Goal: Information Seeking & Learning: Check status

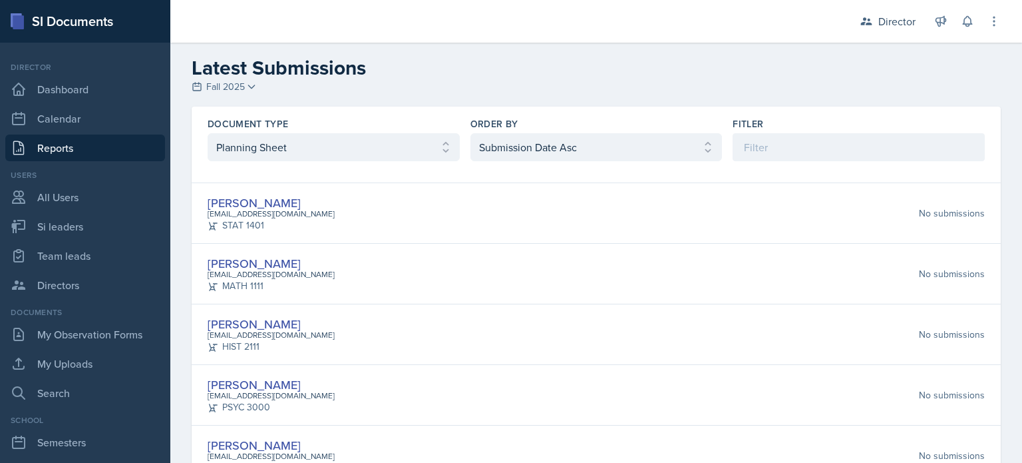
select select "1"
click at [89, 246] on link "Team leads" at bounding box center [85, 255] width 160 height 27
select select "2bed604d-1099-4043-b1bc-2365e8740244"
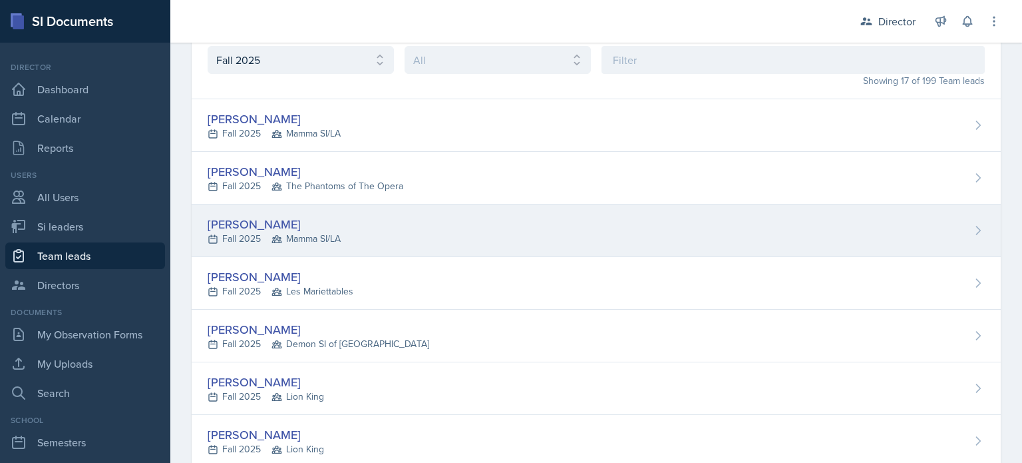
scroll to position [75, 0]
click at [306, 236] on span "Mamma SI/LA" at bounding box center [306, 238] width 69 height 14
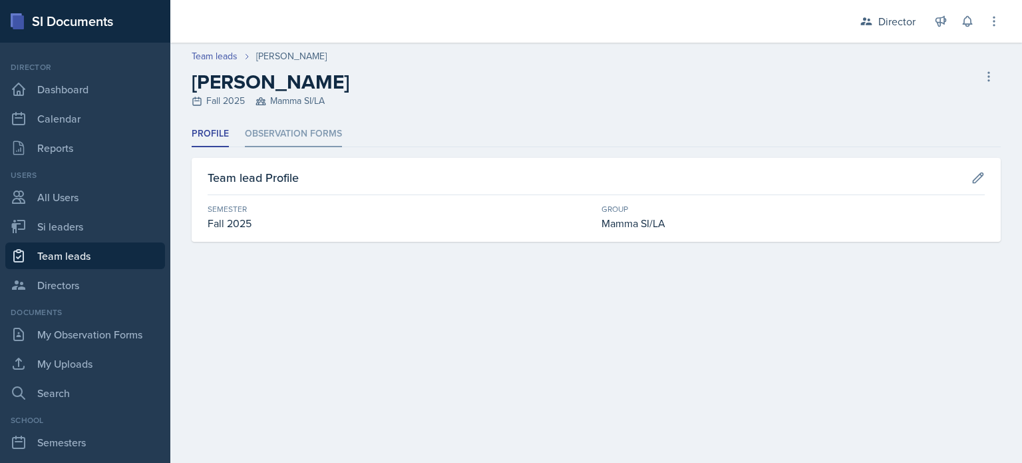
click at [328, 124] on li "Observation Forms" at bounding box center [293, 134] width 97 height 26
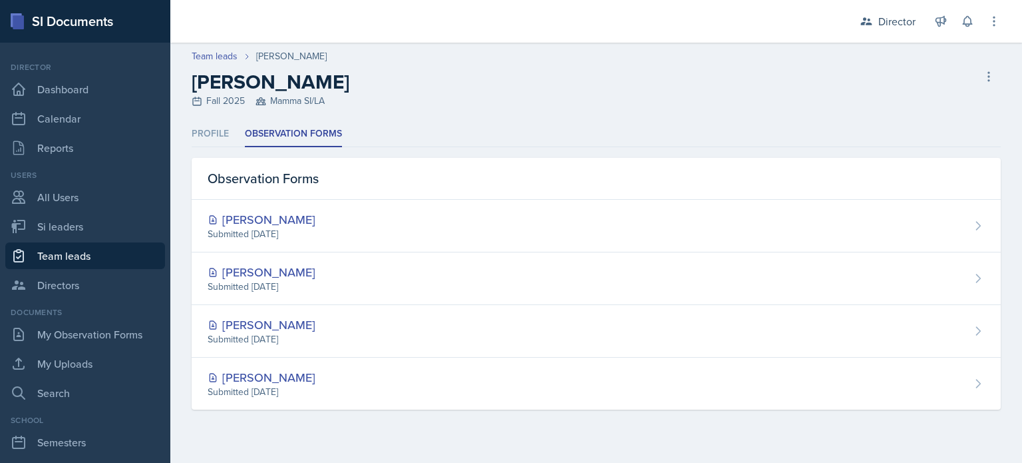
select select "2bed604d-1099-4043-b1bc-2365e8740244"
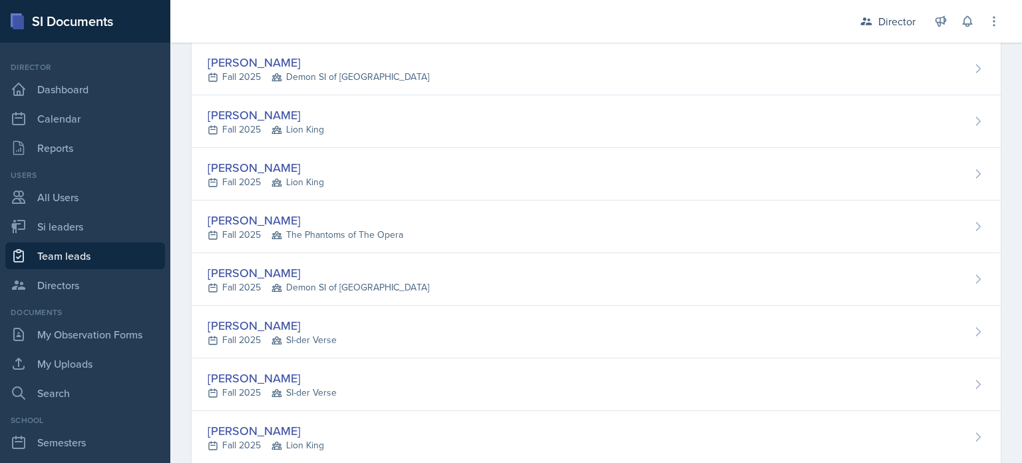
scroll to position [634, 0]
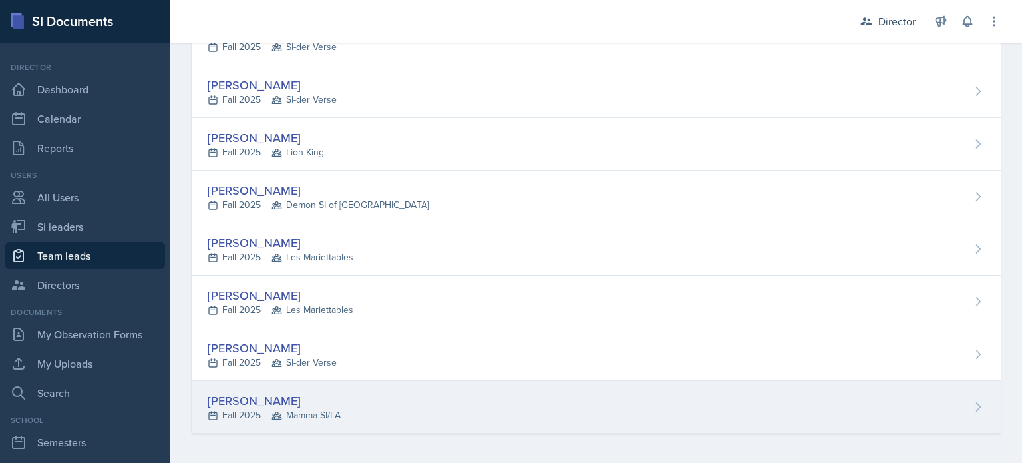
click at [301, 395] on div "[PERSON_NAME]" at bounding box center [274, 400] width 133 height 18
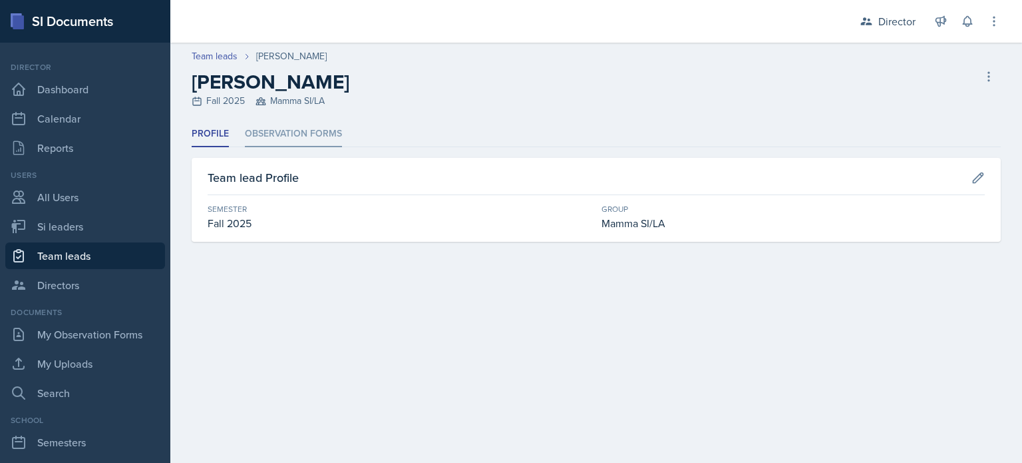
click at [282, 143] on li "Observation Forms" at bounding box center [293, 134] width 97 height 26
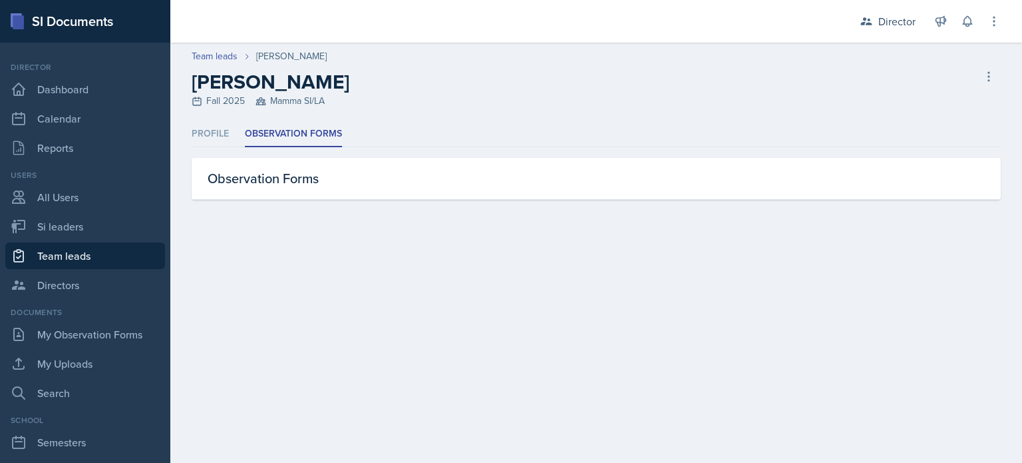
select select "2bed604d-1099-4043-b1bc-2365e8740244"
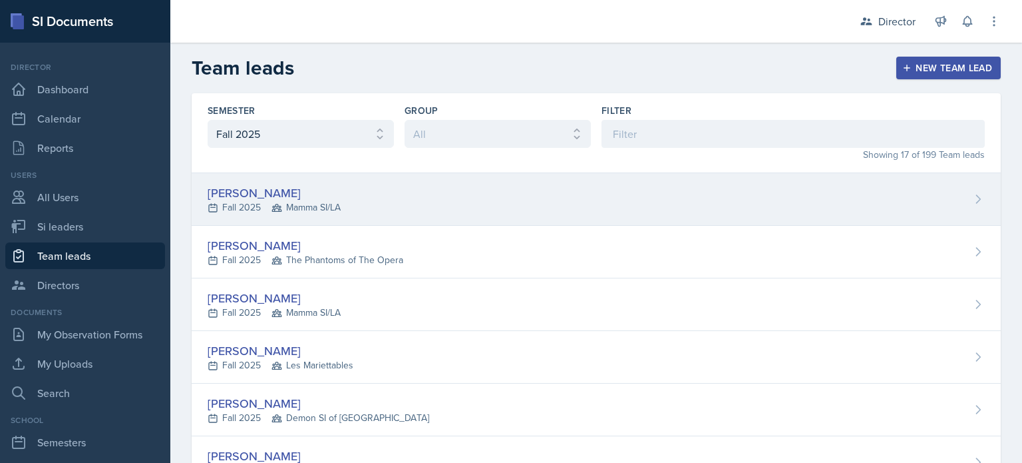
click at [300, 184] on div "[PERSON_NAME]" at bounding box center [274, 193] width 133 height 18
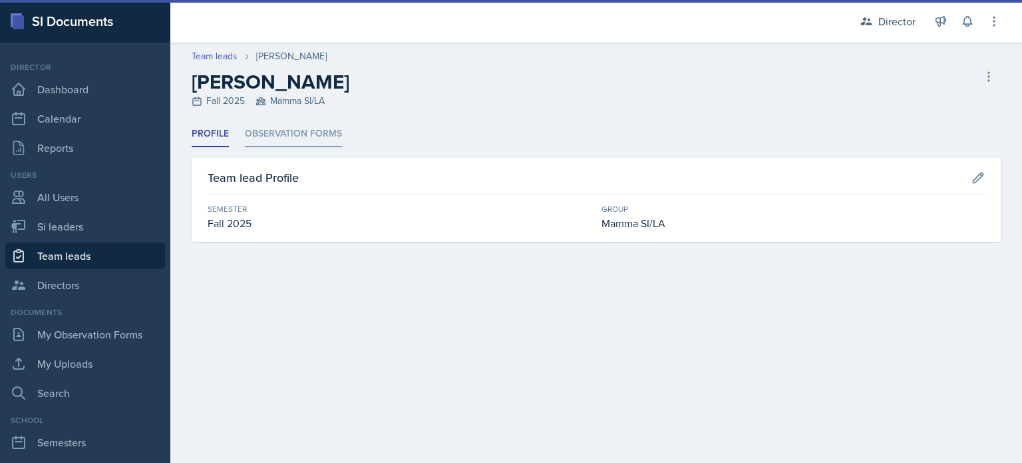
click at [320, 132] on li "Observation Forms" at bounding box center [293, 134] width 97 height 26
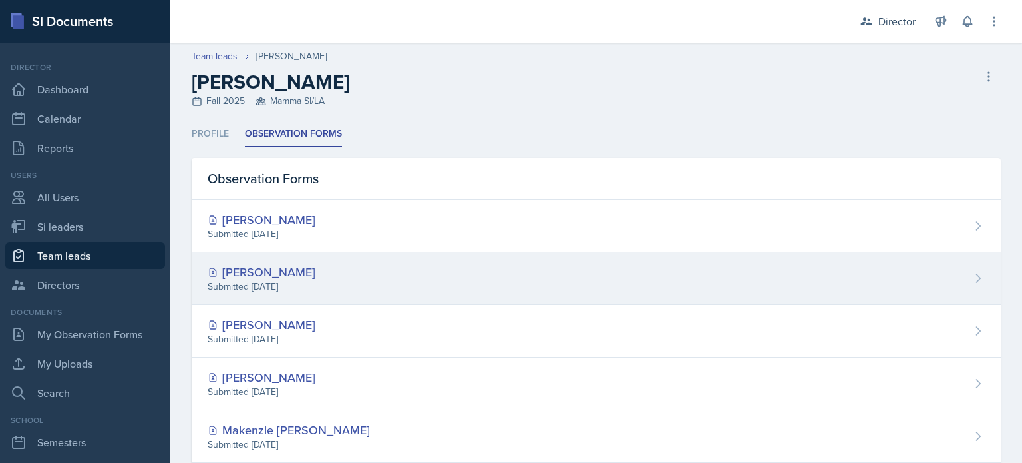
scroll to position [83, 0]
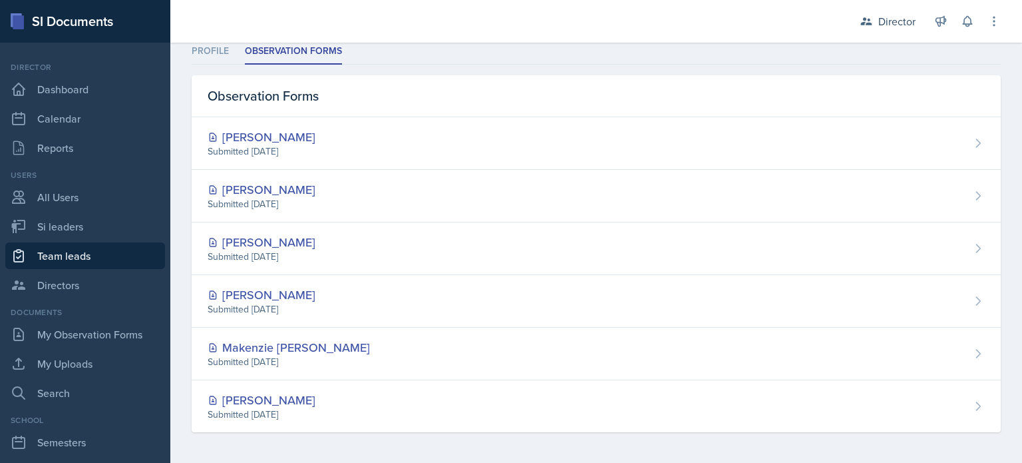
select select "2bed604d-1099-4043-b1bc-2365e8740244"
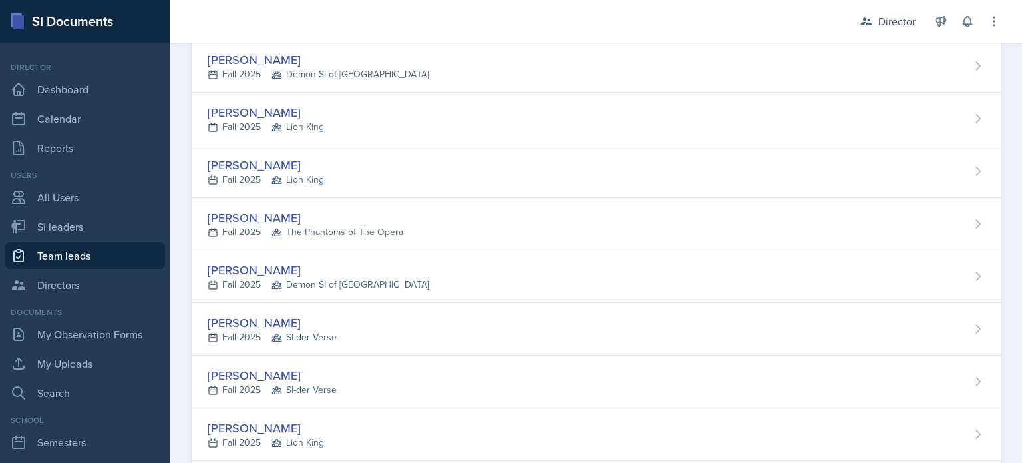
scroll to position [343, 0]
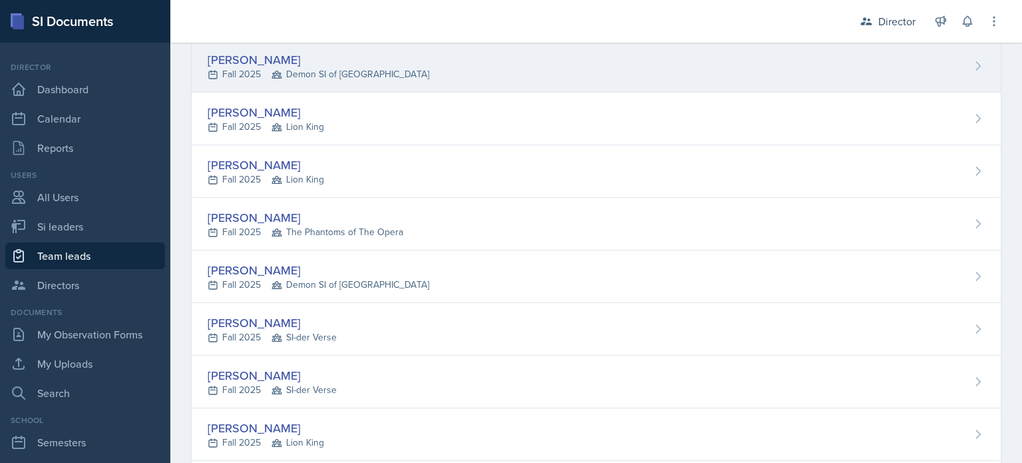
click at [348, 77] on span "Demon SI of [GEOGRAPHIC_DATA]" at bounding box center [351, 74] width 158 height 14
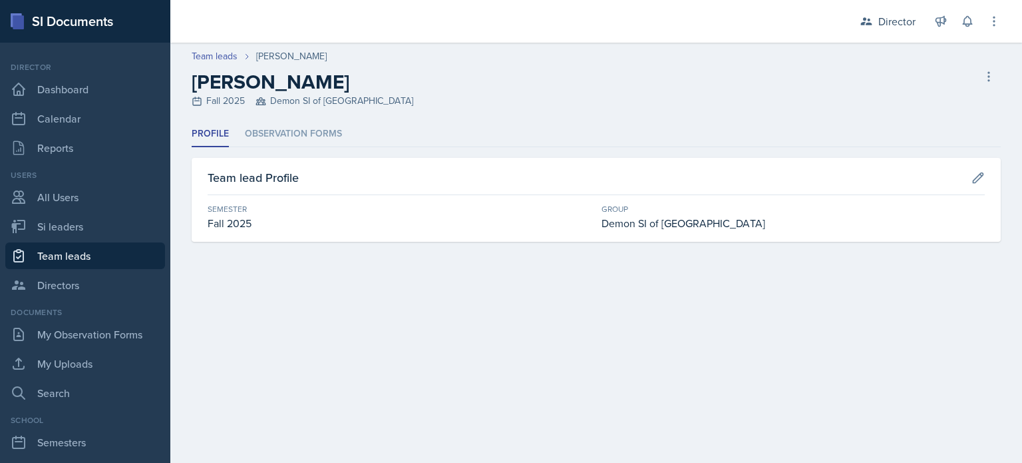
click at [298, 159] on div "Team lead Profile Semester Fall 2025 Group Demon SI of [GEOGRAPHIC_DATA]" at bounding box center [596, 200] width 809 height 84
click at [304, 147] on div "Profile Observation Forms Profile Observation Forms Team lead Profile Semester …" at bounding box center [596, 181] width 809 height 120
click at [314, 140] on li "Observation Forms" at bounding box center [293, 134] width 97 height 26
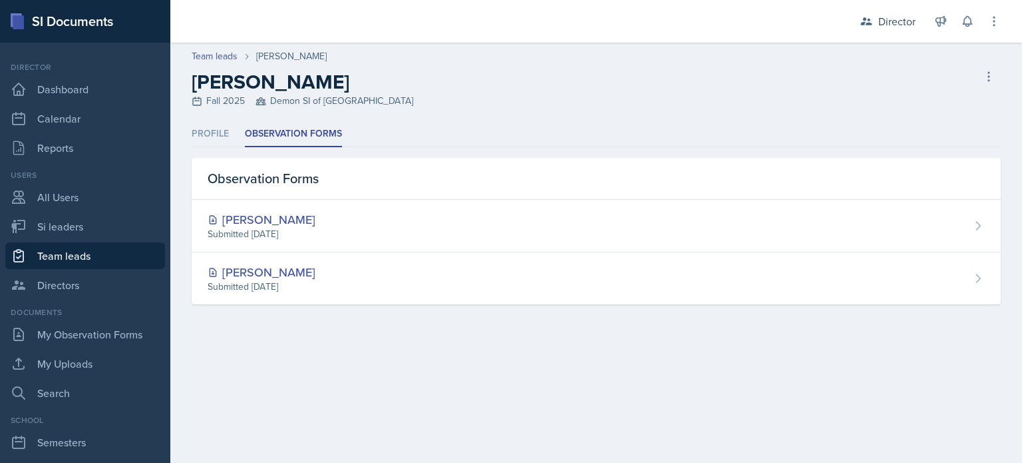
select select "2bed604d-1099-4043-b1bc-2365e8740244"
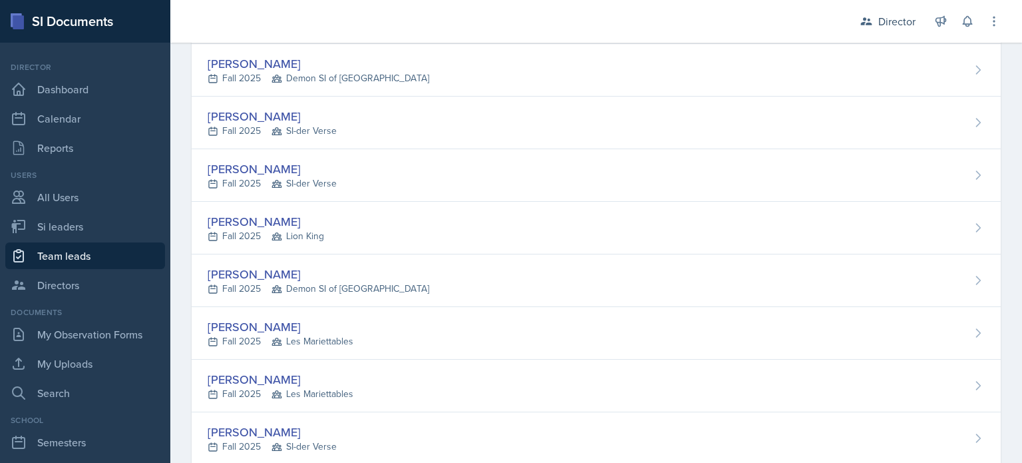
scroll to position [634, 0]
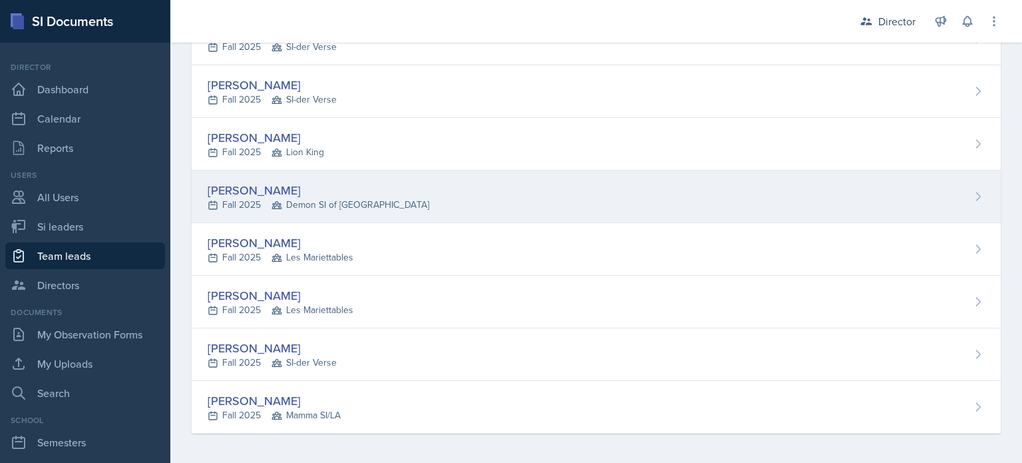
click at [388, 213] on div "[PERSON_NAME] Fall 2025 Demon SI of [GEOGRAPHIC_DATA]" at bounding box center [596, 196] width 809 height 53
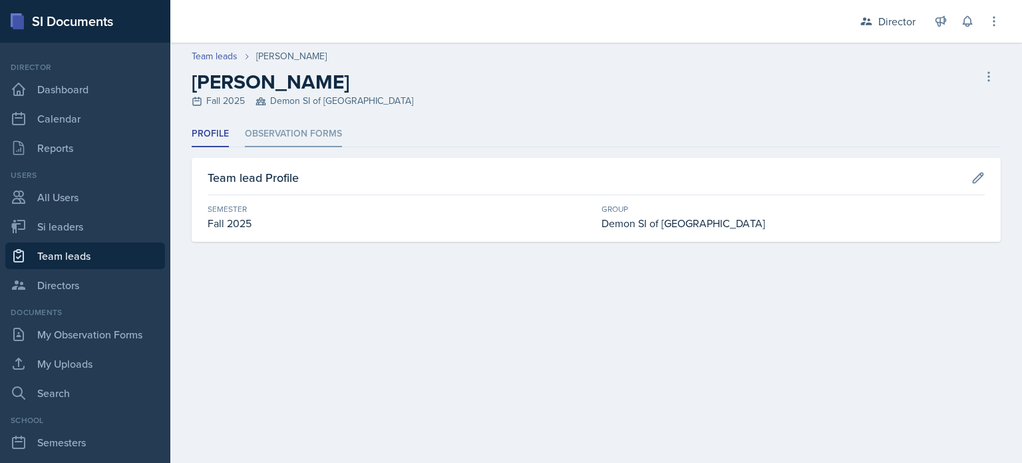
click at [326, 140] on li "Observation Forms" at bounding box center [293, 134] width 97 height 26
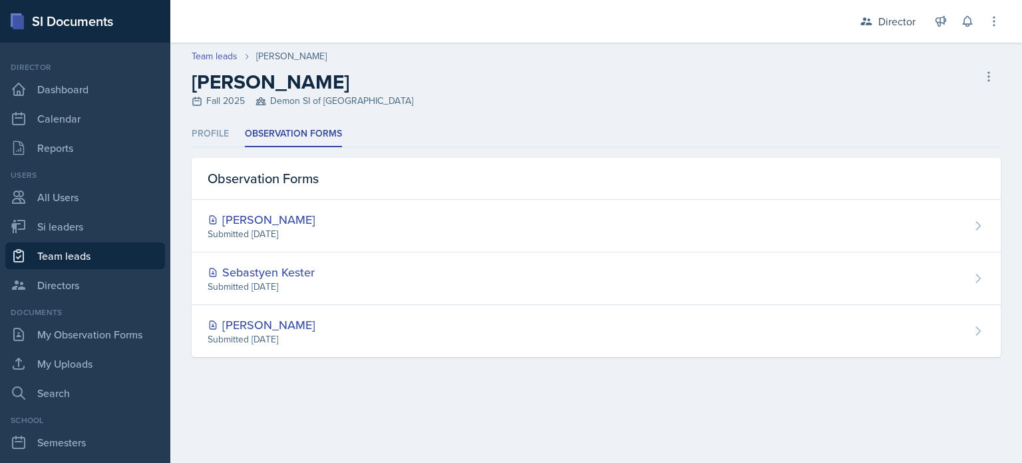
select select "2bed604d-1099-4043-b1bc-2365e8740244"
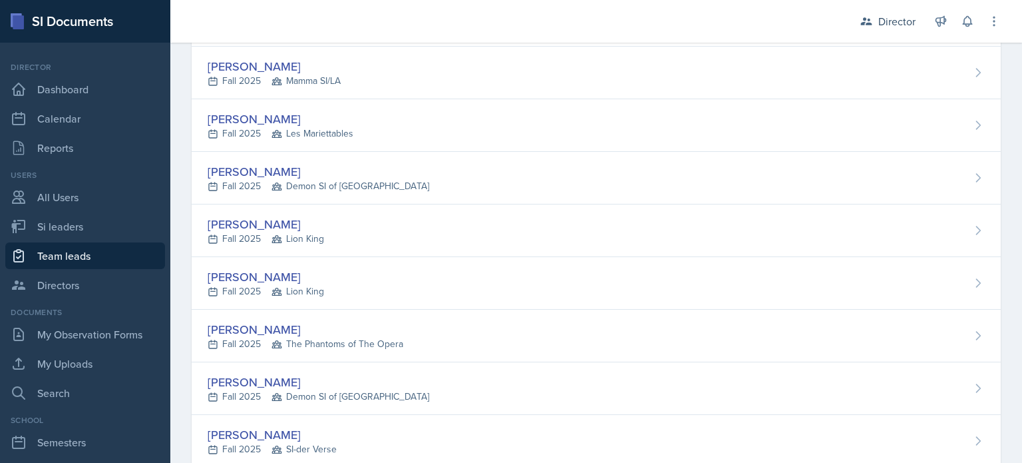
scroll to position [232, 0]
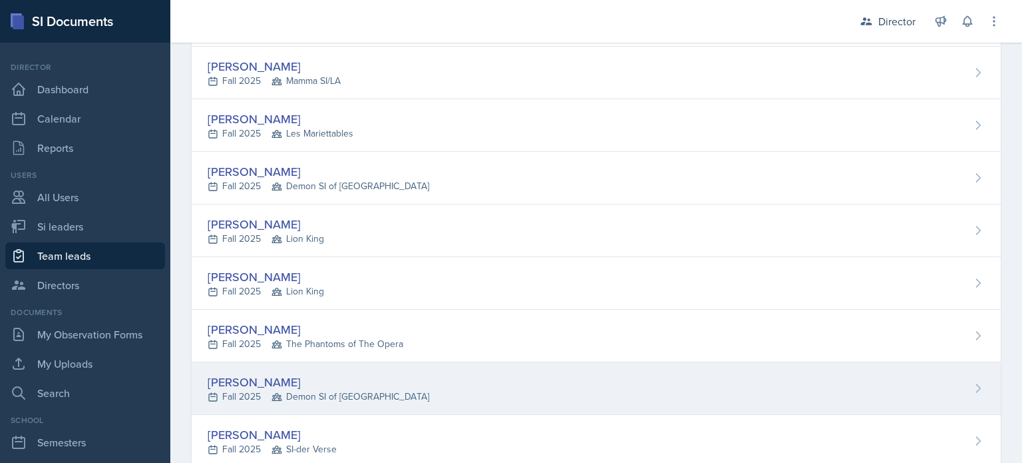
click at [287, 387] on div "[PERSON_NAME]" at bounding box center [319, 382] width 222 height 18
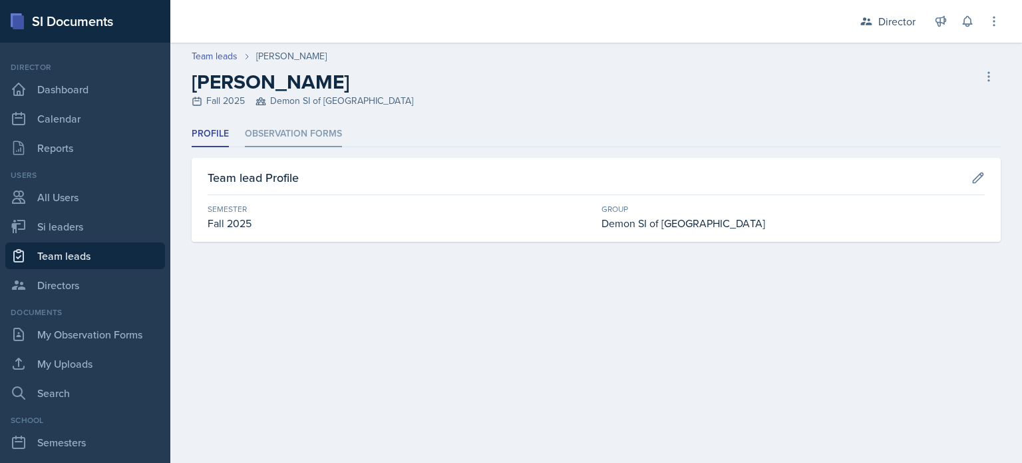
click at [322, 146] on li "Observation Forms" at bounding box center [293, 134] width 97 height 26
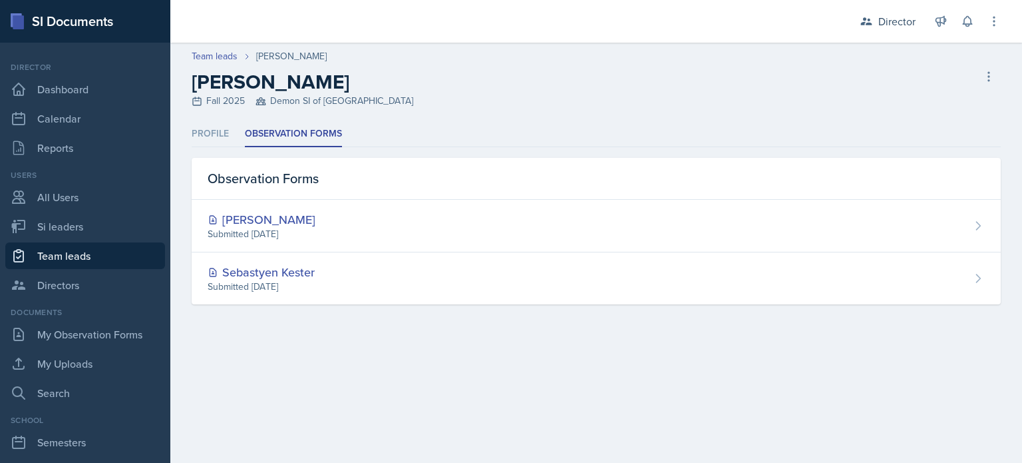
select select "2bed604d-1099-4043-b1bc-2365e8740244"
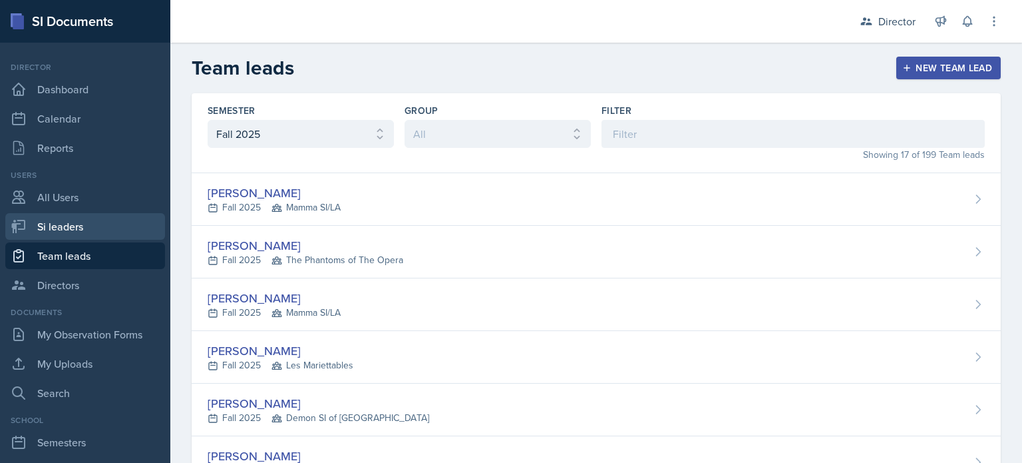
click at [75, 224] on link "Si leaders" at bounding box center [85, 226] width 160 height 27
select select "2bed604d-1099-4043-b1bc-2365e8740244"
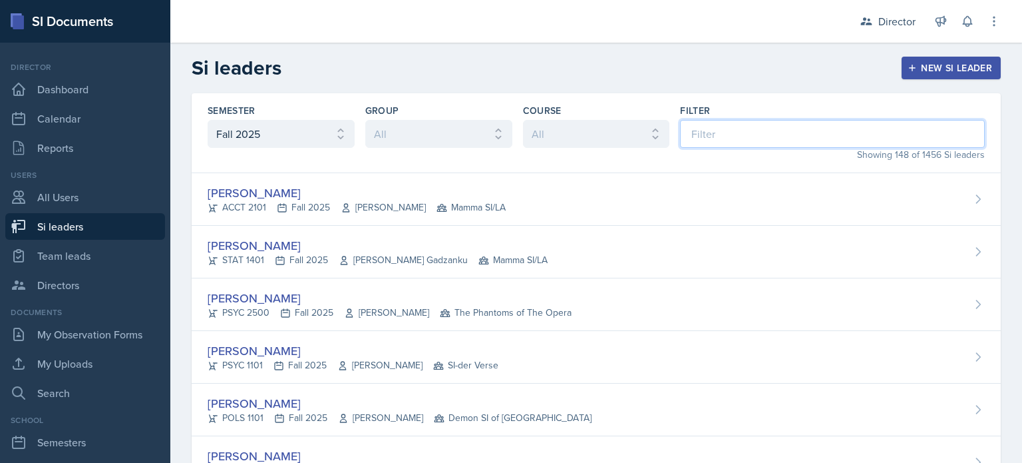
click at [704, 139] on input at bounding box center [832, 134] width 305 height 28
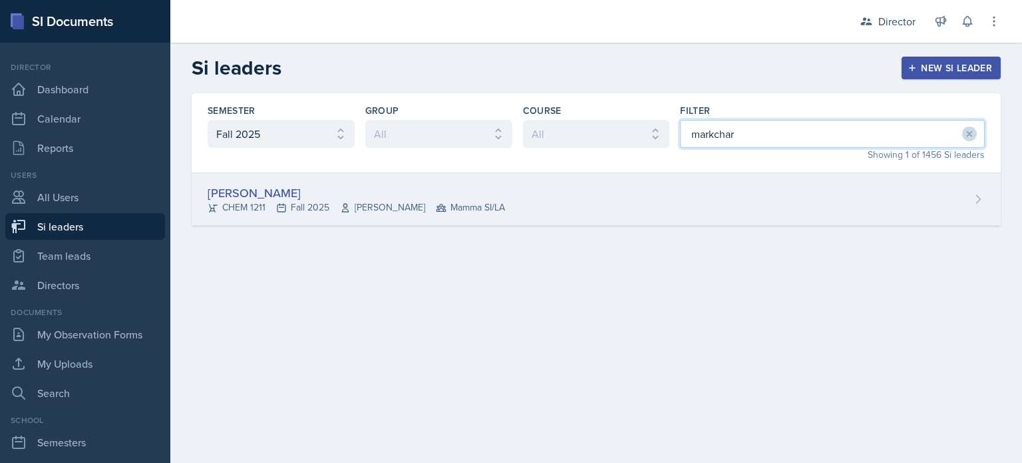
type input "markchar"
click at [658, 183] on div "[PERSON_NAME] CHEM 1211 Fall 2025 [PERSON_NAME] Mamma SI/LA" at bounding box center [596, 199] width 809 height 53
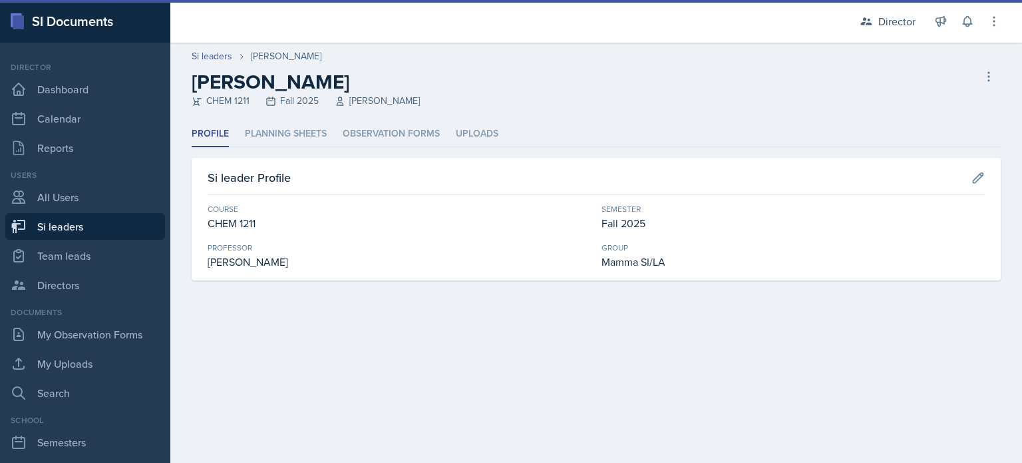
click at [306, 146] on div "Profile Planning Sheets Observation Forms Uploads Profile Planning Sheets Obser…" at bounding box center [596, 200] width 809 height 159
click at [306, 143] on li "Planning Sheets" at bounding box center [286, 134] width 82 height 26
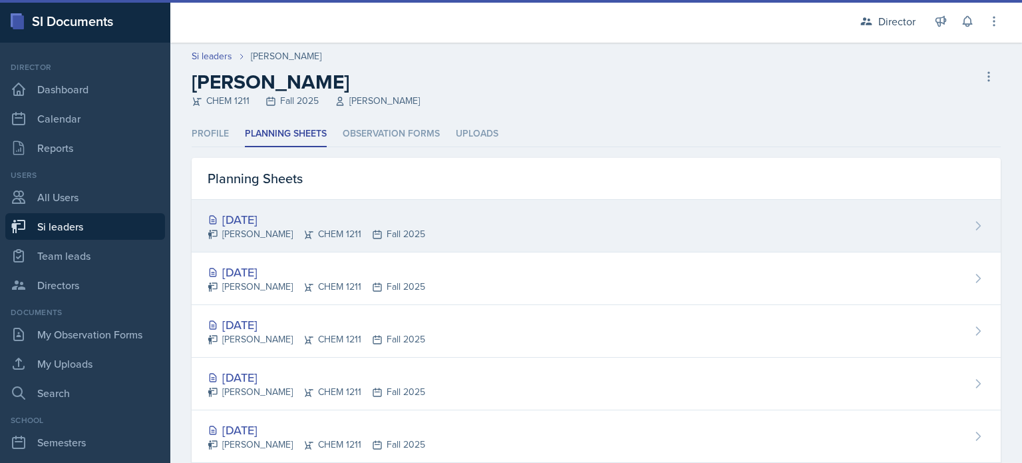
click at [342, 228] on div "[PERSON_NAME] CHEM 1211 Fall 2025" at bounding box center [317, 234] width 218 height 14
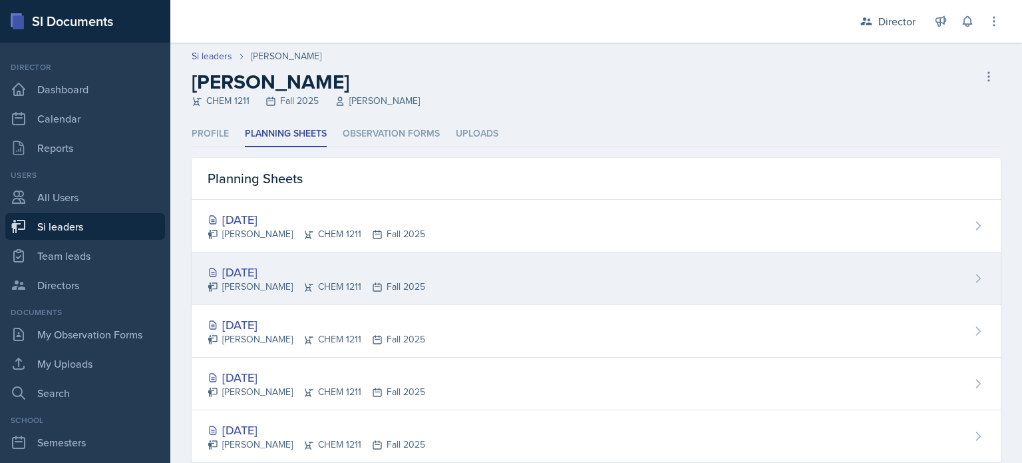
click at [351, 286] on div "[PERSON_NAME] CHEM 1211 Fall 2025" at bounding box center [317, 287] width 218 height 14
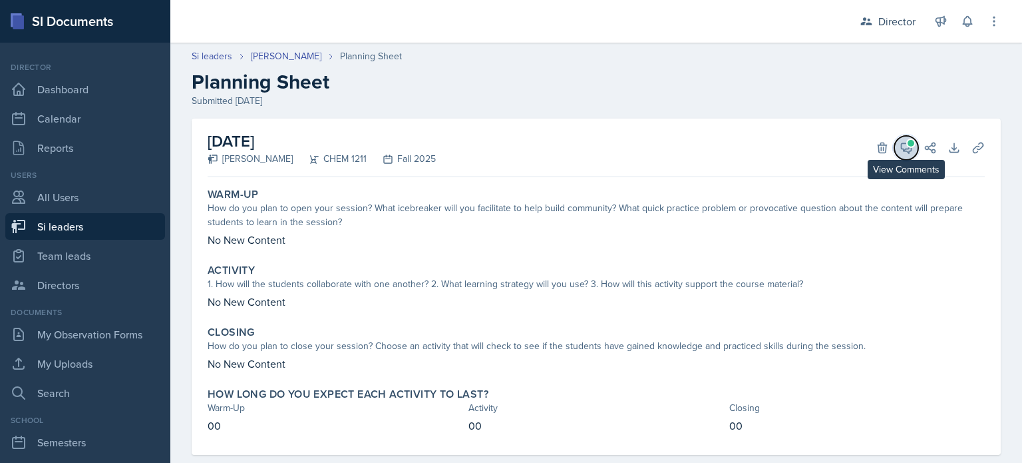
click at [908, 142] on span at bounding box center [911, 143] width 7 height 7
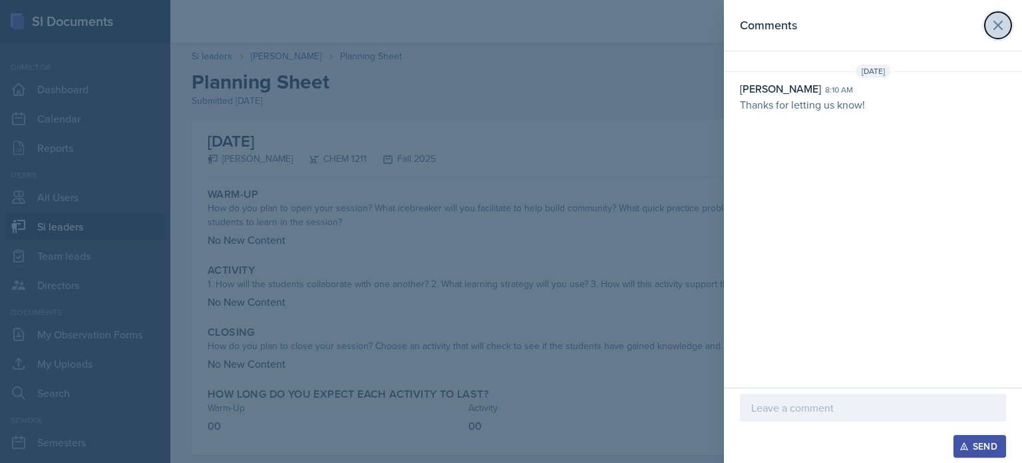
click at [1009, 25] on button at bounding box center [998, 25] width 27 height 27
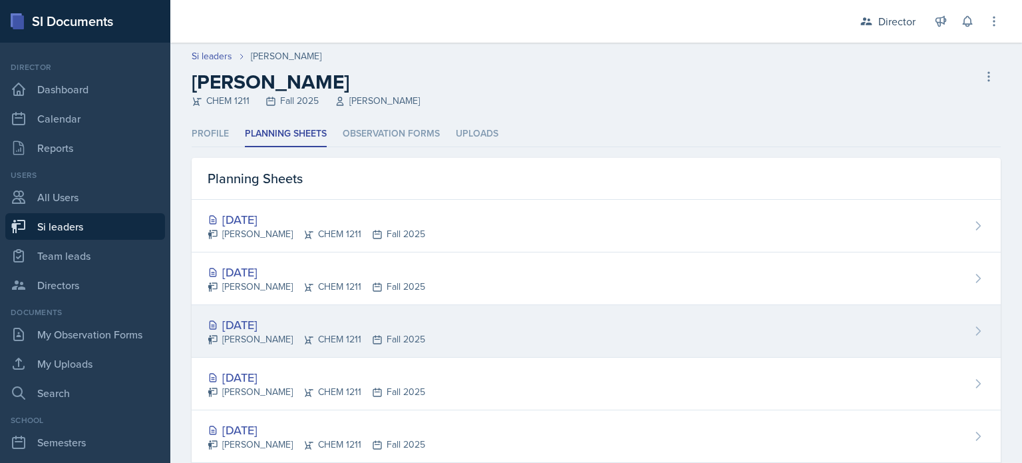
click at [343, 326] on div "[DATE]" at bounding box center [317, 325] width 218 height 18
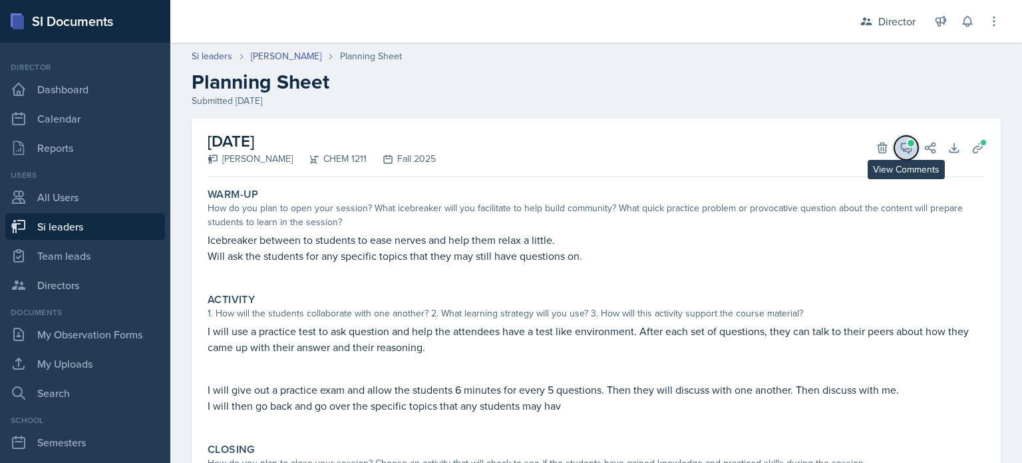
click at [908, 144] on span at bounding box center [911, 143] width 7 height 7
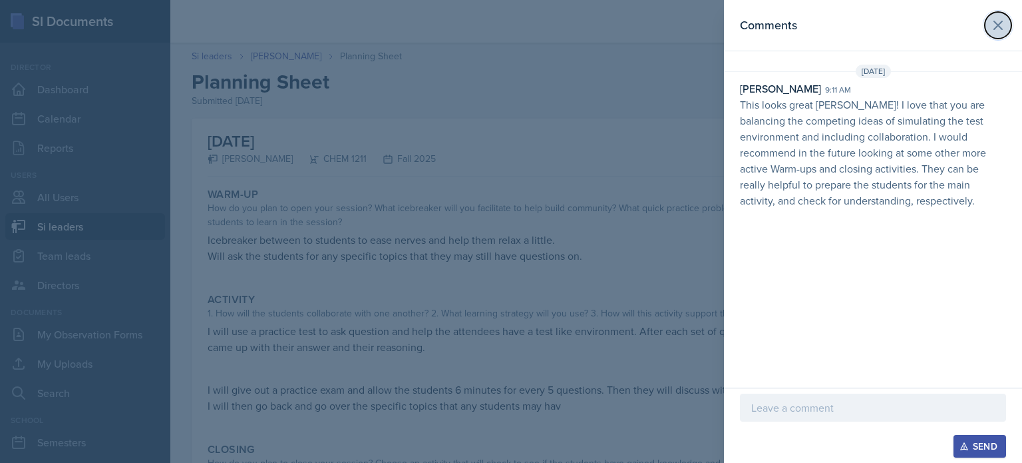
click at [993, 23] on icon at bounding box center [999, 25] width 16 height 16
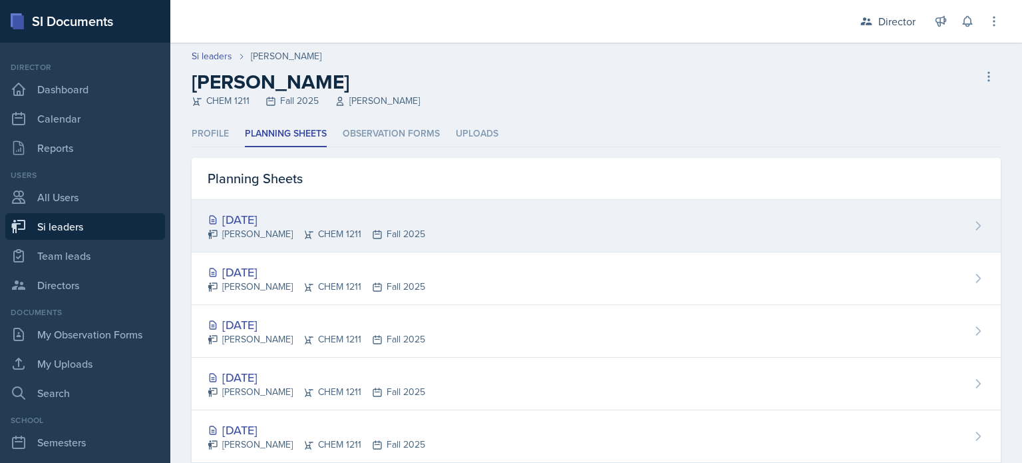
click at [276, 229] on div "[PERSON_NAME] CHEM 1211 Fall 2025" at bounding box center [317, 234] width 218 height 14
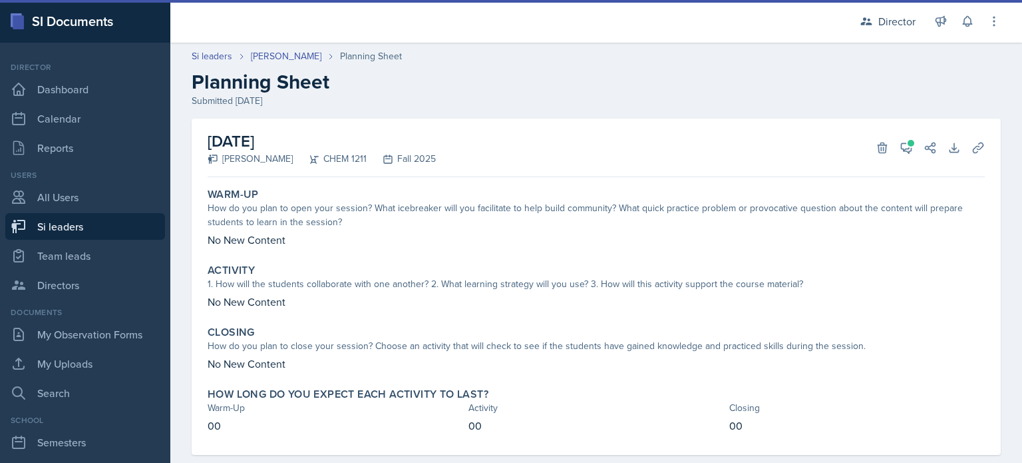
scroll to position [24, 0]
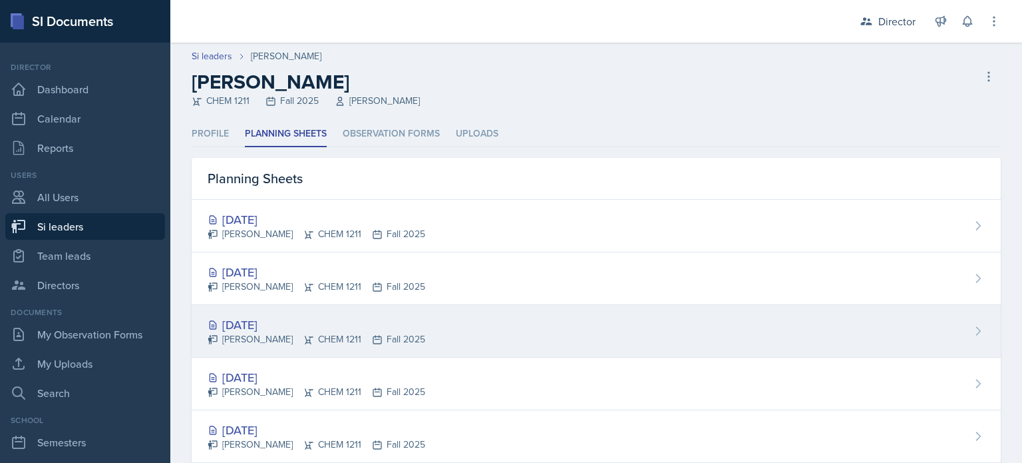
click at [314, 327] on div "[DATE]" at bounding box center [317, 325] width 218 height 18
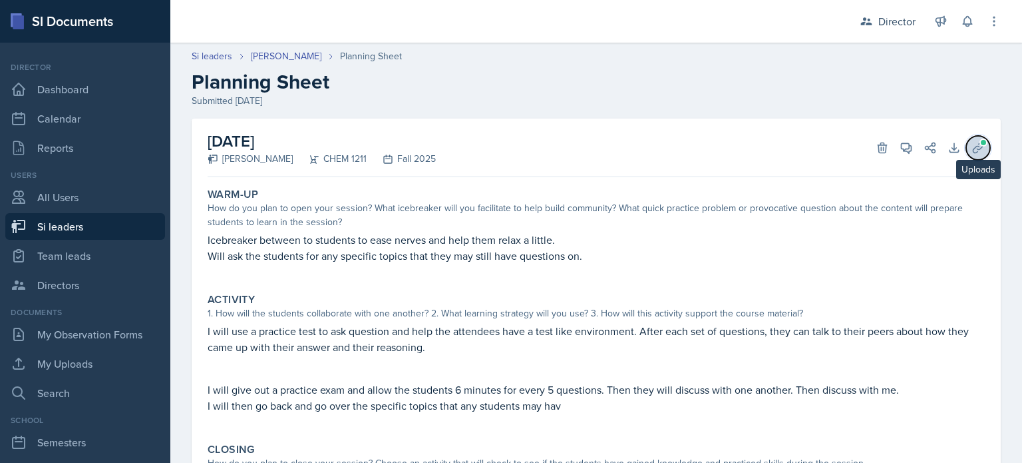
click at [972, 149] on icon at bounding box center [978, 147] width 13 height 13
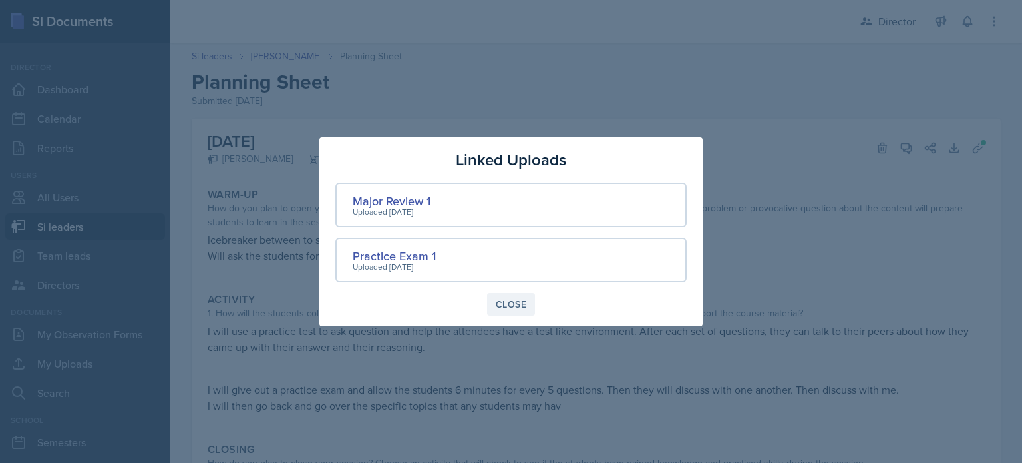
click at [527, 301] on button "Close" at bounding box center [511, 304] width 48 height 23
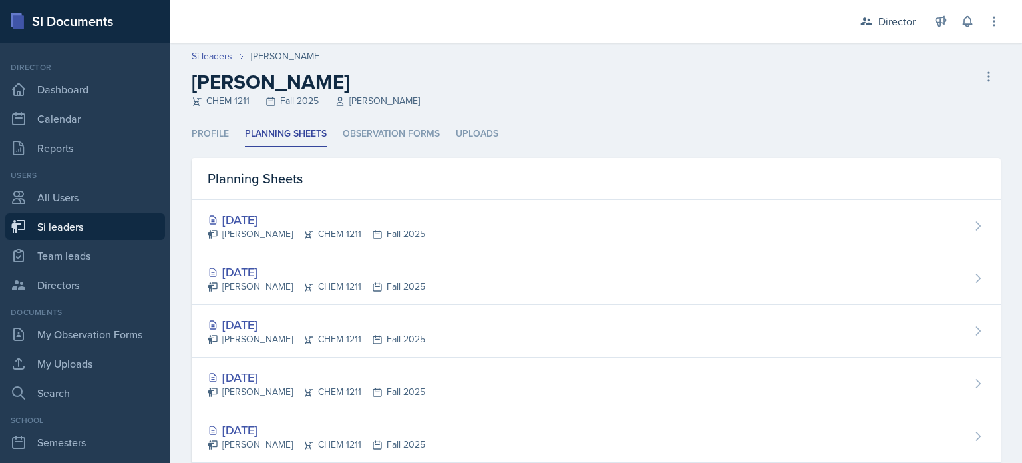
select select "2bed604d-1099-4043-b1bc-2365e8740244"
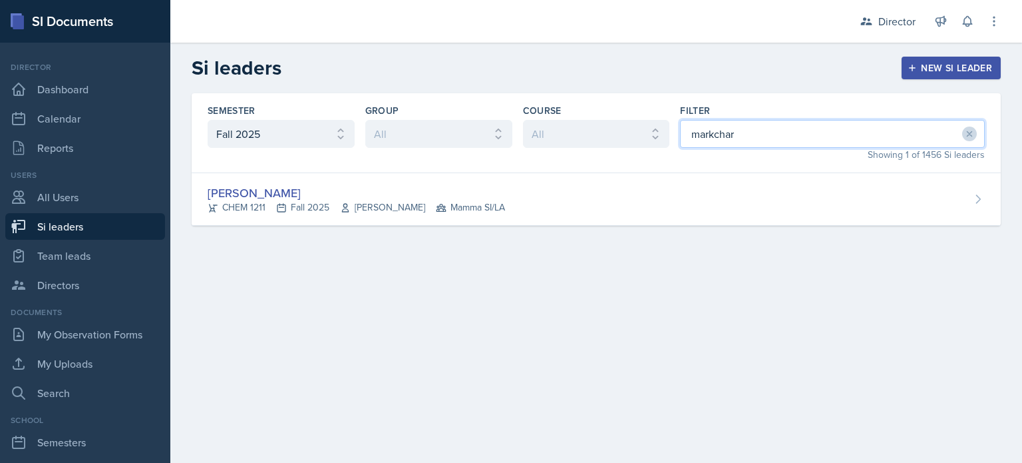
click at [703, 128] on input "markchar" at bounding box center [832, 134] width 305 height 28
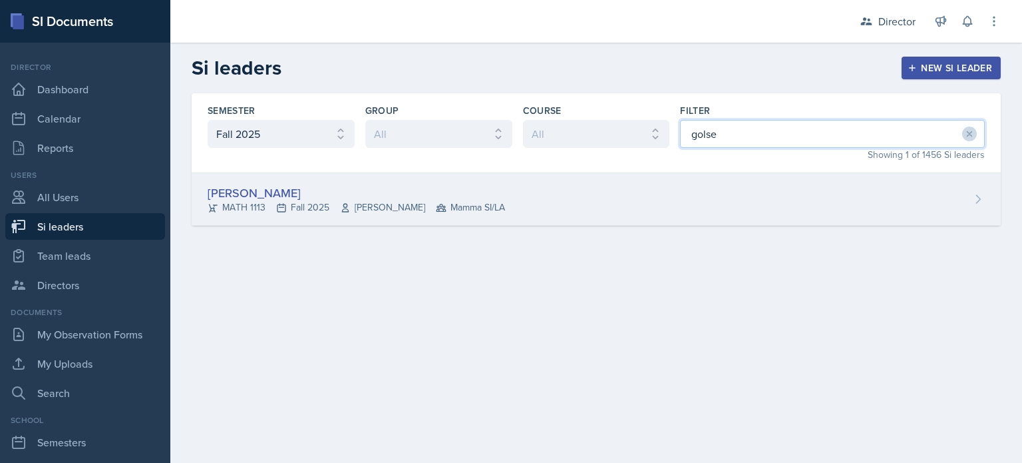
type input "golse"
click at [604, 218] on div "[PERSON_NAME] MATH 1113 Fall 2025 [PERSON_NAME] Mamma SI/LA" at bounding box center [596, 199] width 809 height 53
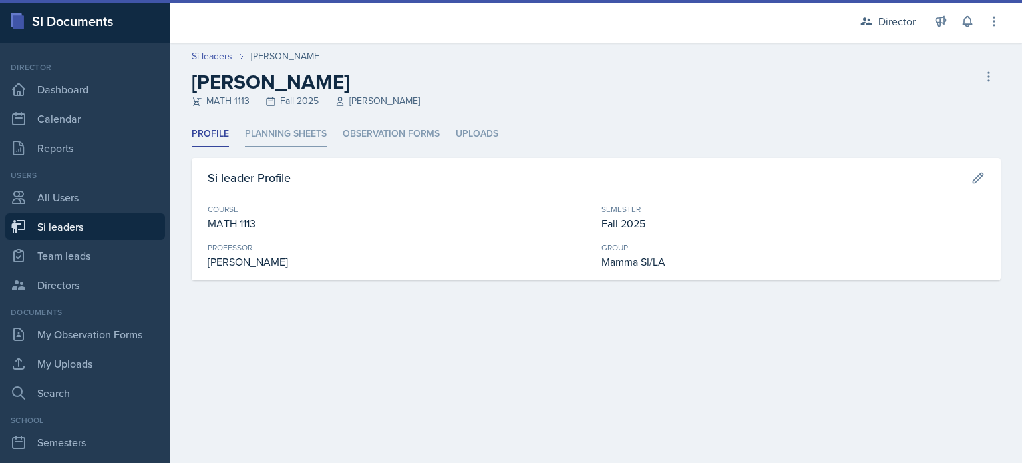
click at [294, 142] on li "Planning Sheets" at bounding box center [286, 134] width 82 height 26
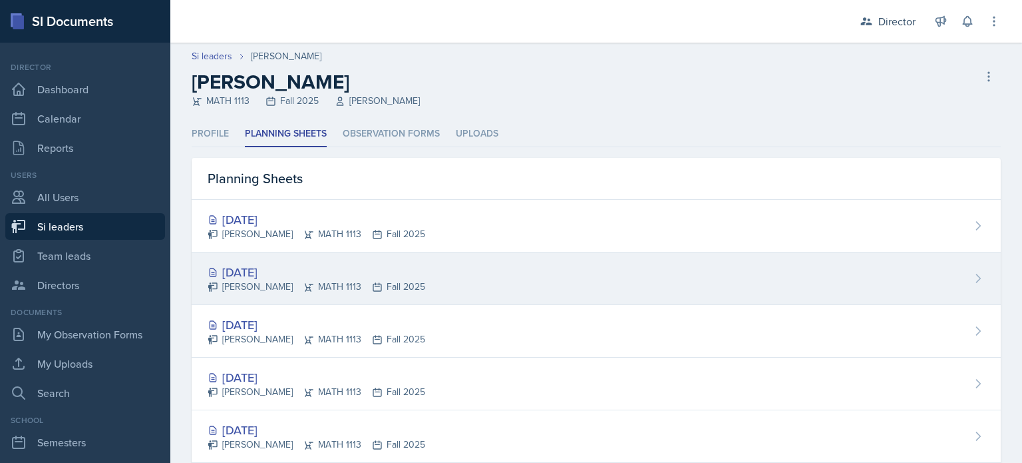
click at [321, 255] on div "[DATE] [PERSON_NAME] MATH 1113 Fall 2025" at bounding box center [596, 278] width 809 height 53
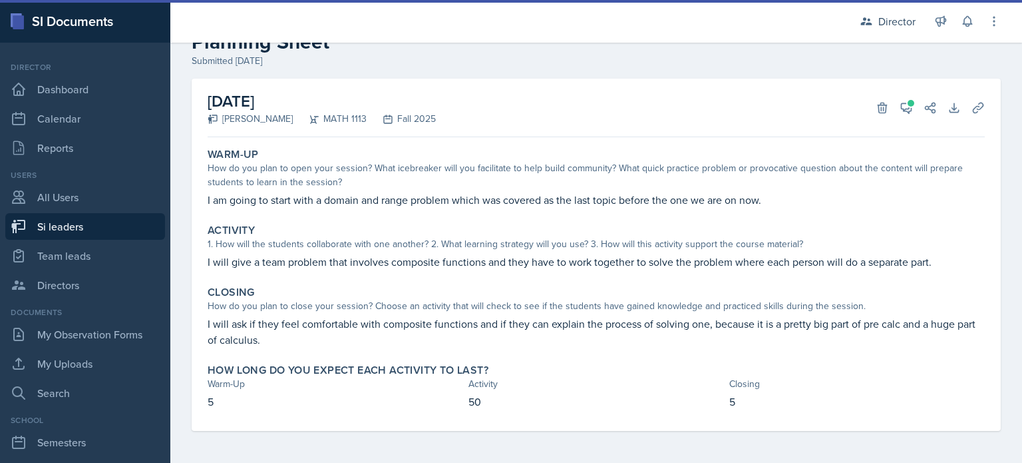
scroll to position [39, 0]
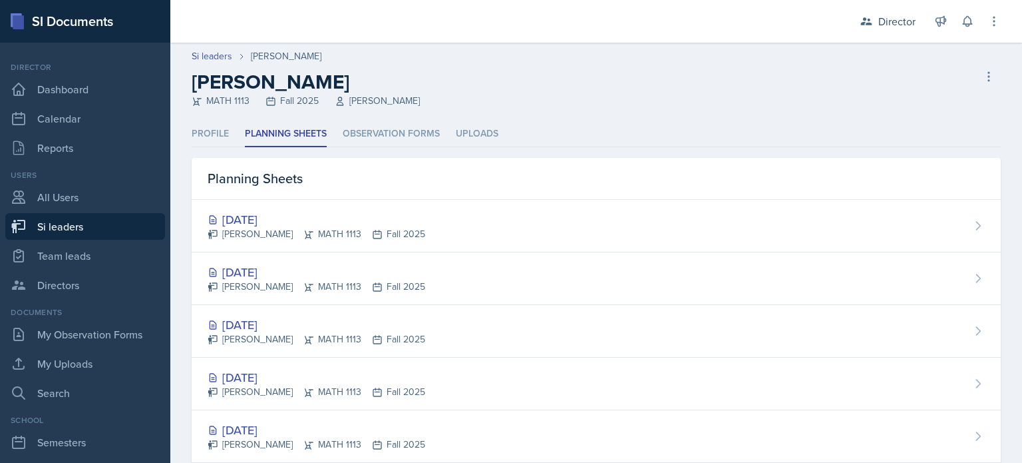
click at [304, 284] on icon at bounding box center [309, 287] width 11 height 11
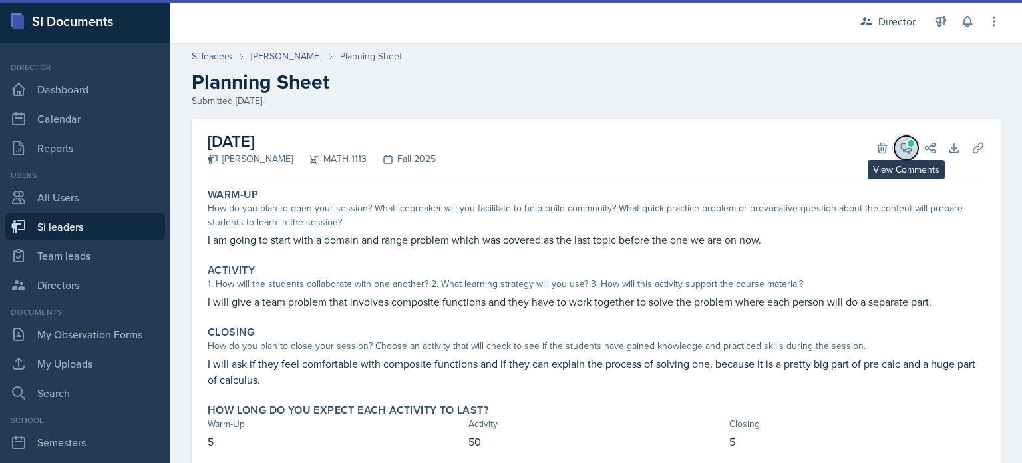
click at [900, 144] on icon at bounding box center [906, 147] width 13 height 13
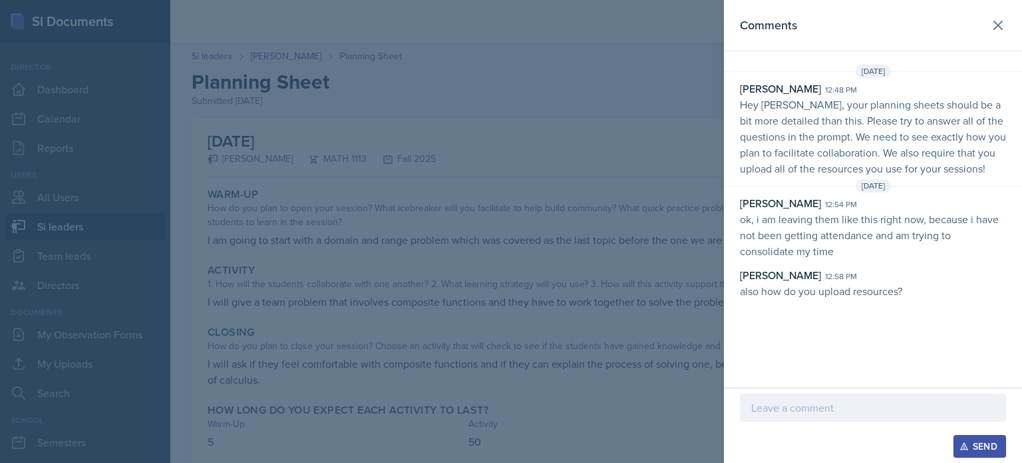
click at [788, 259] on p "ok, i am leaving them like this right now, because i have not been getting atte…" at bounding box center [873, 235] width 266 height 48
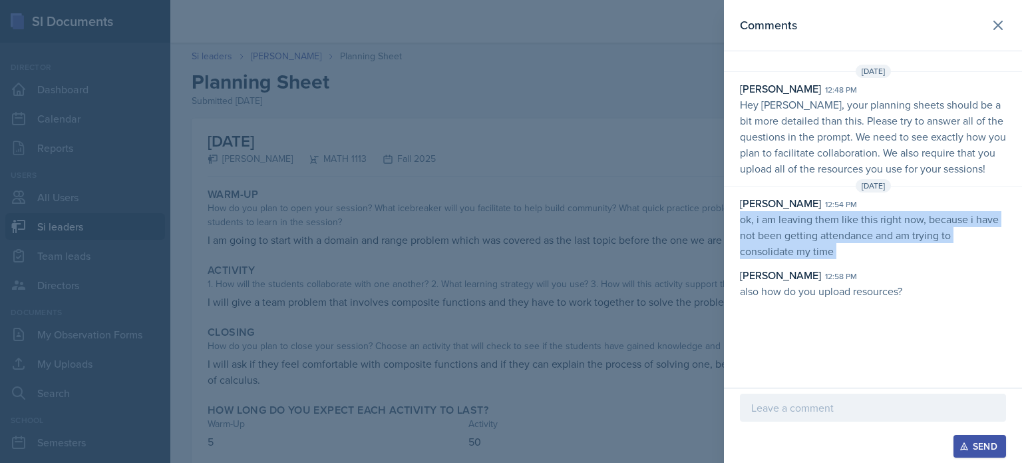
click at [788, 259] on p "ok, i am leaving them like this right now, because i have not been getting atte…" at bounding box center [873, 235] width 266 height 48
click at [1005, 31] on icon at bounding box center [999, 25] width 16 height 16
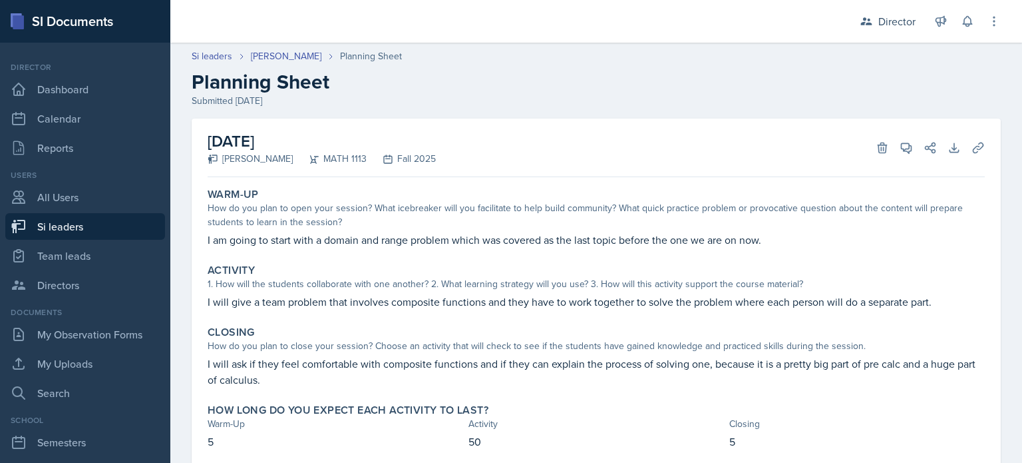
scroll to position [40, 0]
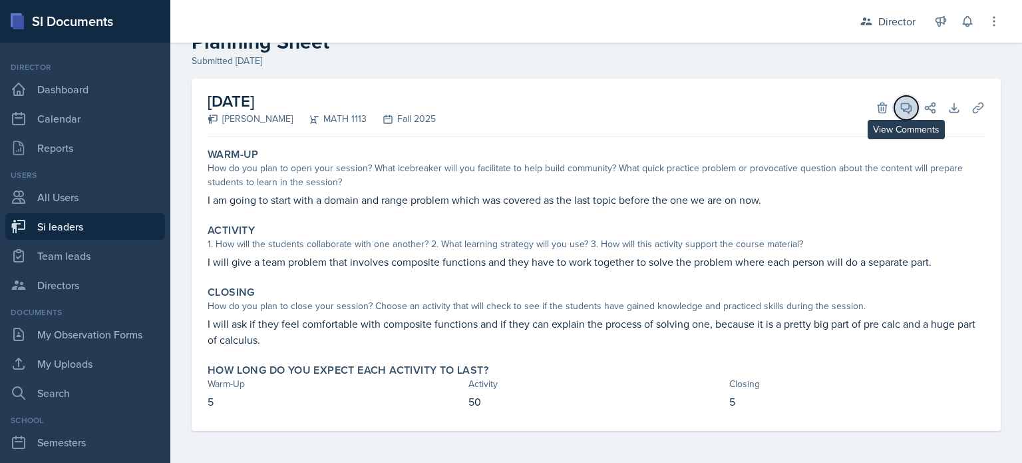
click at [900, 111] on icon at bounding box center [906, 107] width 13 height 13
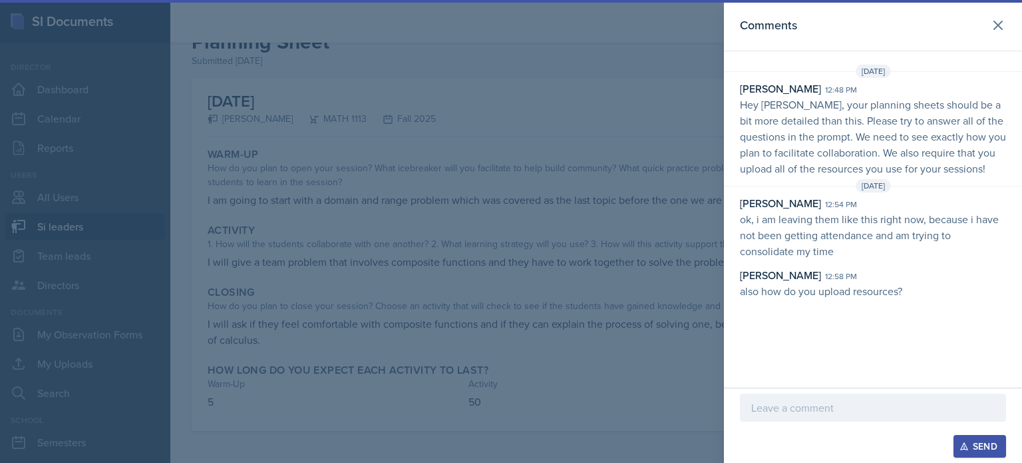
click at [865, 152] on p "Hey [PERSON_NAME], your planning sheets should be a bit more detailed than this…" at bounding box center [873, 137] width 266 height 80
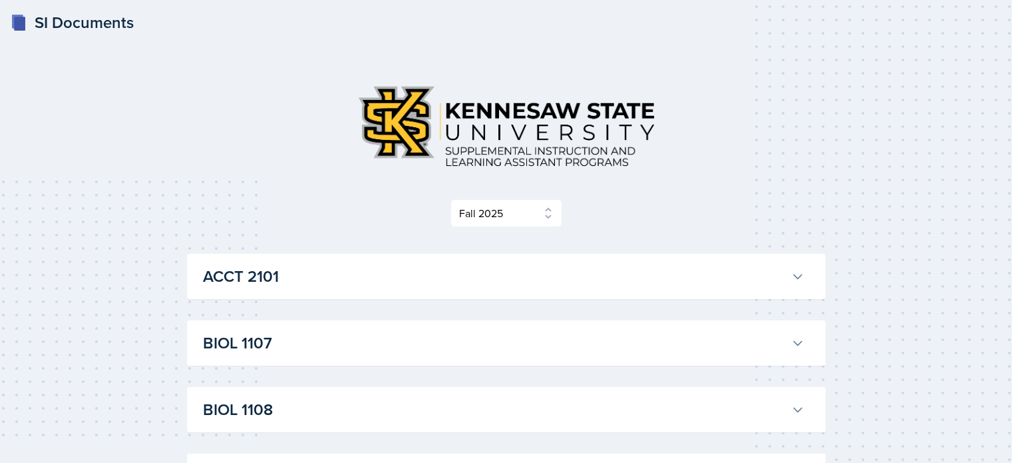
select select "2bed604d-1099-4043-b1bc-2365e8740244"
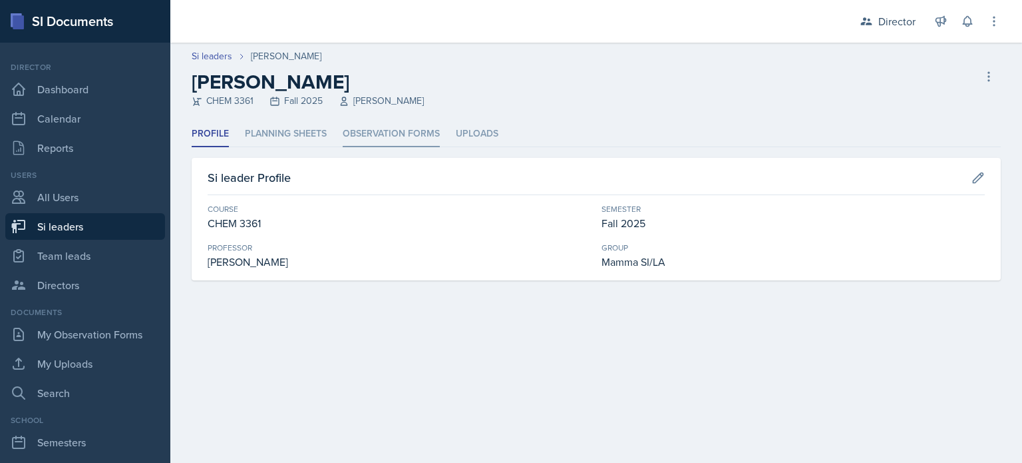
click at [357, 121] on li "Observation Forms" at bounding box center [391, 134] width 97 height 26
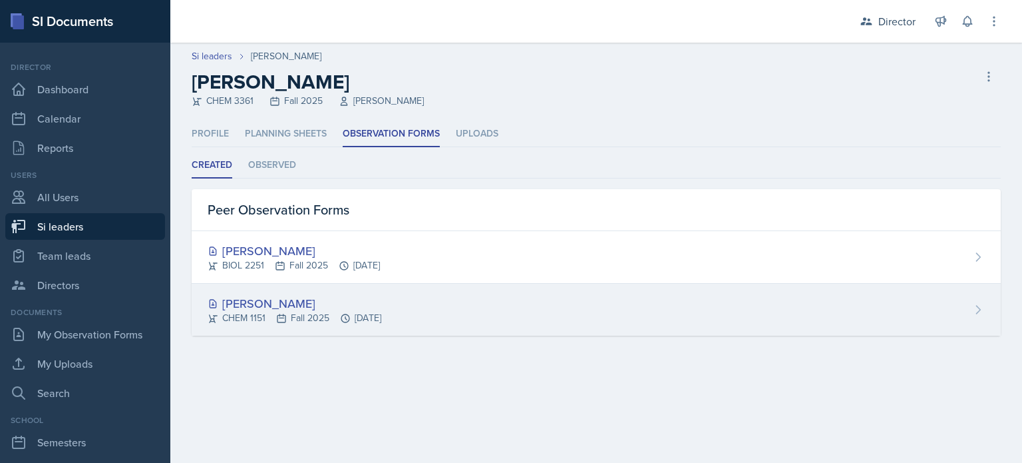
click at [329, 317] on div "CHEM 1151 Fall 2025 [DATE]" at bounding box center [295, 318] width 174 height 14
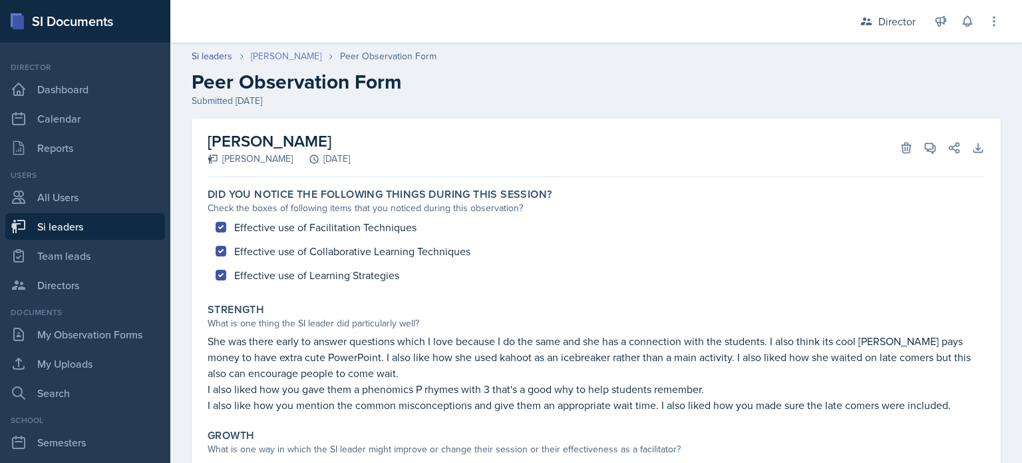
click at [282, 60] on link "[PERSON_NAME]" at bounding box center [286, 56] width 71 height 14
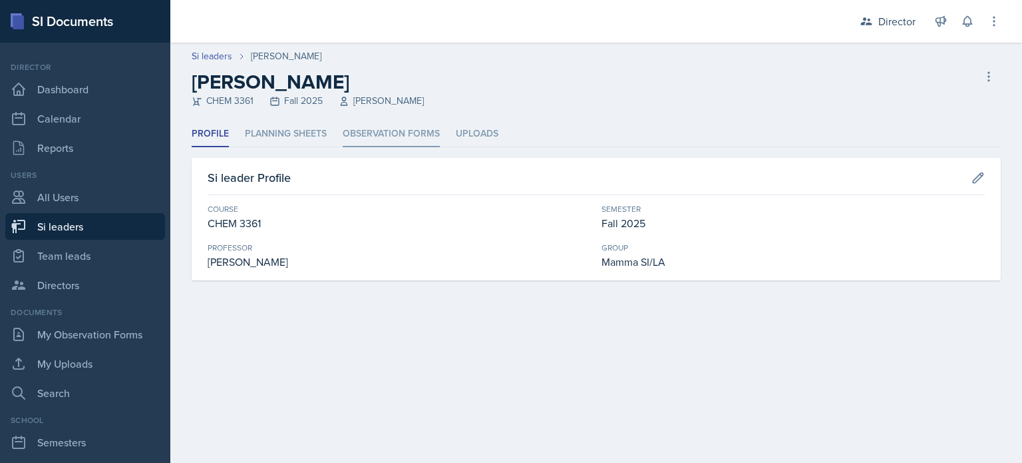
click at [355, 137] on li "Observation Forms" at bounding box center [391, 134] width 97 height 26
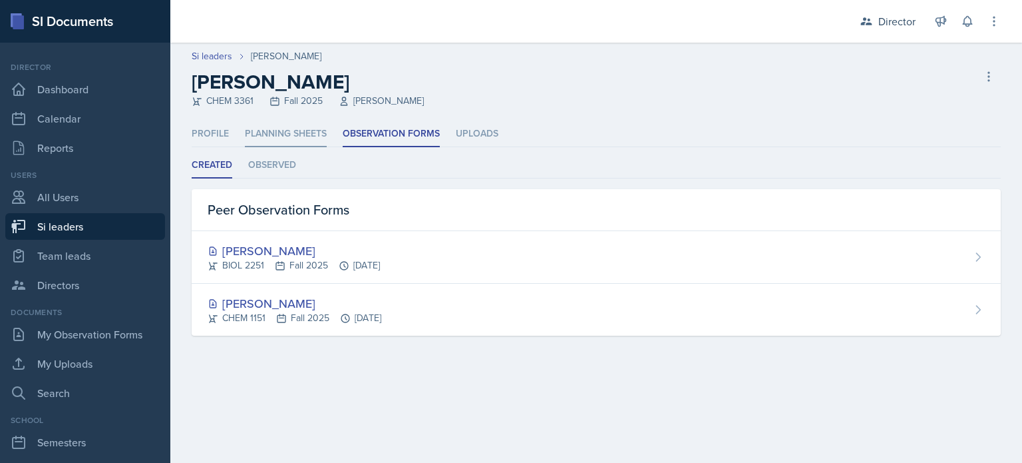
click at [307, 139] on li "Planning Sheets" at bounding box center [286, 134] width 82 height 26
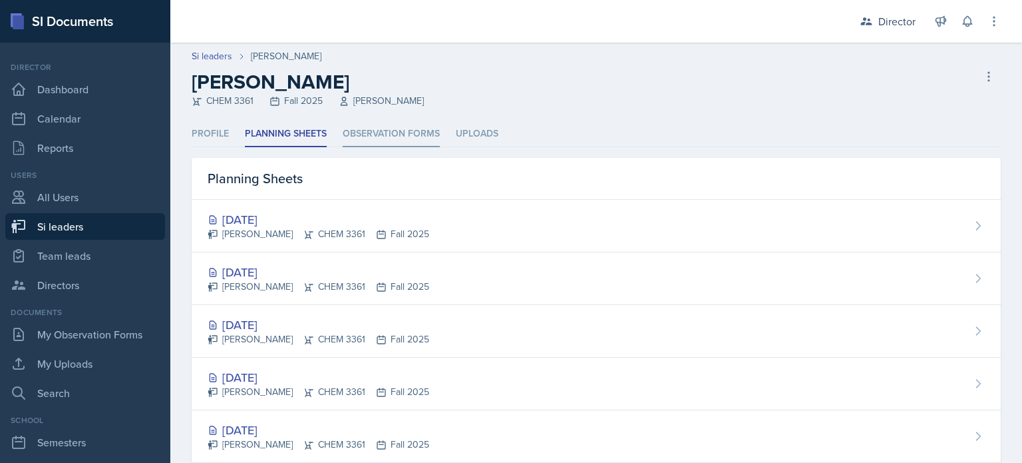
click at [377, 131] on li "Observation Forms" at bounding box center [391, 134] width 97 height 26
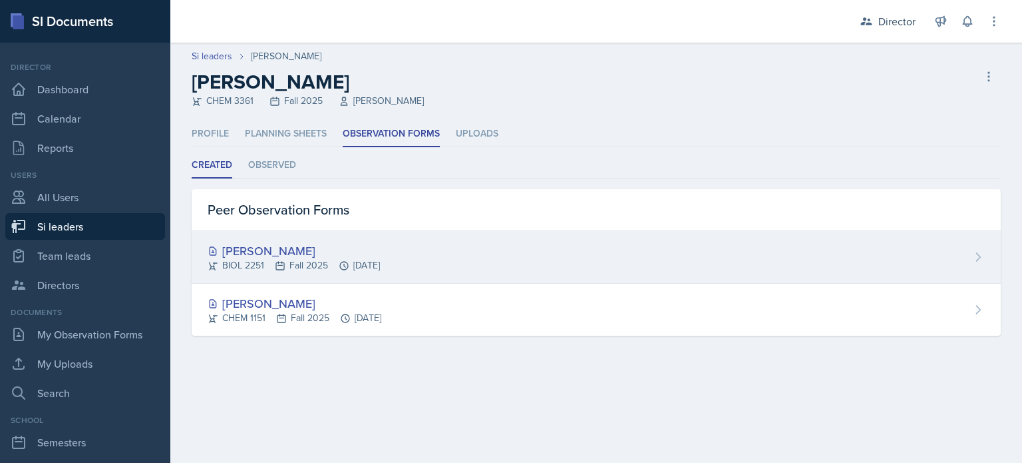
click at [322, 277] on div "Rhema Arnold BIOL 2251 Fall 2025 Sep 10th, 2025" at bounding box center [596, 257] width 809 height 53
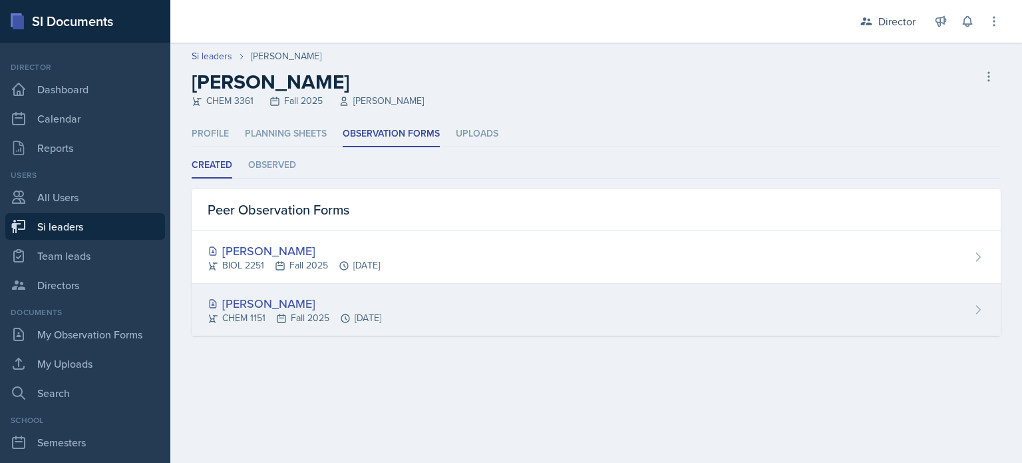
click at [372, 306] on div "[PERSON_NAME]" at bounding box center [295, 303] width 174 height 18
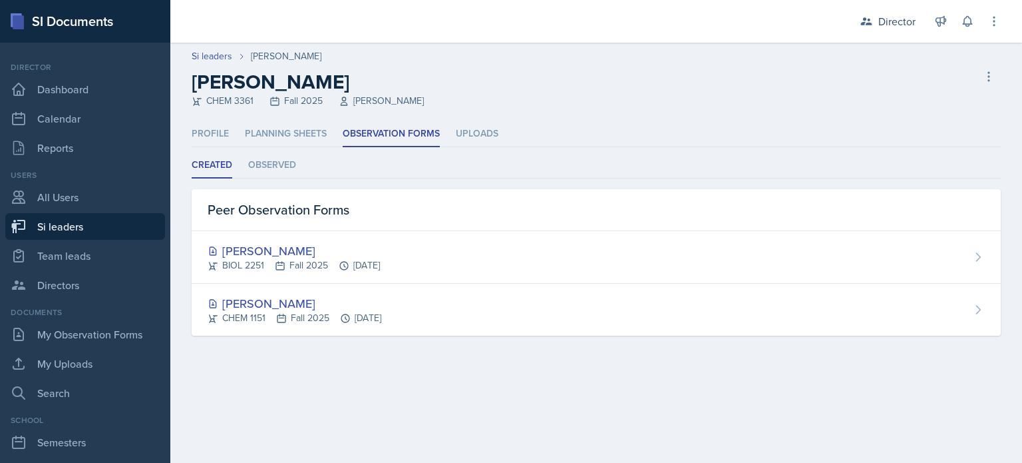
click at [272, 178] on div "Created Observed Created Observed Peer Observation Forms Rhema Arnold BIOL 2251…" at bounding box center [596, 243] width 809 height 183
click at [272, 174] on li "Observed" at bounding box center [272, 165] width 48 height 26
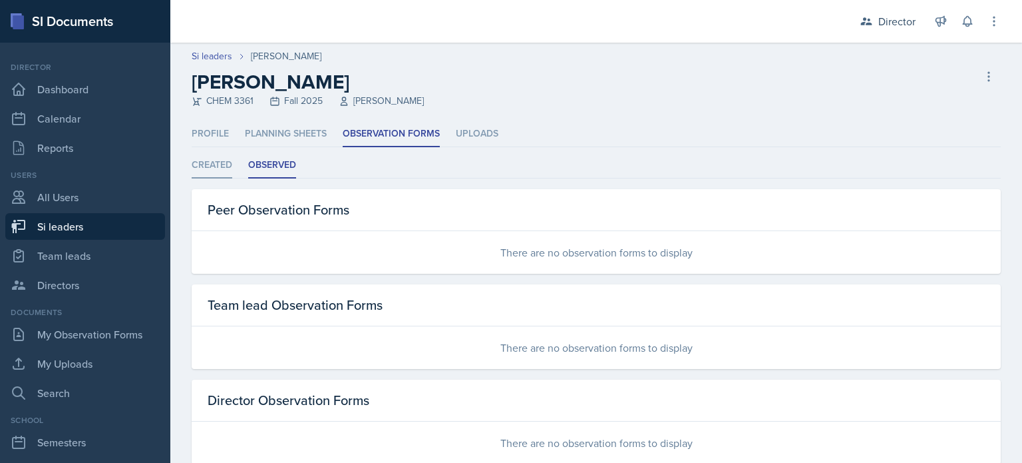
click at [205, 167] on li "Created" at bounding box center [212, 165] width 41 height 26
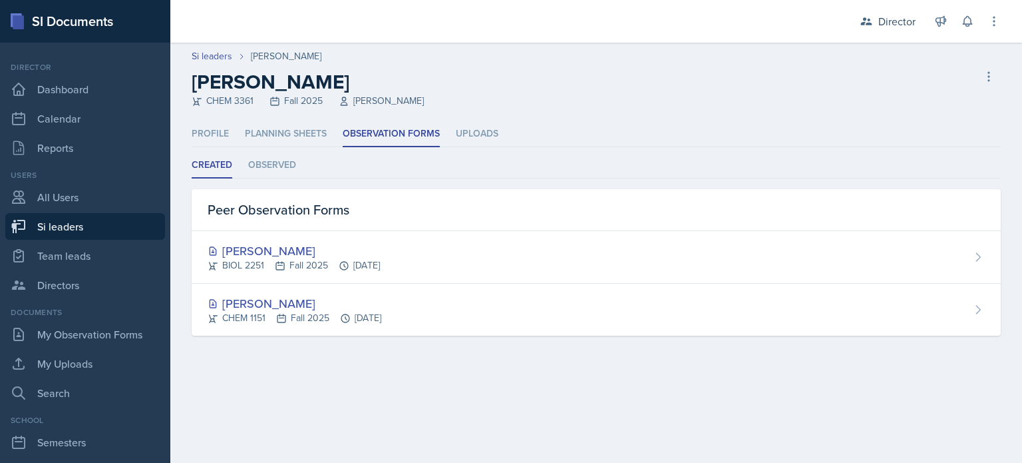
click at [220, 82] on h2 "[PERSON_NAME]" at bounding box center [308, 82] width 232 height 24
click at [264, 136] on li "Planning Sheets" at bounding box center [286, 134] width 82 height 26
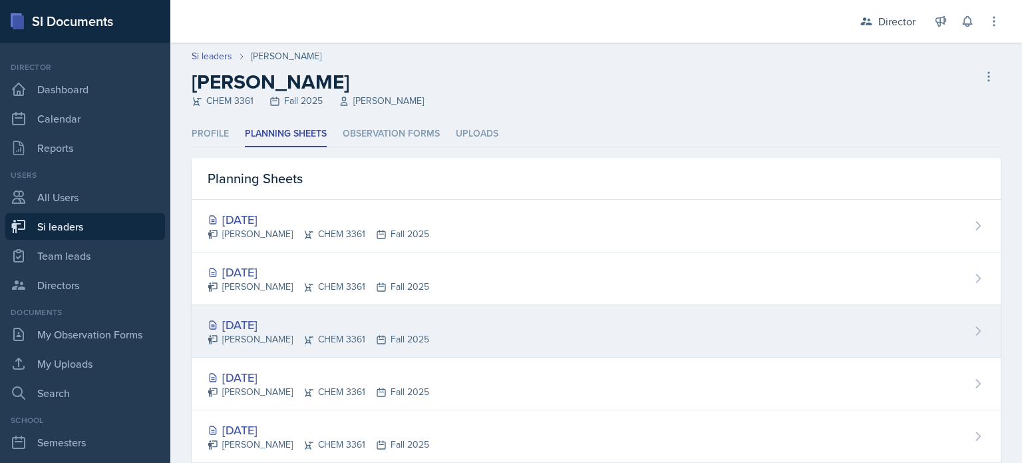
scroll to position [187, 0]
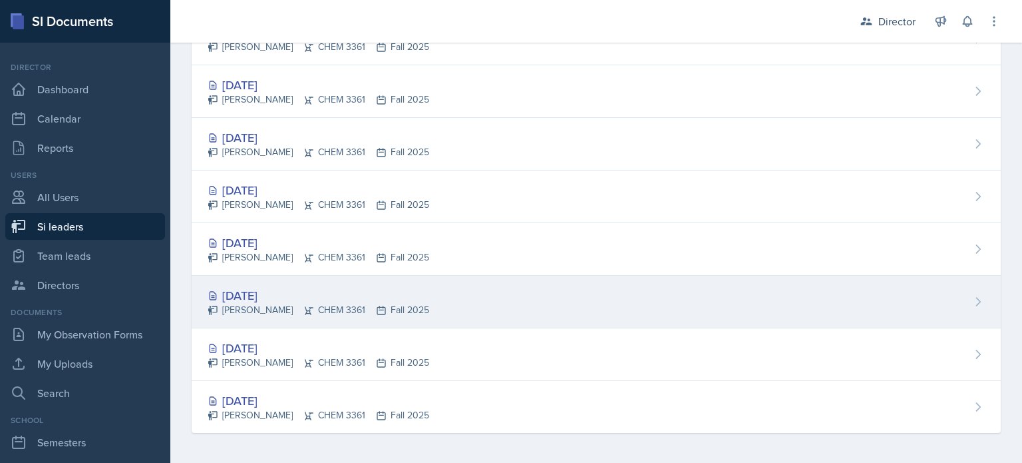
click at [355, 276] on div "Sep 3rd, 2025 Octavia Kaham CHEM 3361 Fall 2025" at bounding box center [596, 302] width 809 height 53
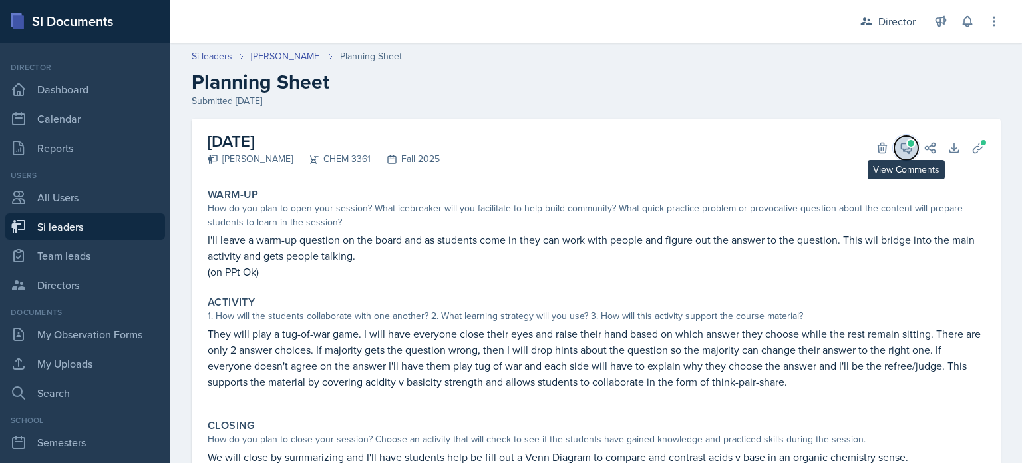
click at [902, 148] on icon at bounding box center [907, 148] width 10 height 10
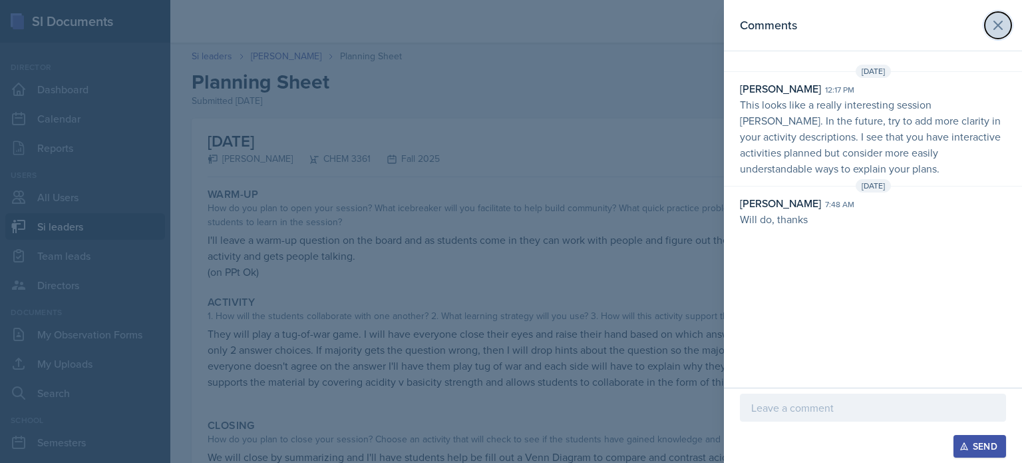
click at [996, 29] on icon at bounding box center [999, 25] width 16 height 16
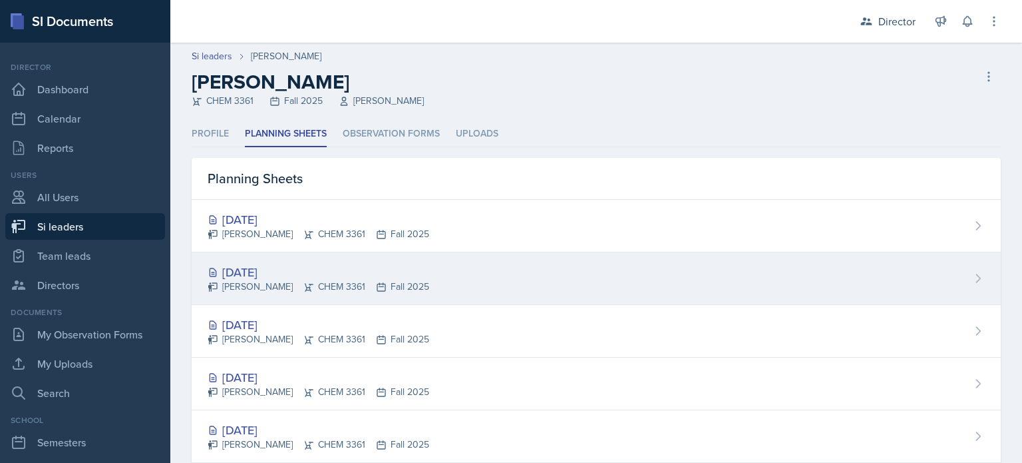
click at [295, 266] on div "Sep 17th, 2025" at bounding box center [319, 272] width 222 height 18
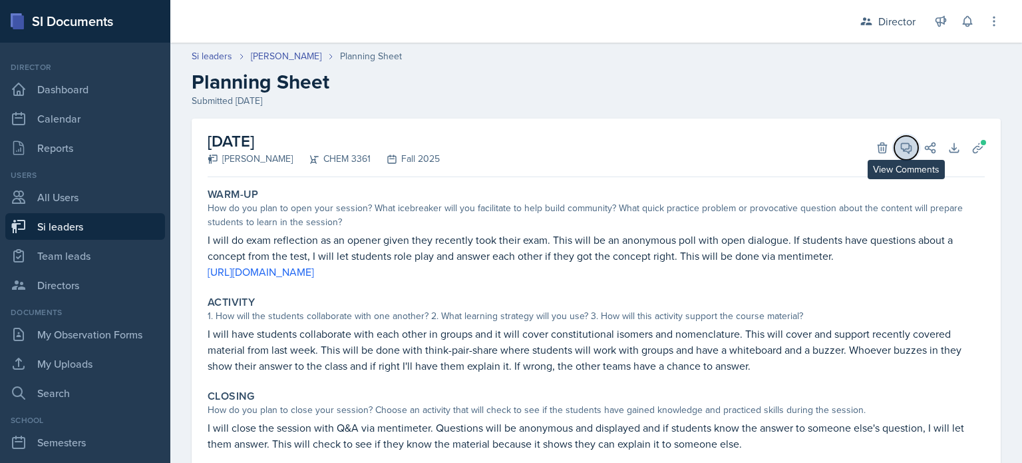
click at [902, 148] on icon at bounding box center [907, 148] width 10 height 10
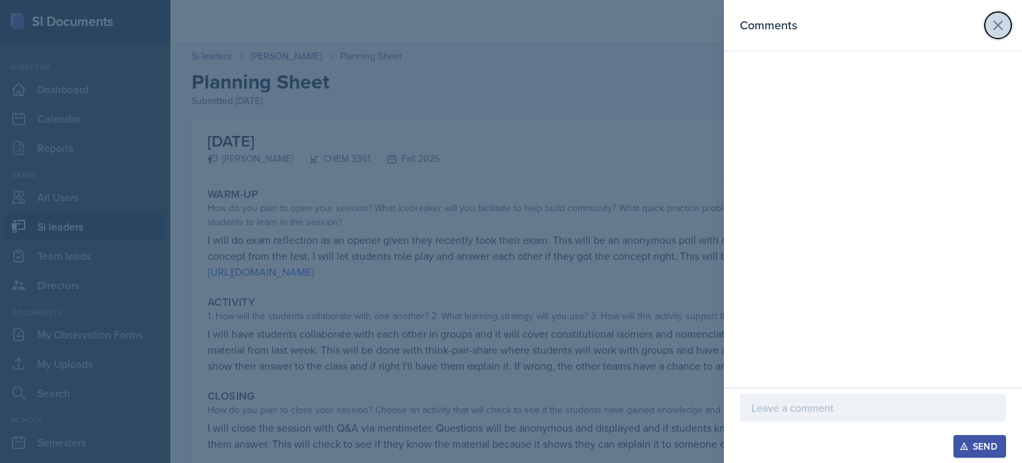
click at [1004, 18] on icon at bounding box center [999, 25] width 16 height 16
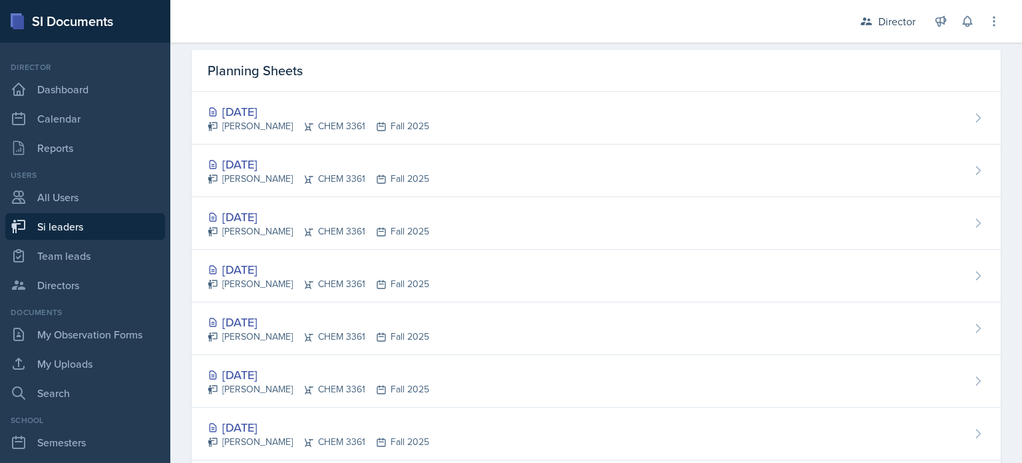
scroll to position [109, 0]
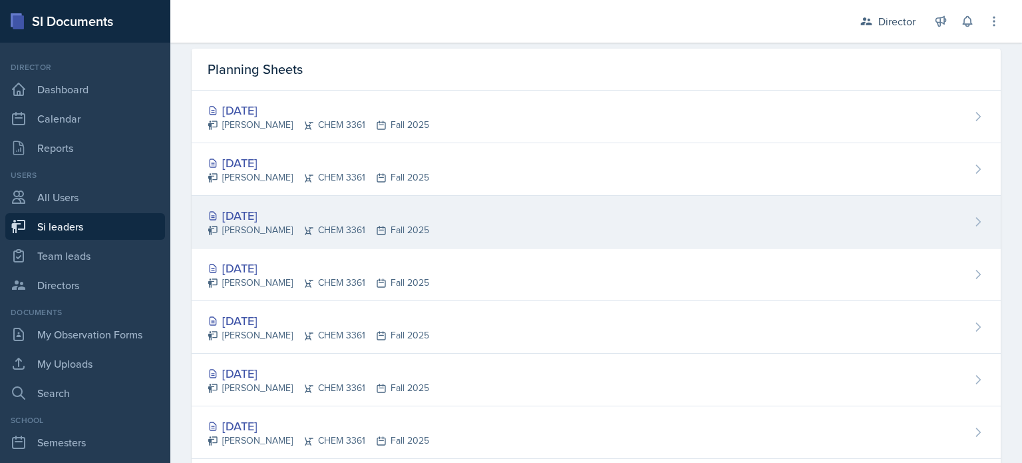
click at [341, 238] on div "Sep 11th, 2025 Octavia Kaham CHEM 3361 Fall 2025" at bounding box center [596, 222] width 809 height 53
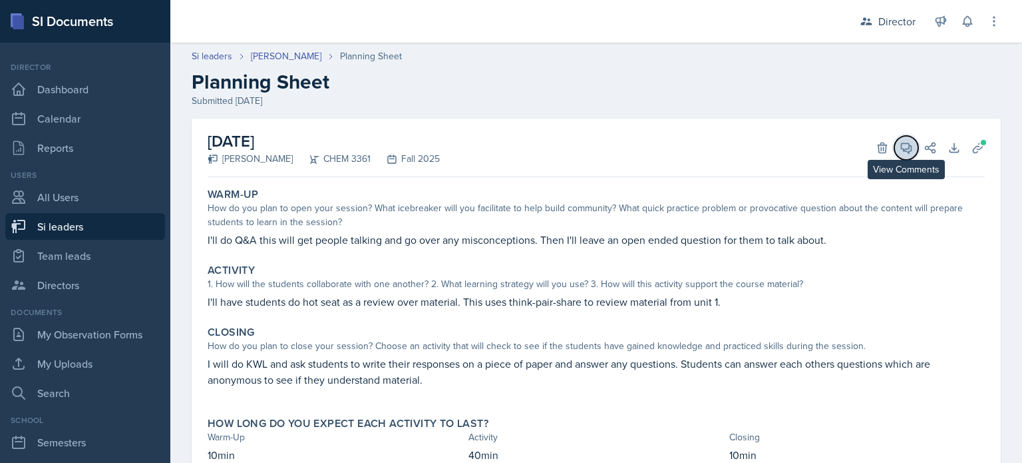
click at [908, 142] on span at bounding box center [911, 143] width 7 height 7
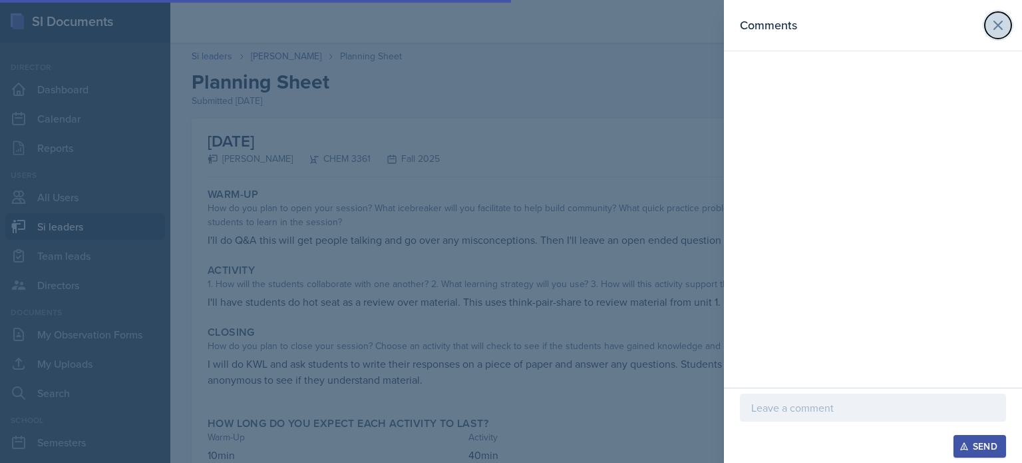
click at [987, 18] on button at bounding box center [998, 25] width 27 height 27
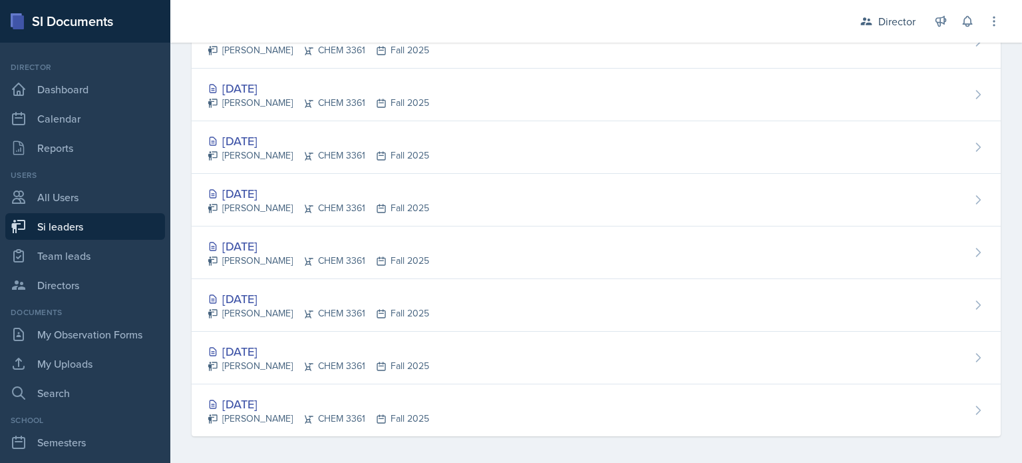
scroll to position [187, 0]
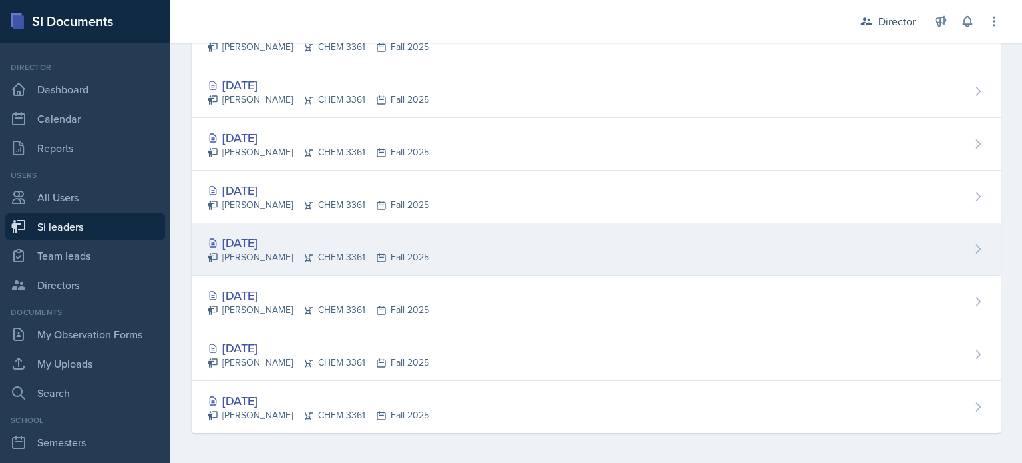
click at [266, 264] on div "Sep 4th, 2025 Octavia Kaham CHEM 3361 Fall 2025" at bounding box center [596, 249] width 809 height 53
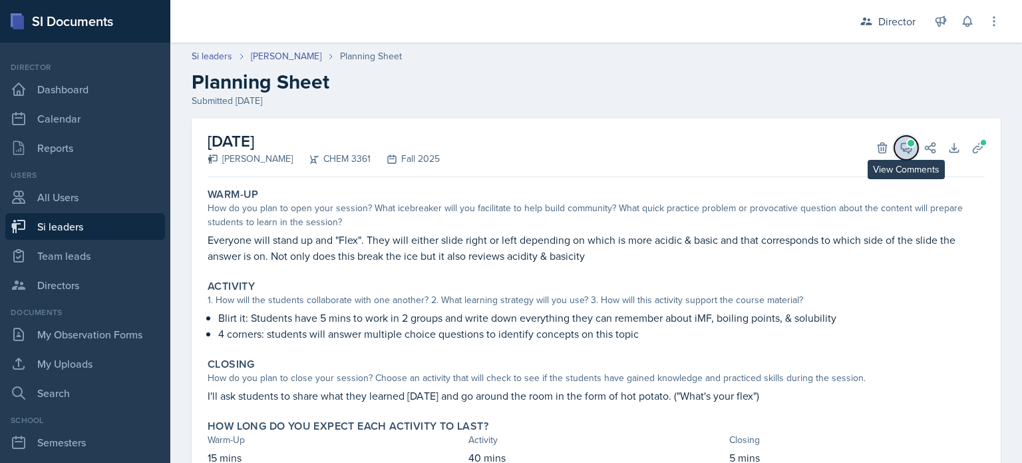
click at [900, 148] on icon at bounding box center [906, 147] width 13 height 13
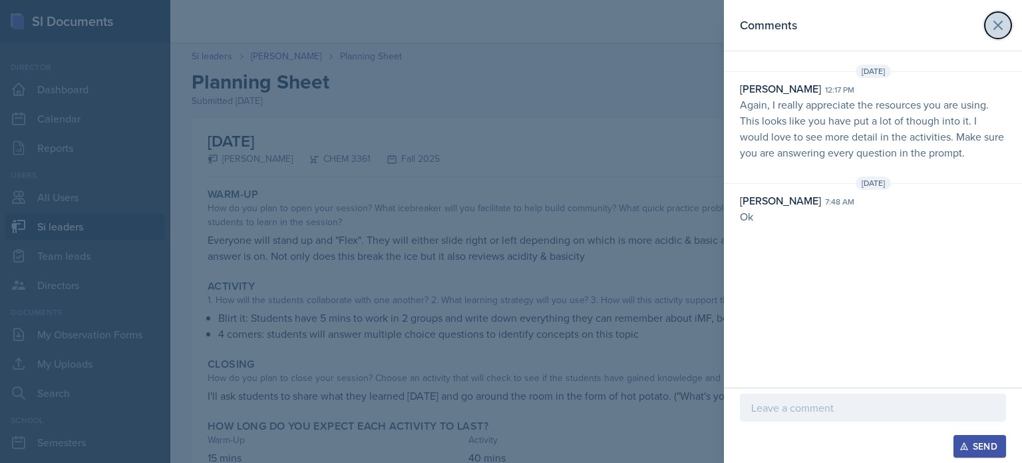
click at [993, 31] on icon at bounding box center [999, 25] width 16 height 16
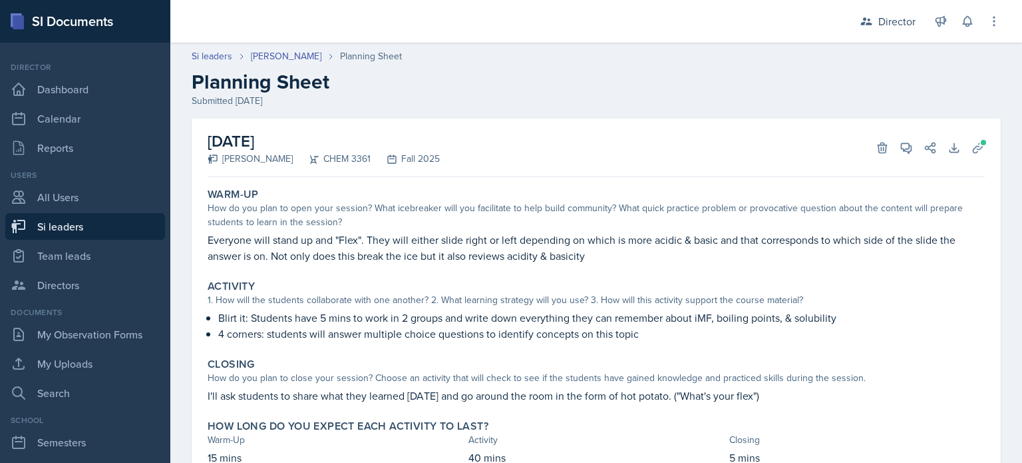
scroll to position [56, 0]
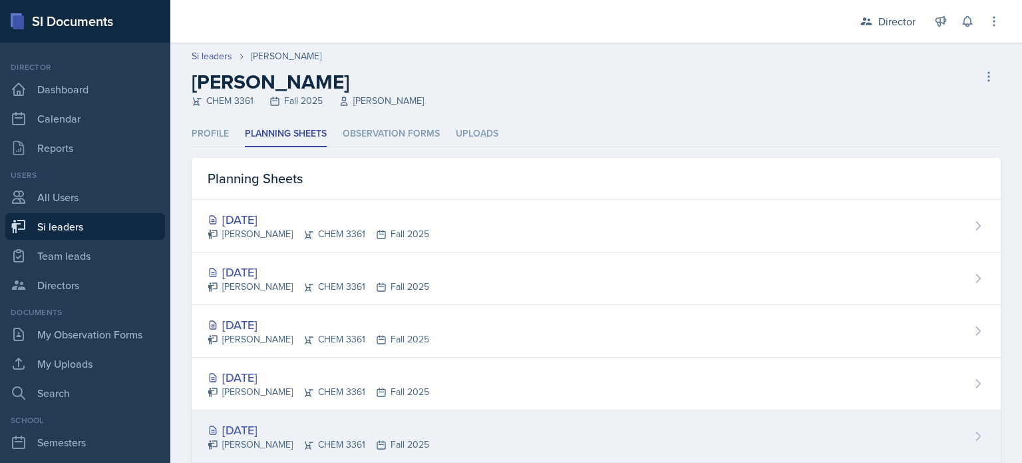
scroll to position [187, 0]
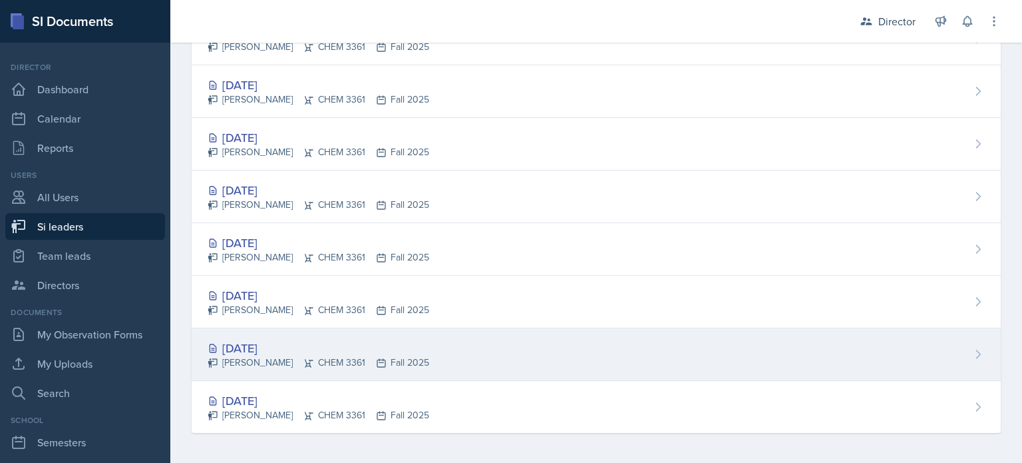
click at [319, 343] on div "[DATE]" at bounding box center [319, 348] width 222 height 18
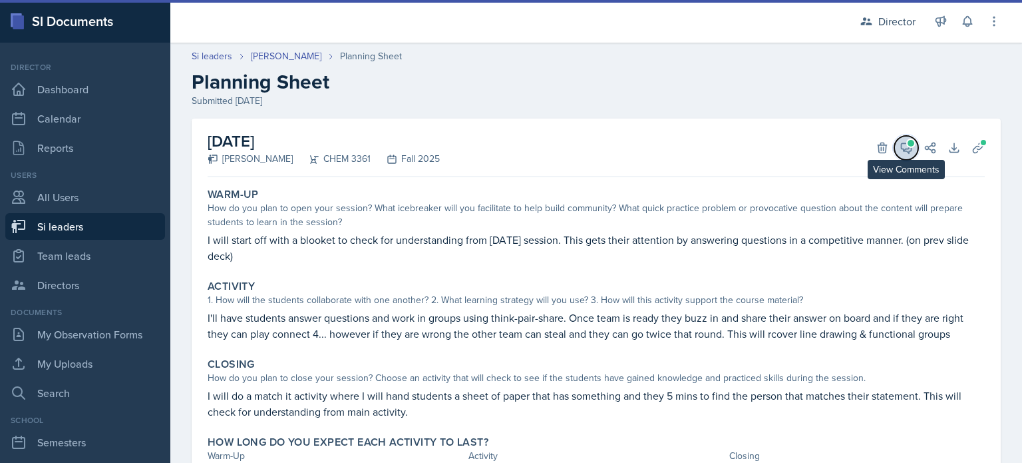
click at [900, 150] on icon at bounding box center [906, 147] width 13 height 13
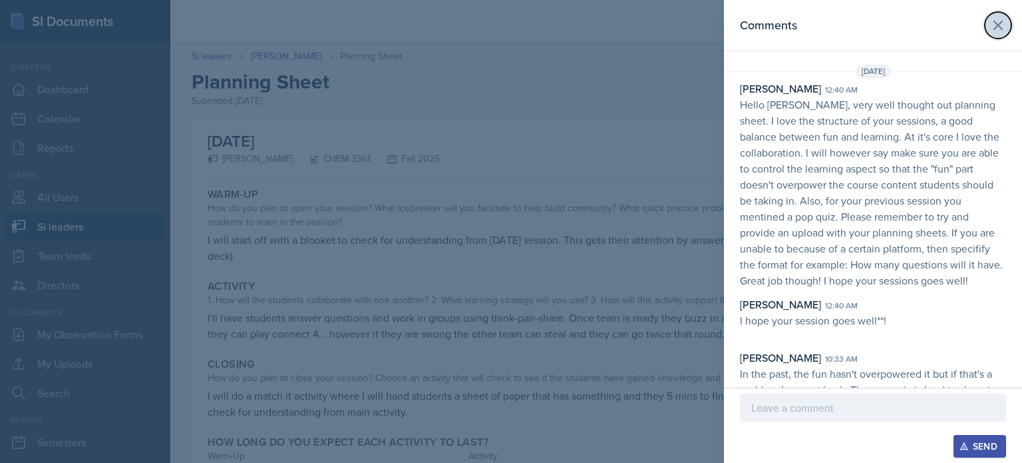
click at [992, 30] on icon at bounding box center [999, 25] width 16 height 16
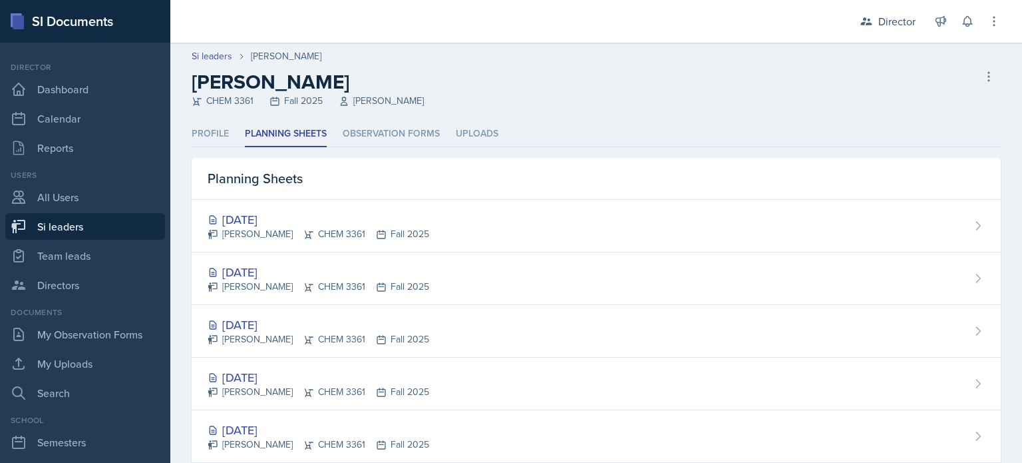
scroll to position [187, 0]
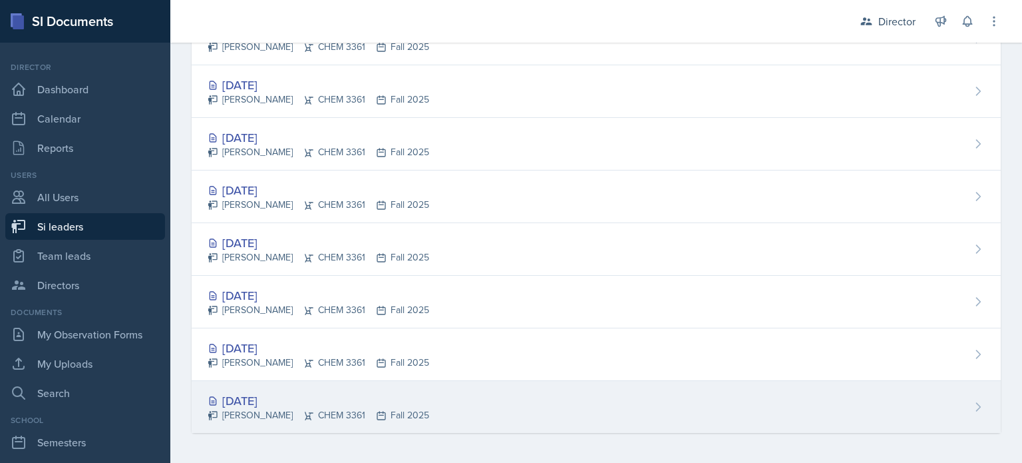
click at [309, 391] on div "Aug 27th, 2025" at bounding box center [319, 400] width 222 height 18
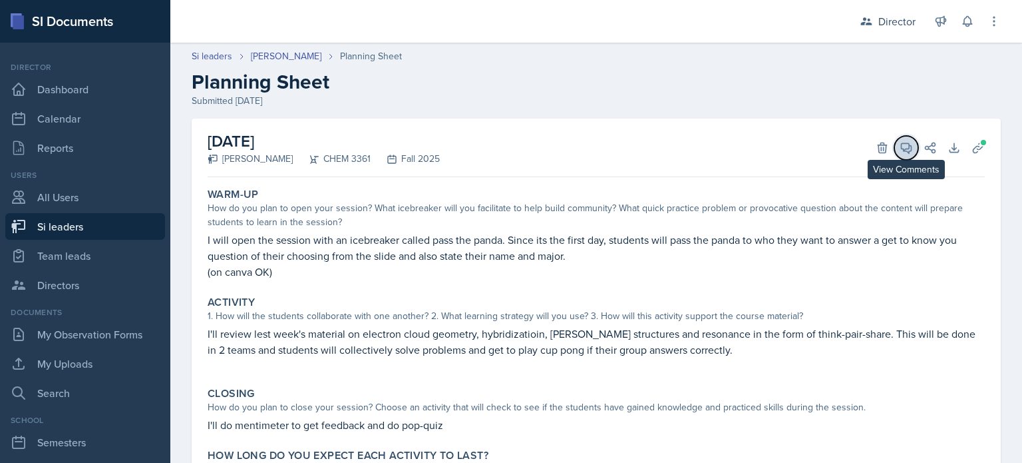
click at [902, 148] on icon at bounding box center [907, 148] width 10 height 10
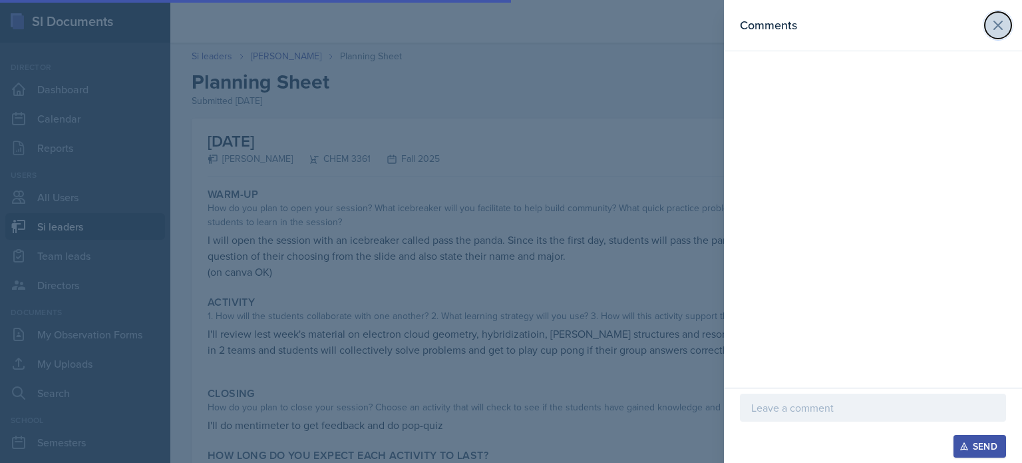
click at [997, 31] on icon at bounding box center [999, 25] width 16 height 16
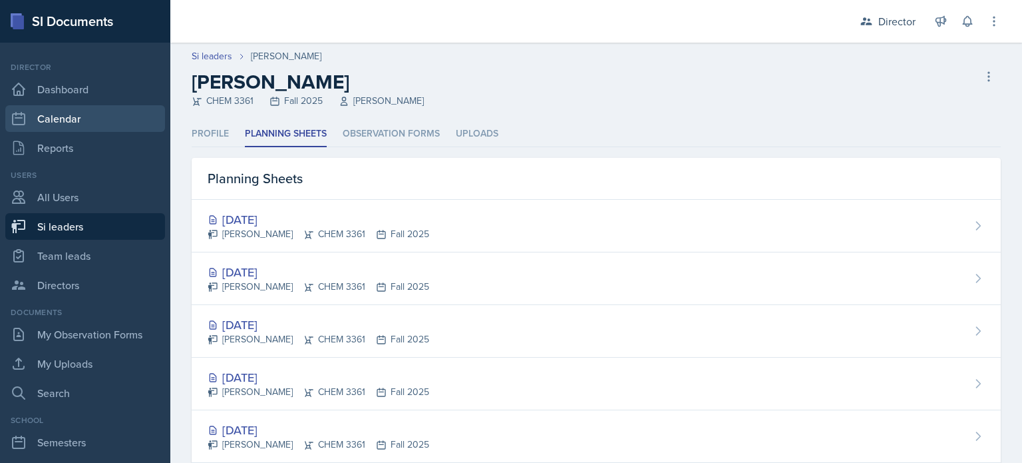
scroll to position [187, 0]
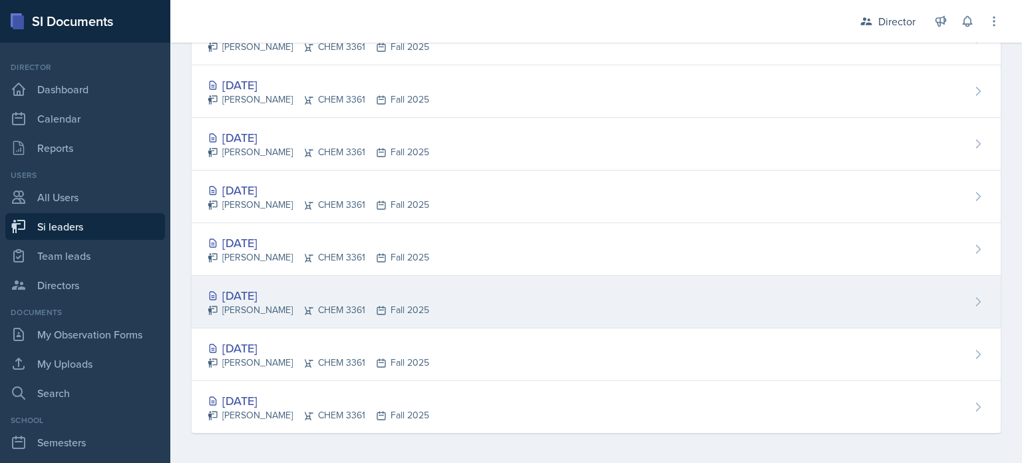
click at [331, 297] on div "[DATE]" at bounding box center [319, 295] width 222 height 18
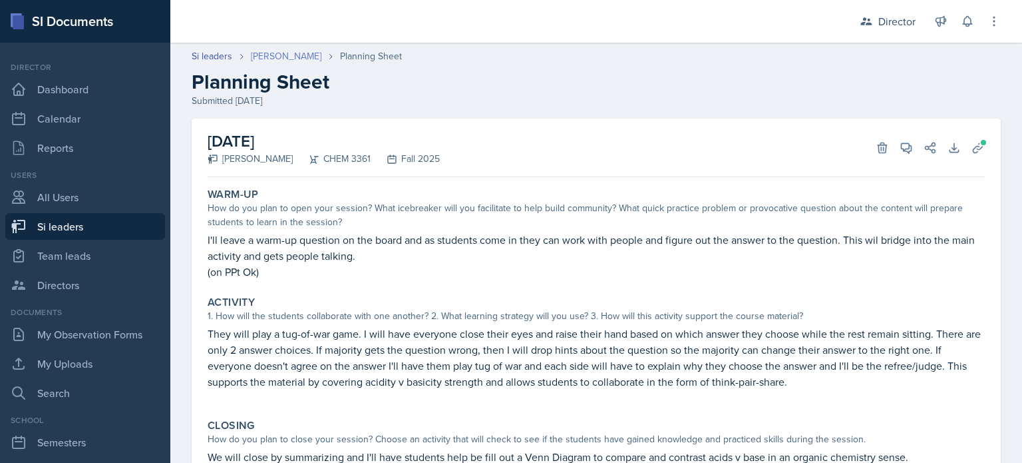
click at [294, 57] on link "[PERSON_NAME]" at bounding box center [286, 56] width 71 height 14
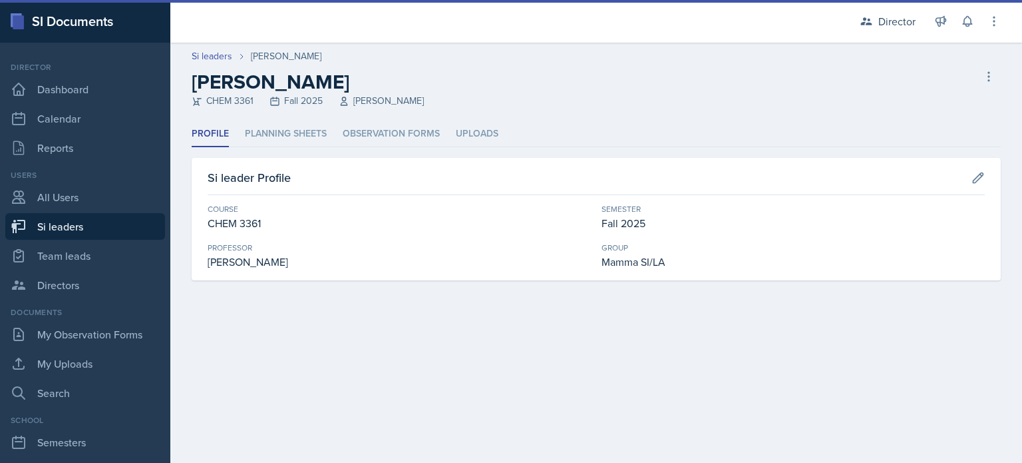
click at [287, 148] on div "Profile Planning Sheets Observation Forms Uploads Profile Planning Sheets Obser…" at bounding box center [596, 200] width 809 height 159
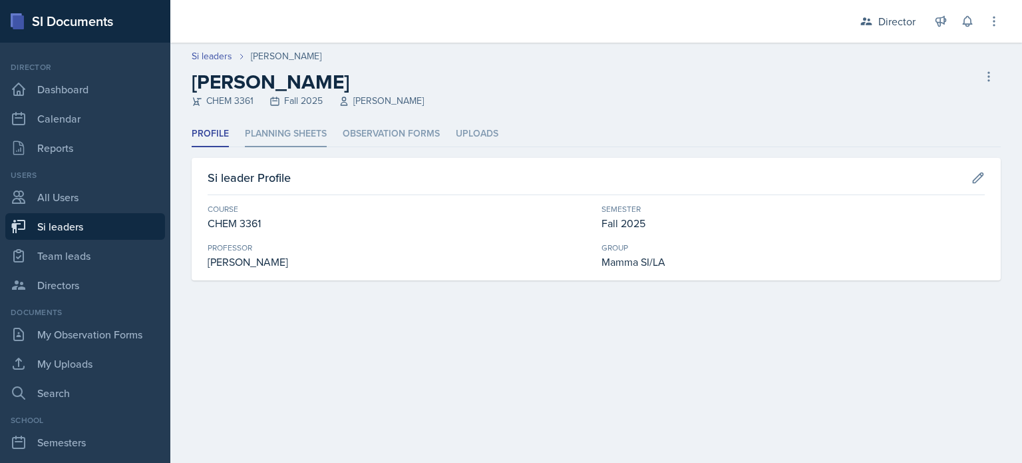
click at [294, 143] on li "Planning Sheets" at bounding box center [286, 134] width 82 height 26
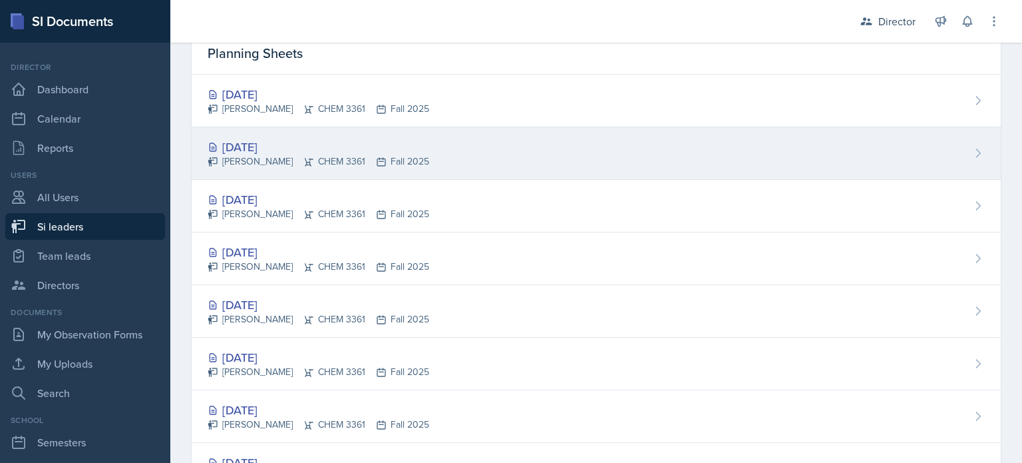
scroll to position [129, 0]
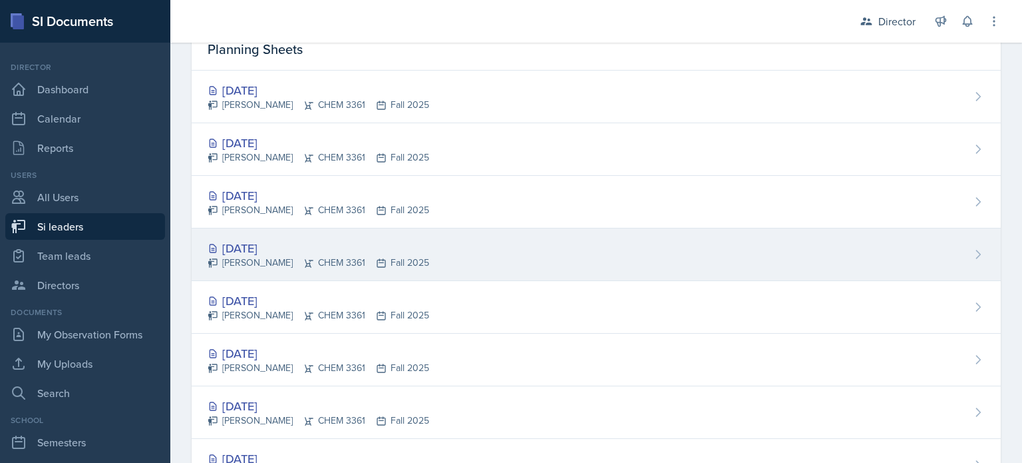
click at [338, 248] on div "[DATE]" at bounding box center [319, 248] width 222 height 18
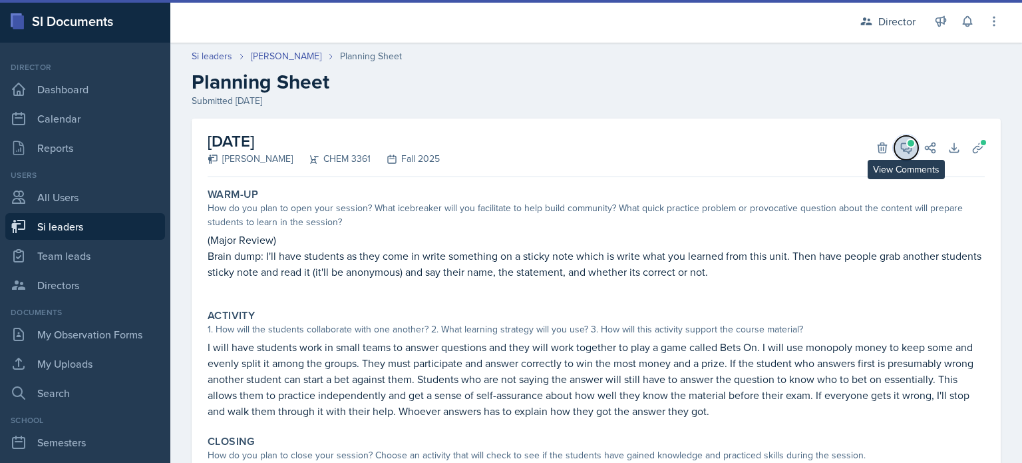
click at [902, 148] on icon at bounding box center [907, 148] width 10 height 10
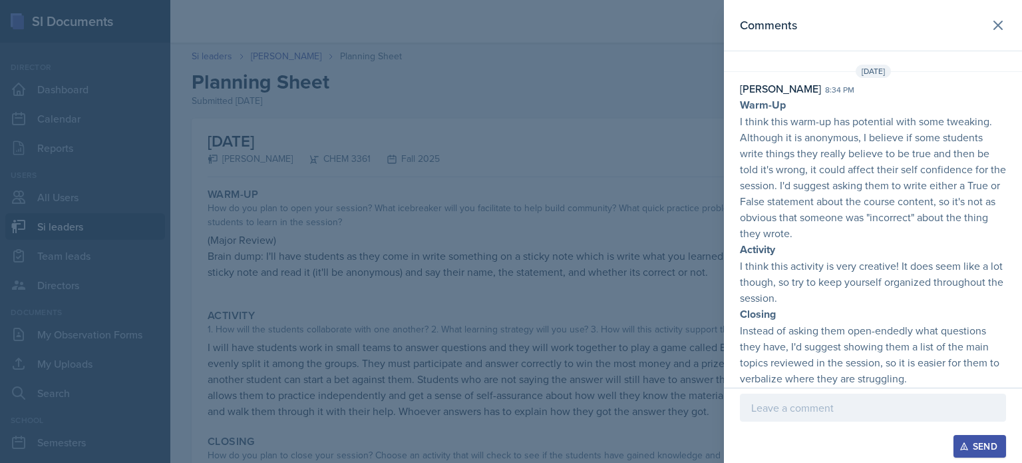
click at [647, 217] on div at bounding box center [511, 231] width 1022 height 463
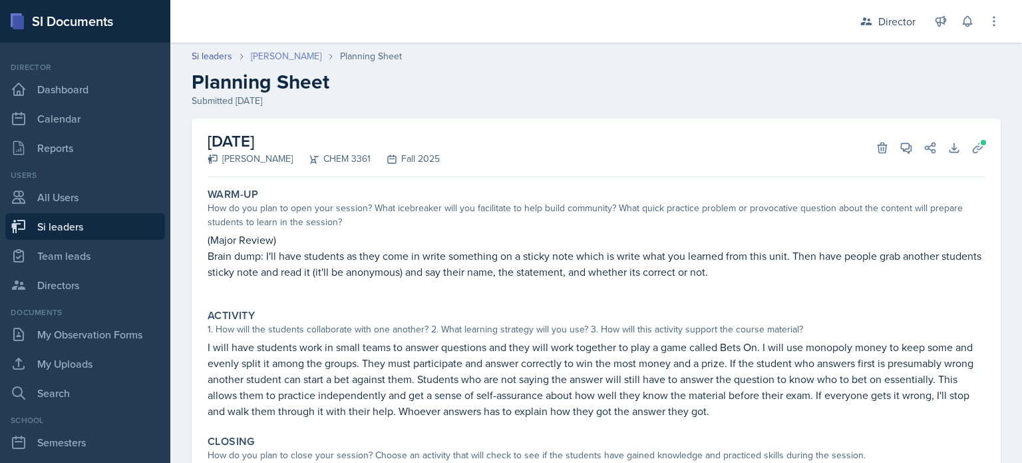
click at [299, 53] on link "[PERSON_NAME]" at bounding box center [286, 56] width 71 height 14
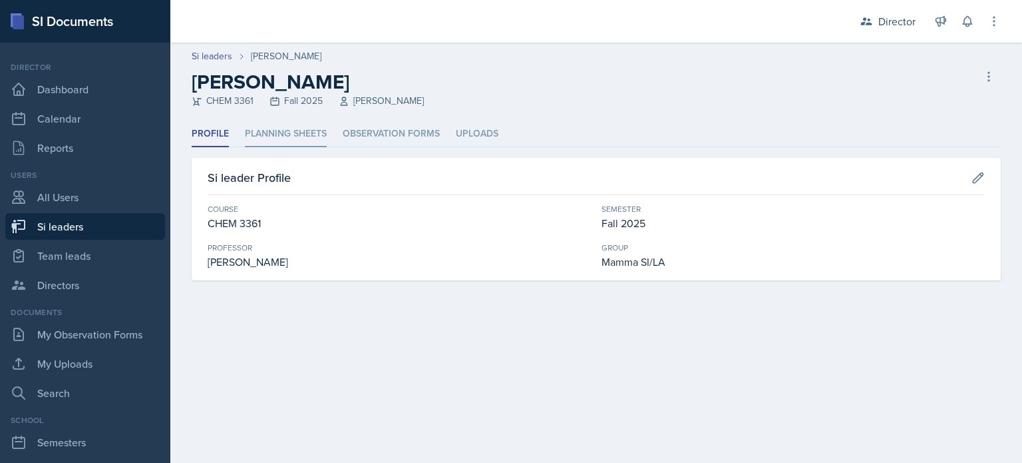
click at [300, 138] on li "Planning Sheets" at bounding box center [286, 134] width 82 height 26
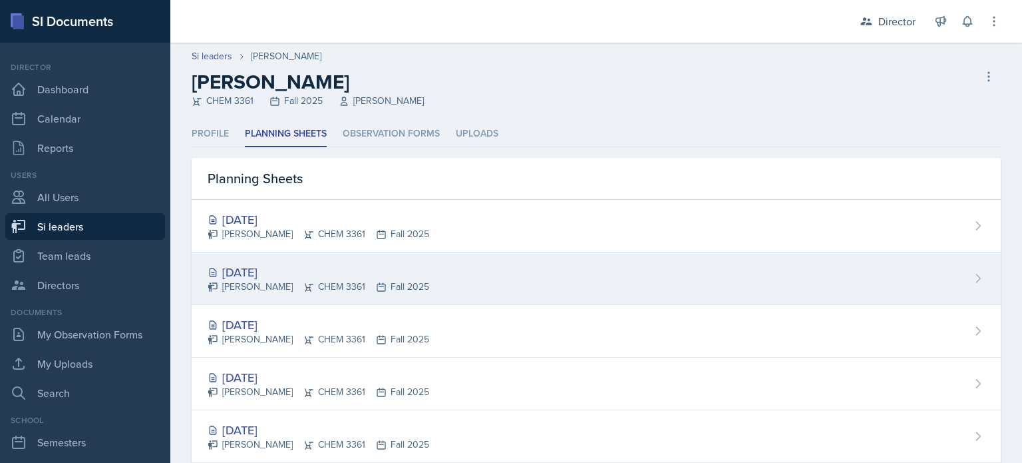
scroll to position [187, 0]
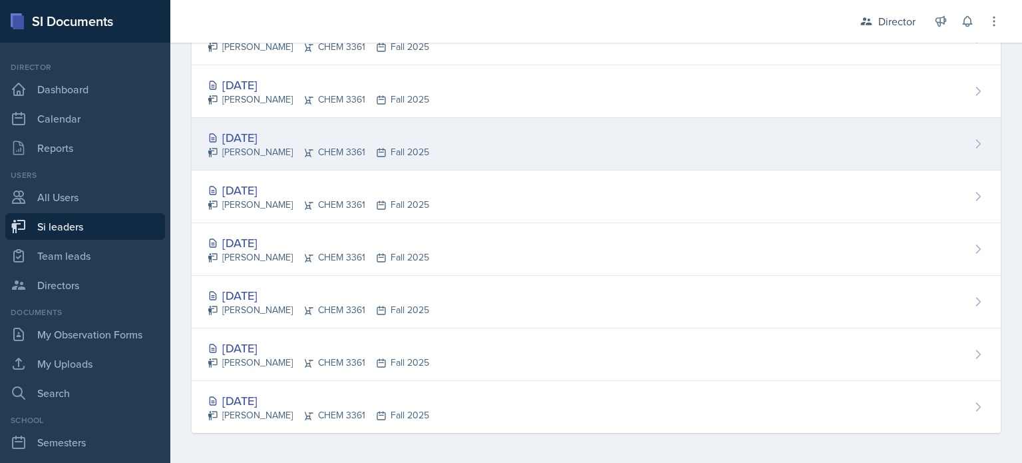
click at [328, 145] on div "Octavia Kaham CHEM 3361 Fall 2025" at bounding box center [319, 152] width 222 height 14
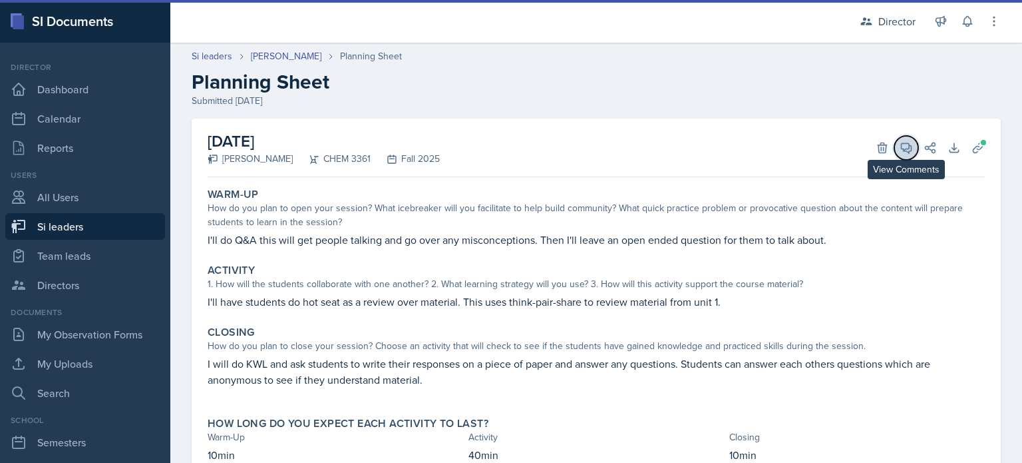
click at [900, 141] on icon at bounding box center [906, 147] width 13 height 13
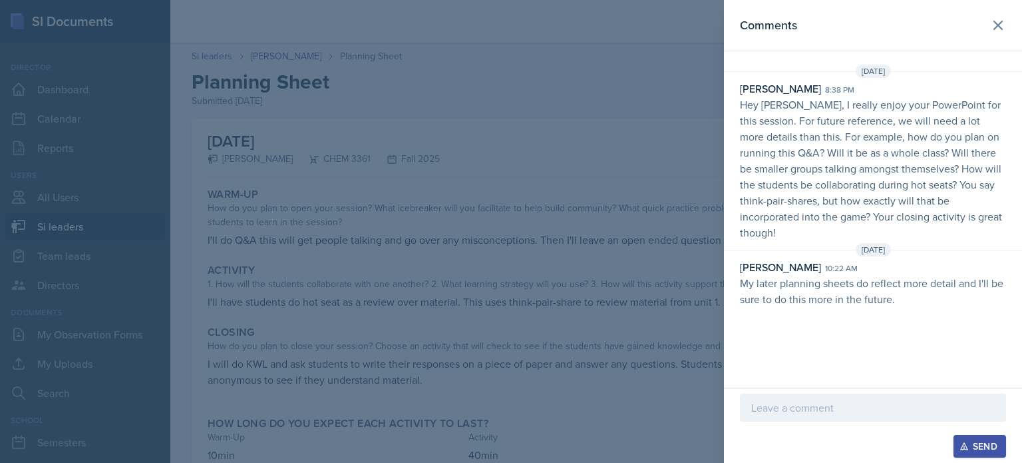
click at [674, 195] on div at bounding box center [511, 231] width 1022 height 463
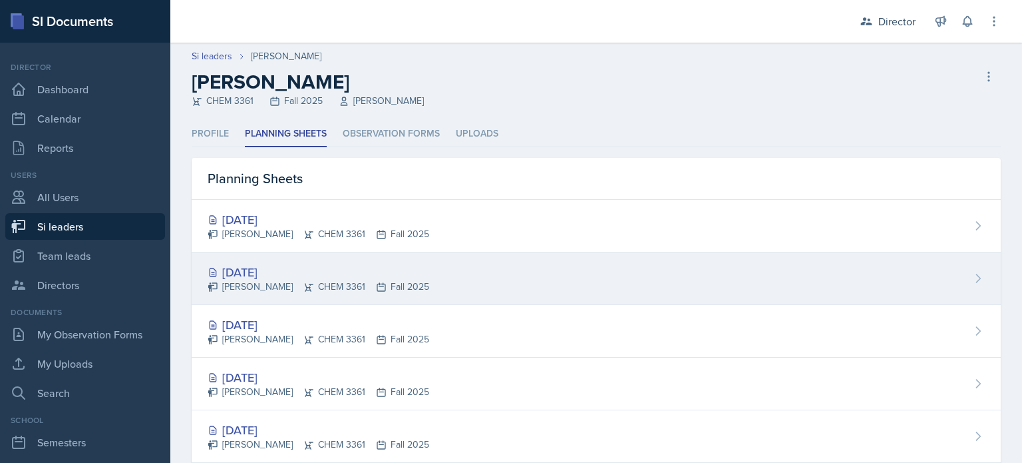
click at [306, 271] on div "Sep 17th, 2025" at bounding box center [319, 272] width 222 height 18
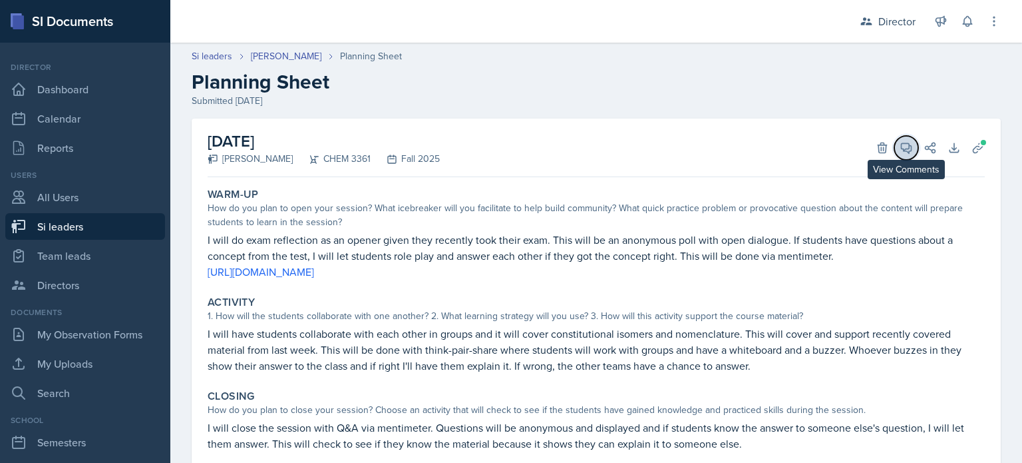
click at [900, 144] on icon at bounding box center [906, 147] width 13 height 13
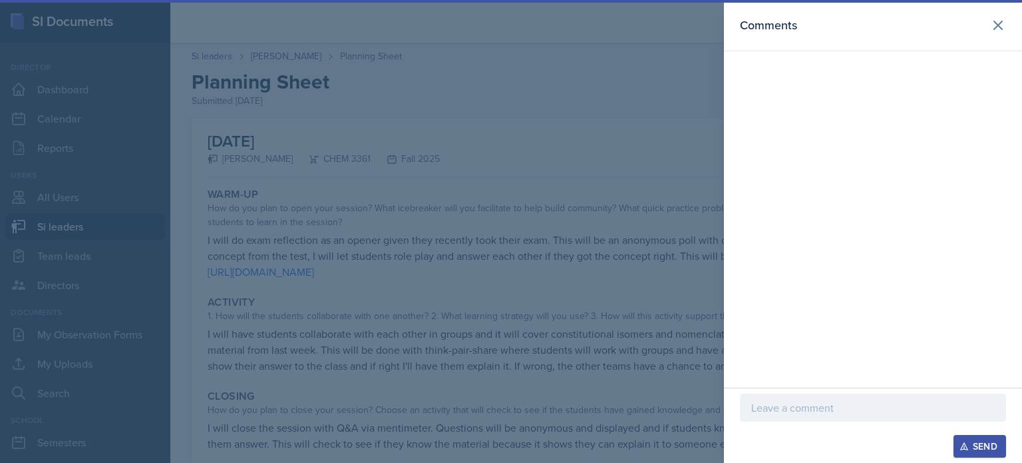
click at [682, 194] on div at bounding box center [511, 231] width 1022 height 463
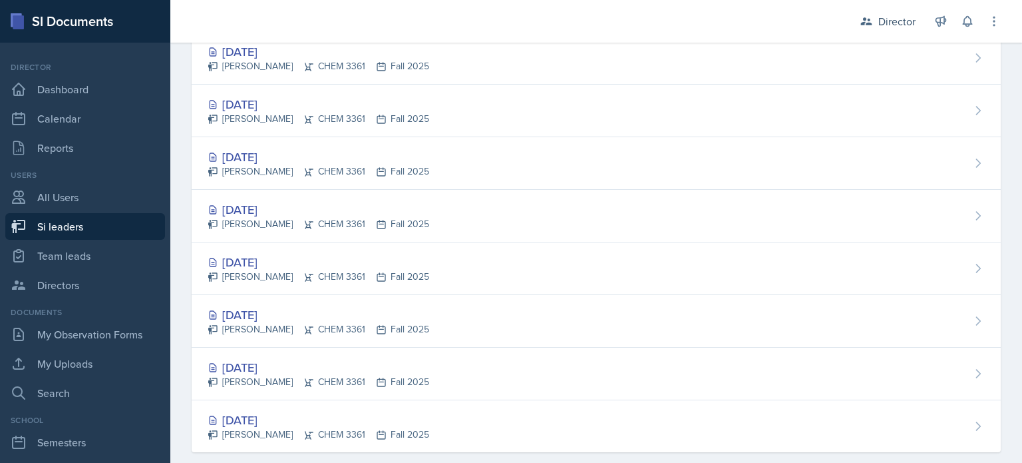
scroll to position [169, 0]
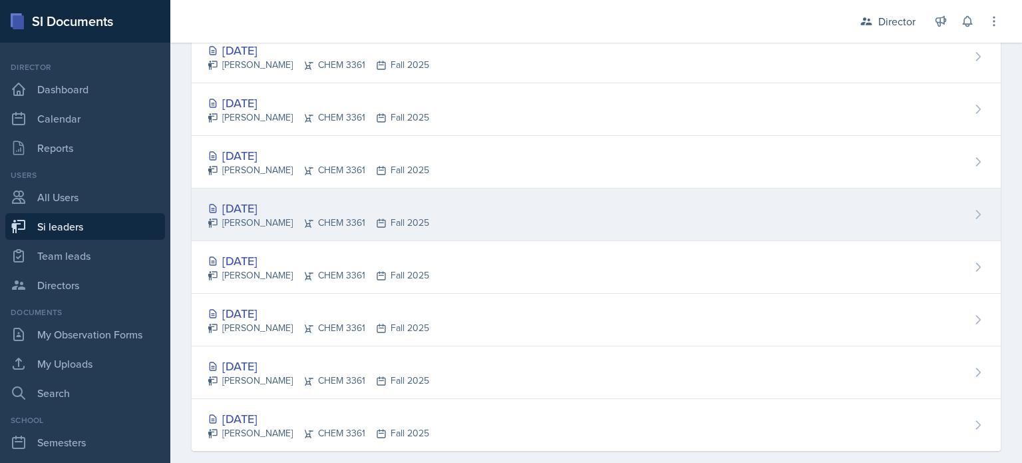
click at [529, 194] on div "Sep 10th, 2025 Octavia Kaham CHEM 3361 Fall 2025" at bounding box center [596, 214] width 809 height 53
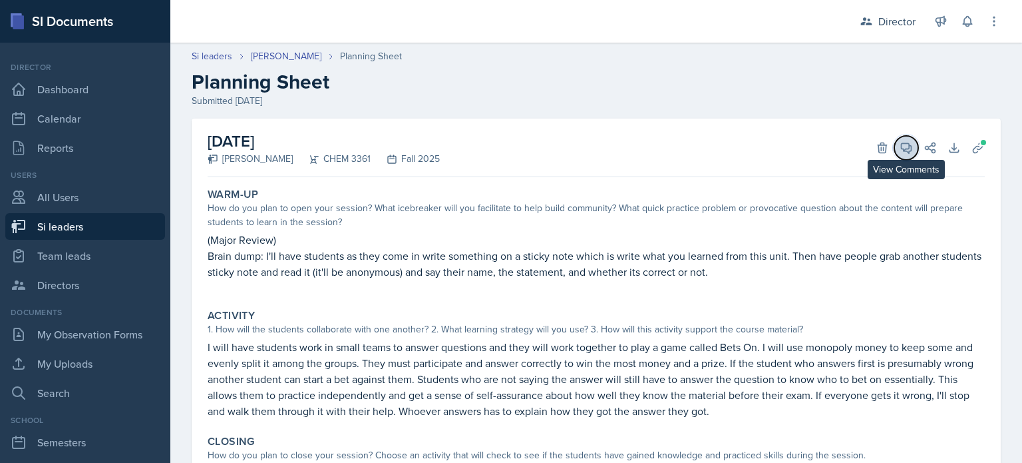
click at [900, 142] on icon at bounding box center [906, 147] width 13 height 13
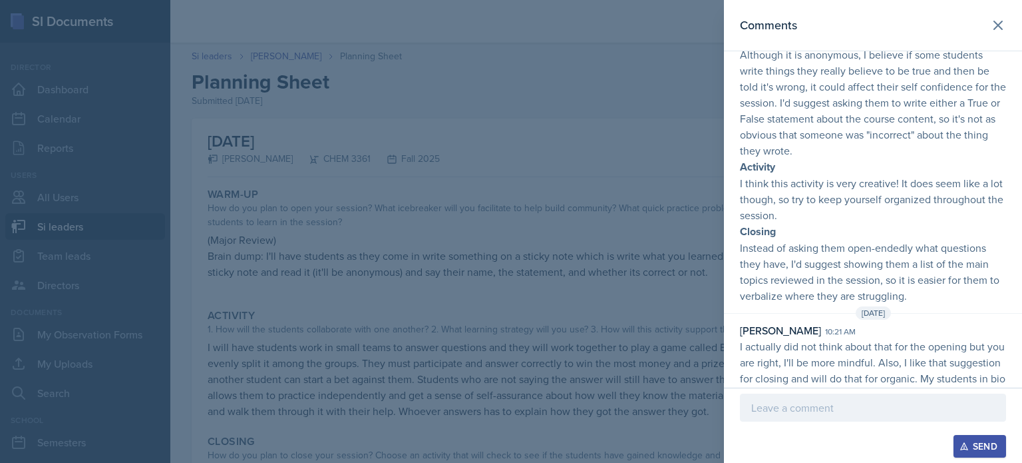
scroll to position [114, 0]
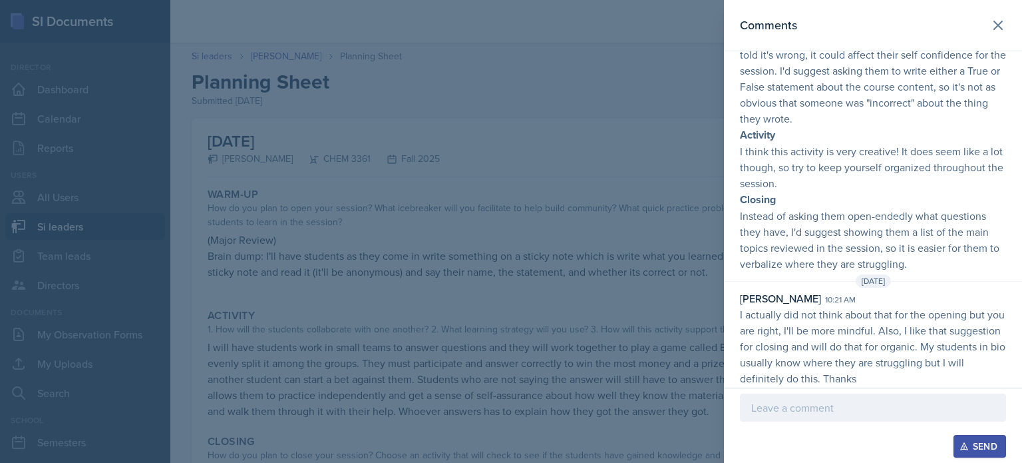
click at [642, 224] on div at bounding box center [511, 231] width 1022 height 463
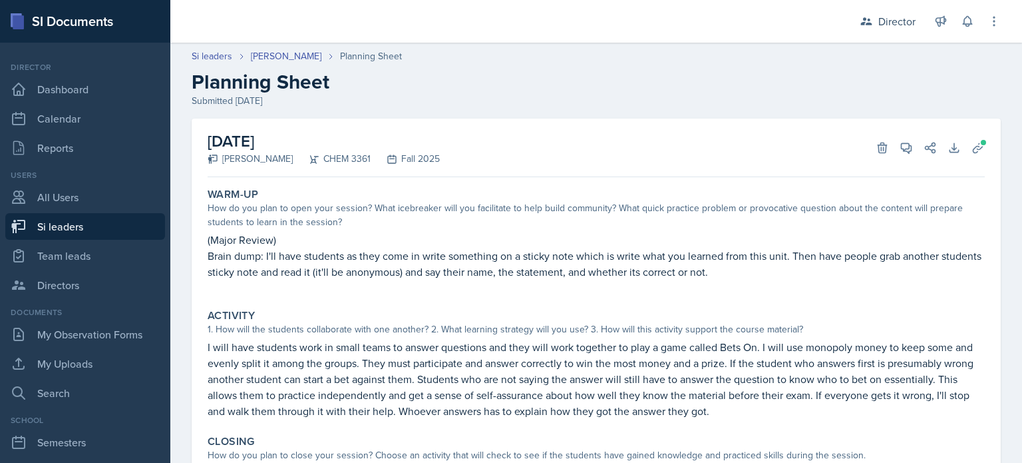
scroll to position [133, 0]
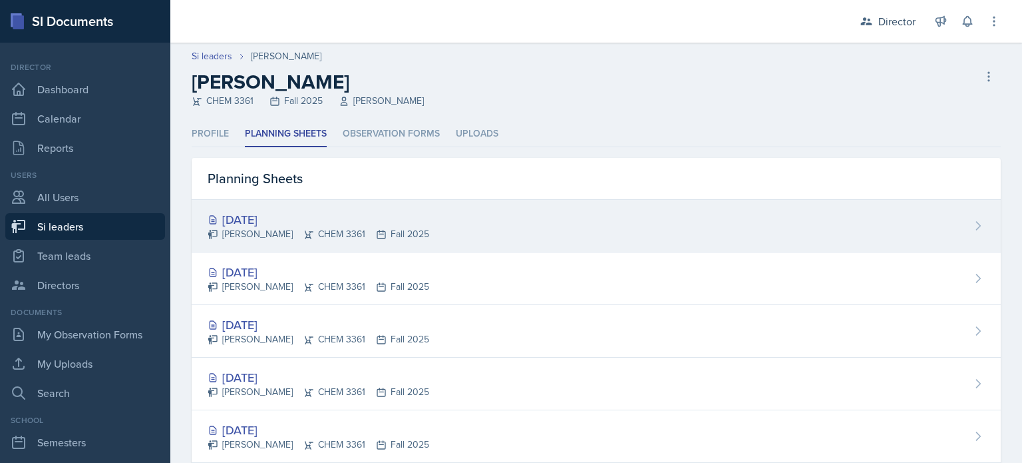
scroll to position [187, 0]
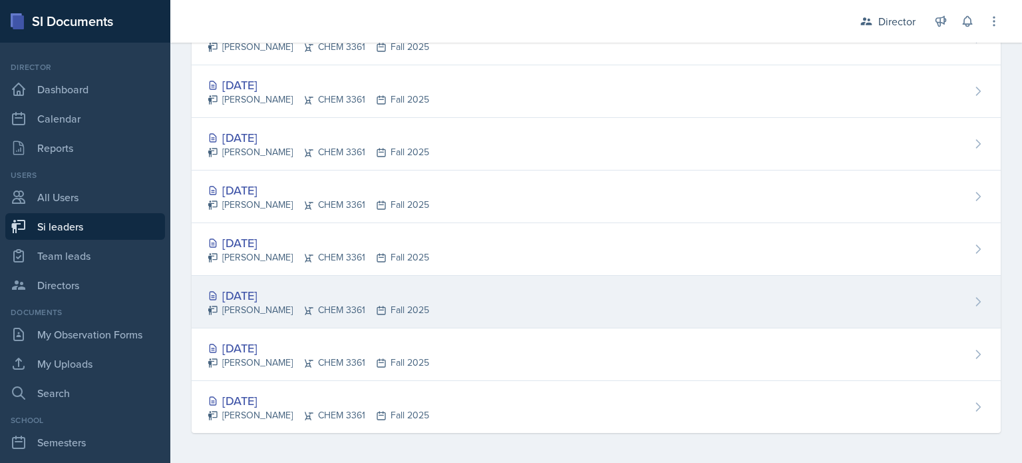
click at [282, 304] on div "Octavia Kaham CHEM 3361 Fall 2025" at bounding box center [319, 310] width 222 height 14
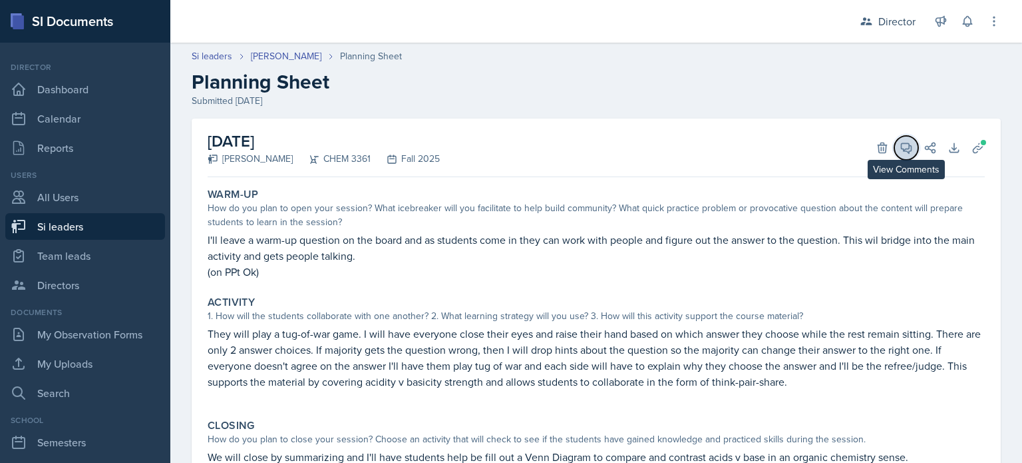
click at [902, 148] on icon at bounding box center [907, 148] width 10 height 10
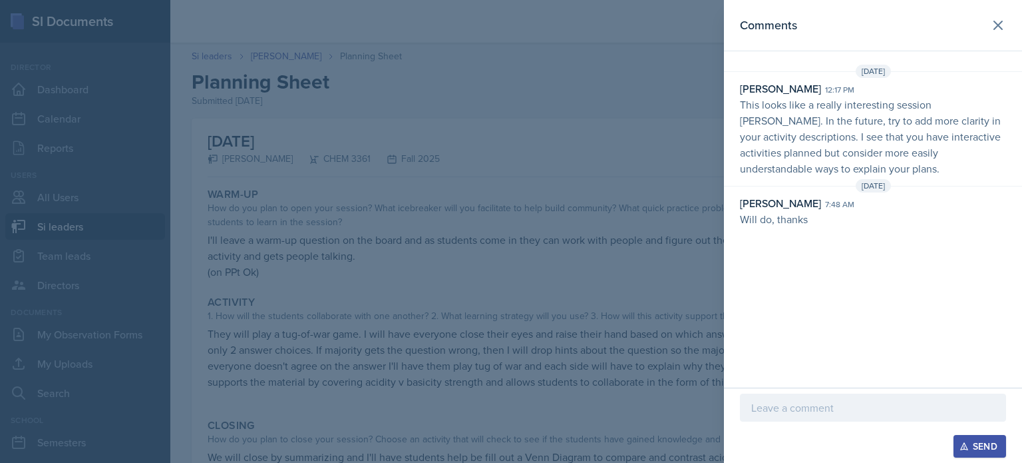
click at [609, 166] on div at bounding box center [511, 231] width 1022 height 463
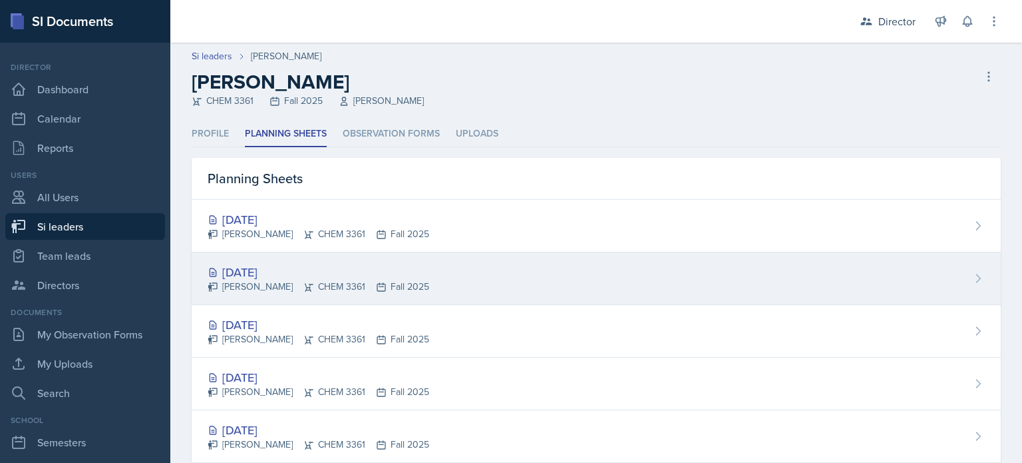
scroll to position [187, 0]
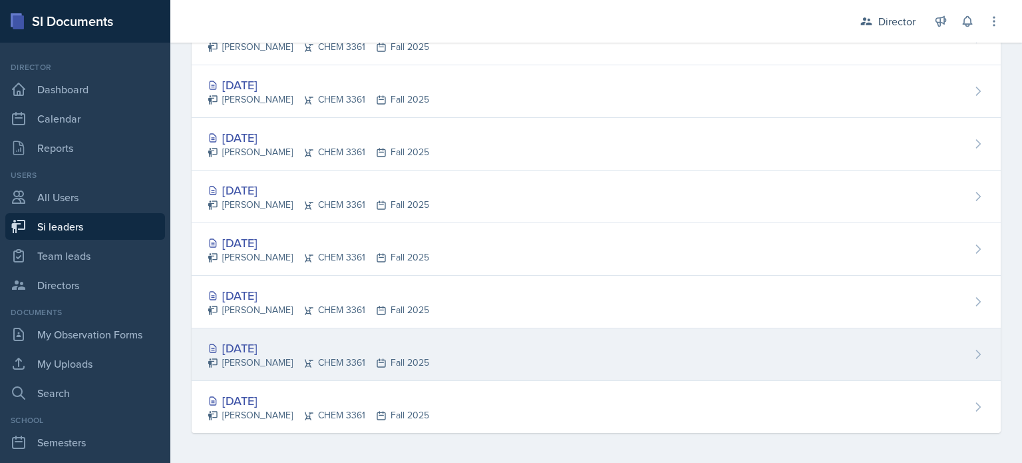
click at [611, 355] on div "Aug 28th, 2025 Octavia Kaham CHEM 3361 Fall 2025" at bounding box center [596, 354] width 809 height 53
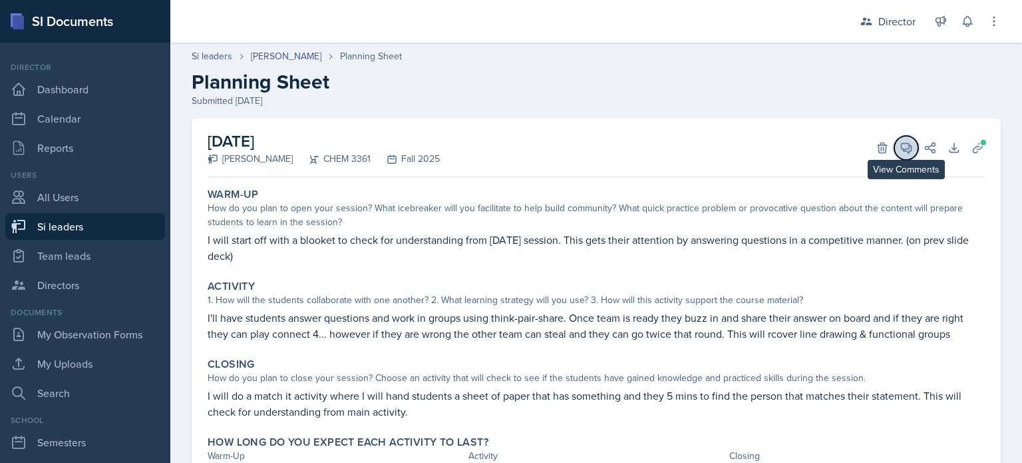
click at [905, 153] on button "View Comments" at bounding box center [907, 148] width 24 height 24
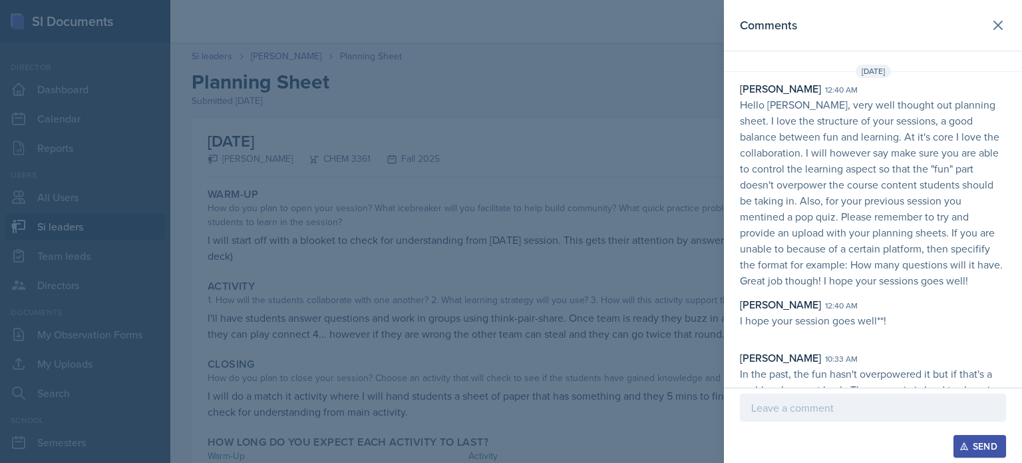
scroll to position [62, 0]
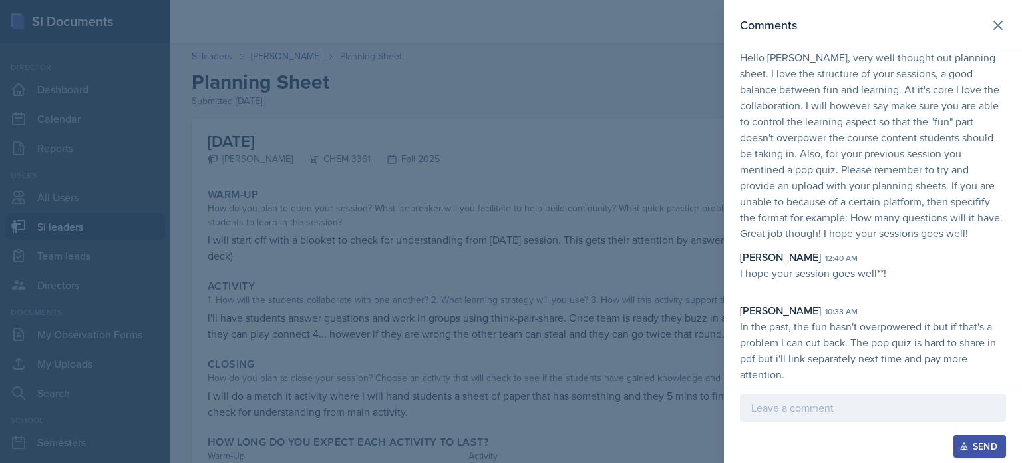
click at [672, 255] on div at bounding box center [511, 231] width 1022 height 463
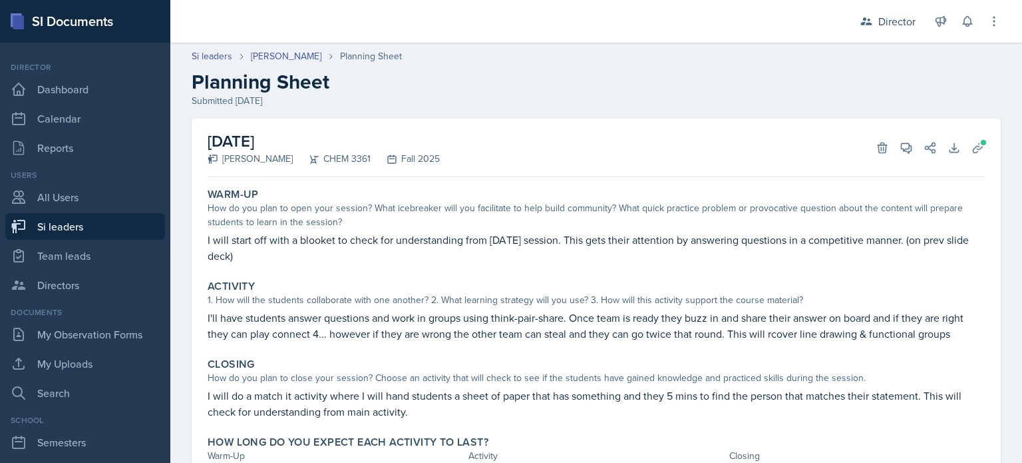
scroll to position [72, 0]
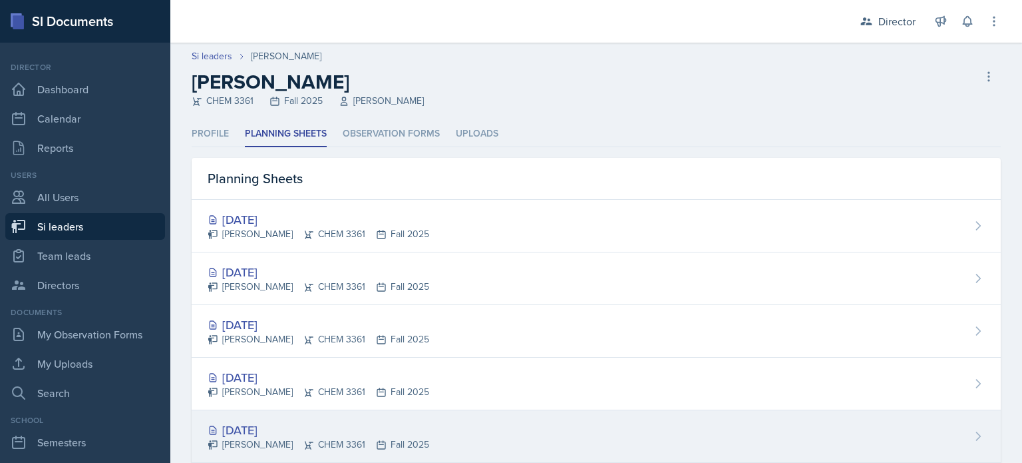
scroll to position [187, 0]
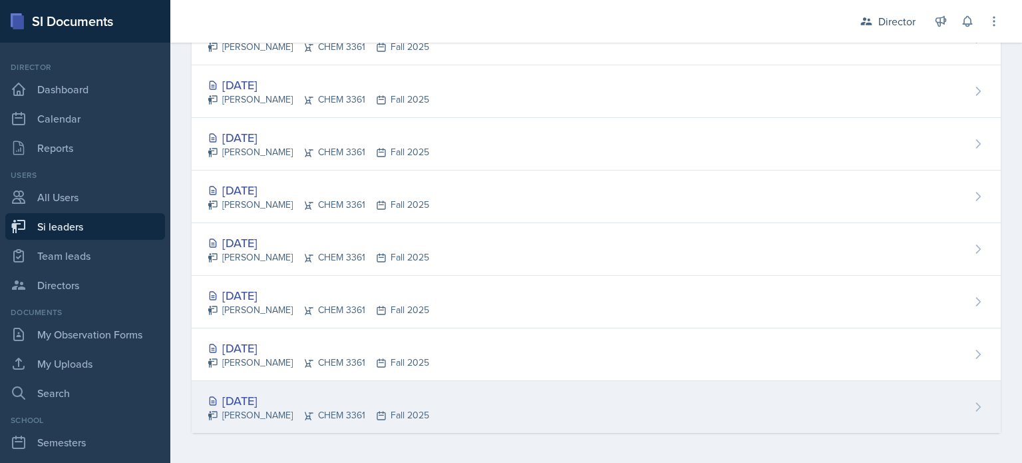
click at [443, 400] on div "Aug 27th, 2025 Octavia Kaham CHEM 3361 Fall 2025" at bounding box center [596, 407] width 809 height 52
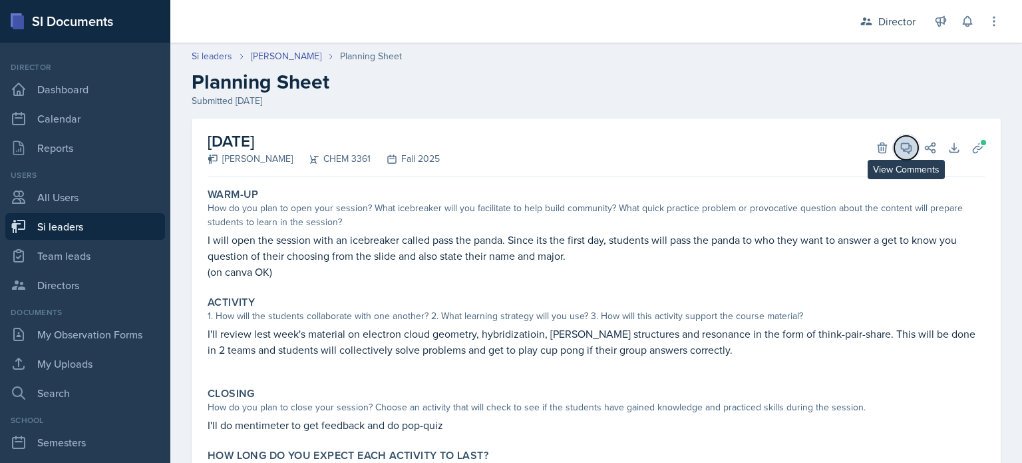
click at [902, 146] on icon at bounding box center [906, 147] width 13 height 13
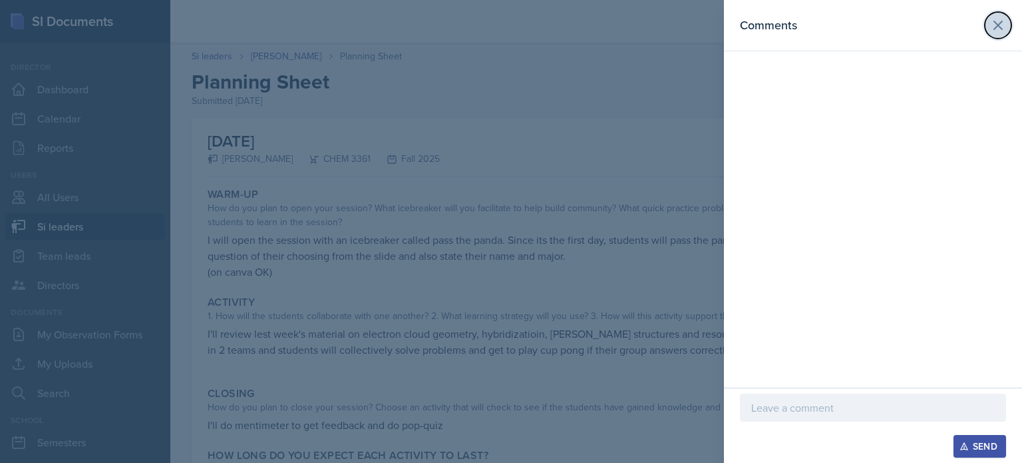
click at [989, 27] on button at bounding box center [998, 25] width 27 height 27
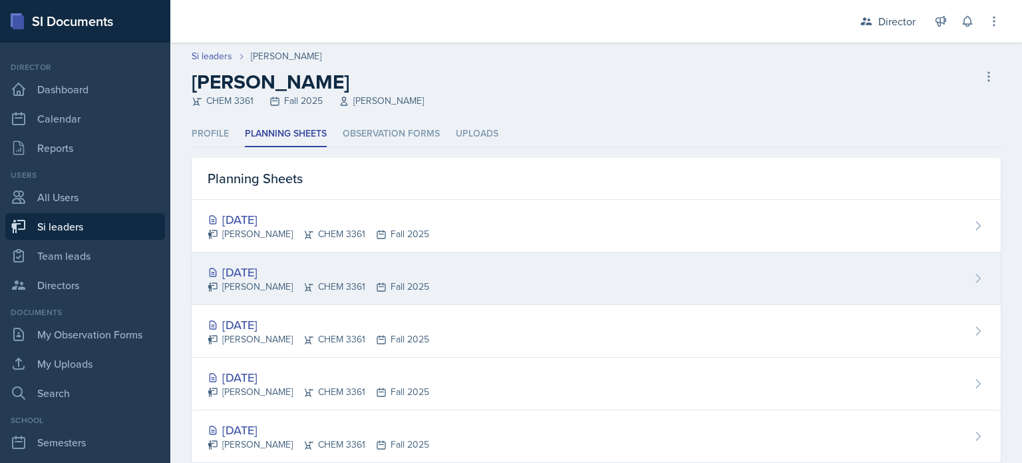
scroll to position [187, 0]
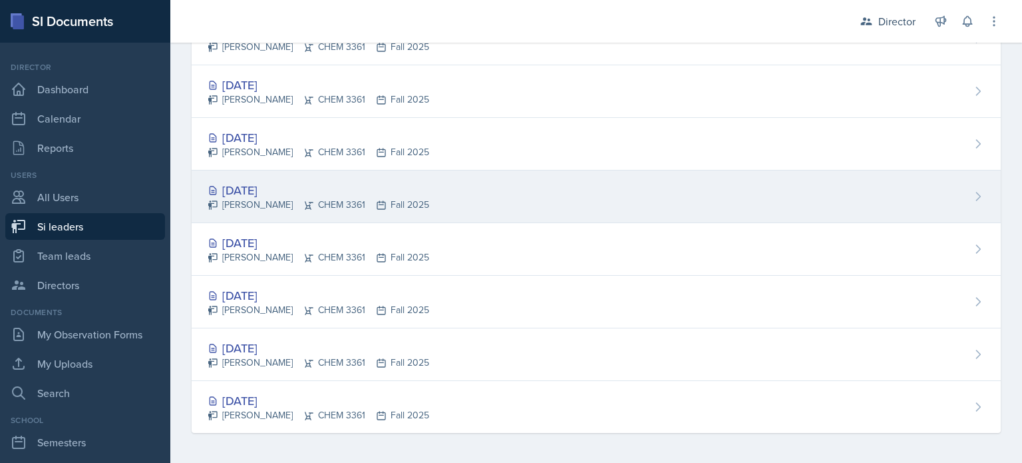
click at [363, 208] on div "Octavia Kaham CHEM 3361 Fall 2025" at bounding box center [319, 205] width 222 height 14
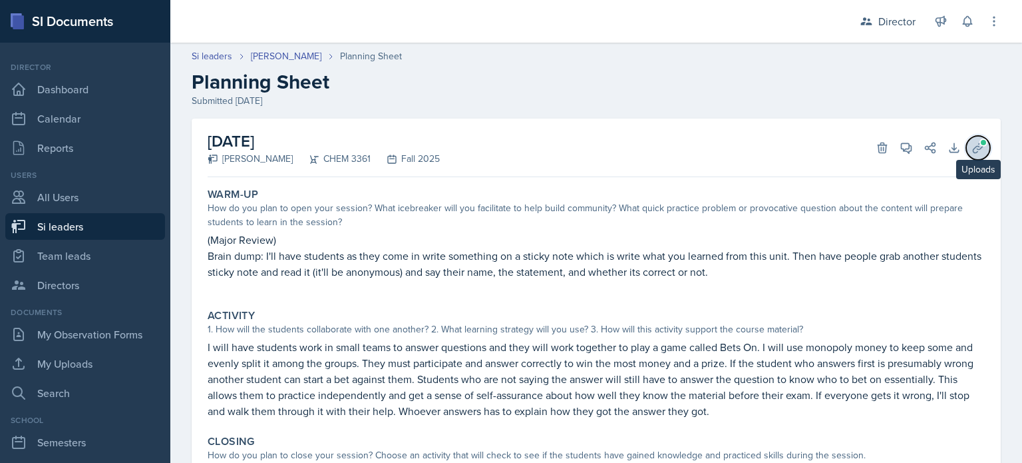
click at [980, 142] on span at bounding box center [984, 142] width 8 height 8
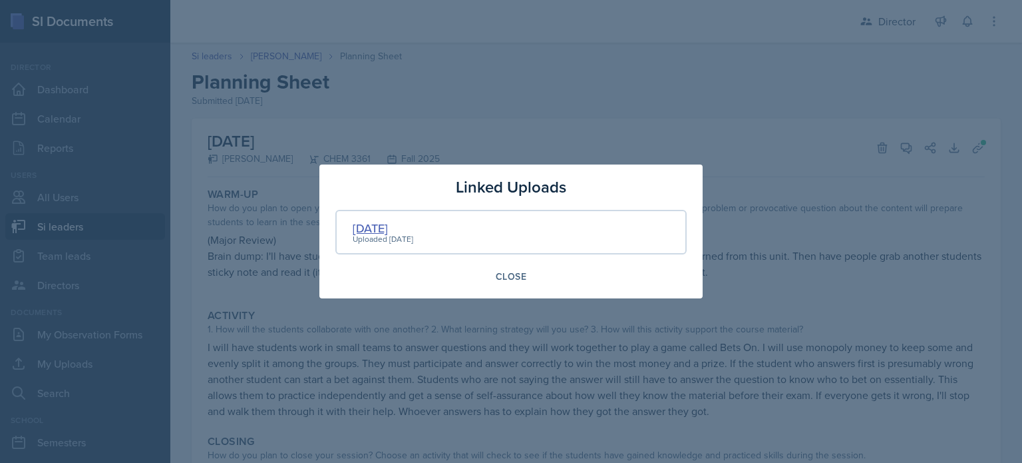
click at [357, 229] on div "Sep 10th" at bounding box center [383, 228] width 61 height 18
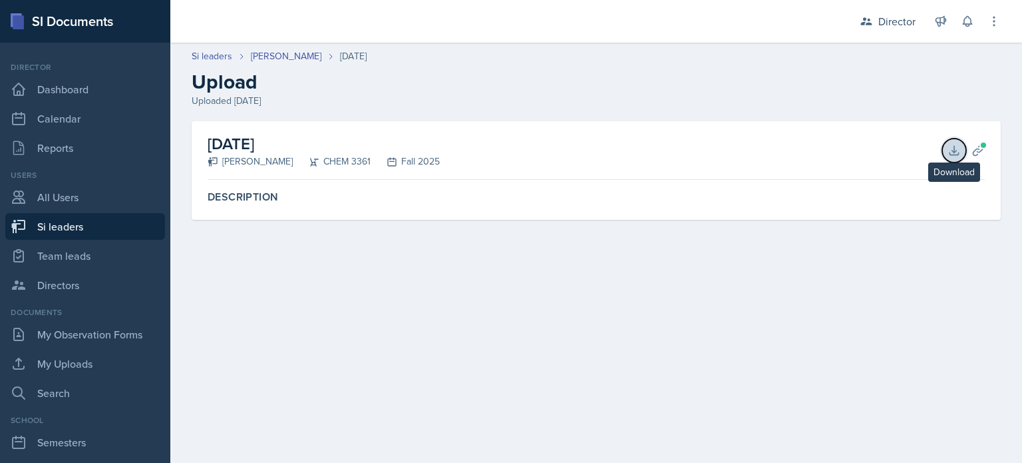
click at [951, 154] on icon at bounding box center [954, 150] width 9 height 9
click at [981, 154] on icon at bounding box center [978, 150] width 13 height 13
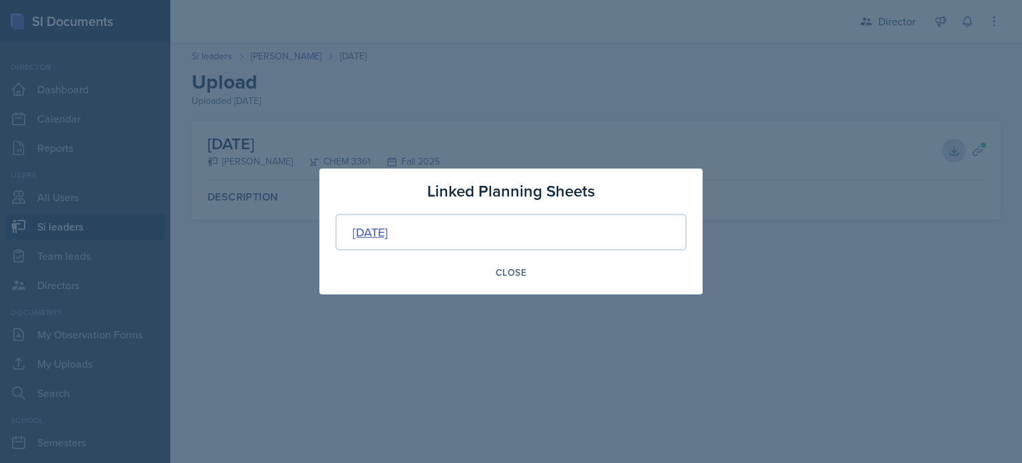
click at [388, 226] on div "[DATE]" at bounding box center [370, 232] width 35 height 18
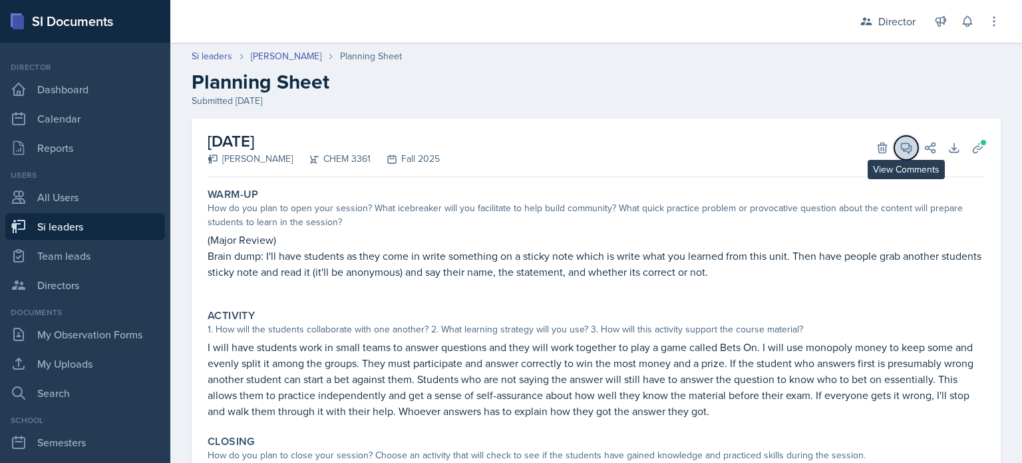
click at [900, 144] on icon at bounding box center [906, 147] width 13 height 13
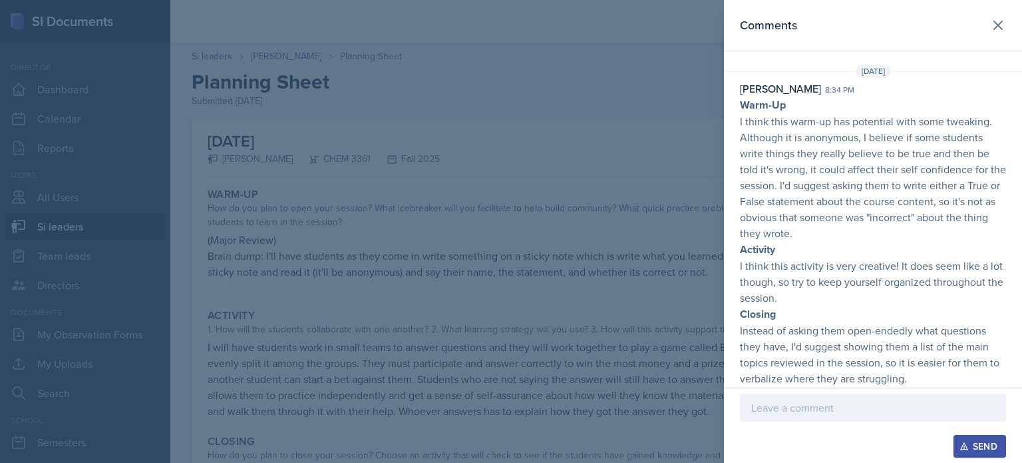
scroll to position [114, 0]
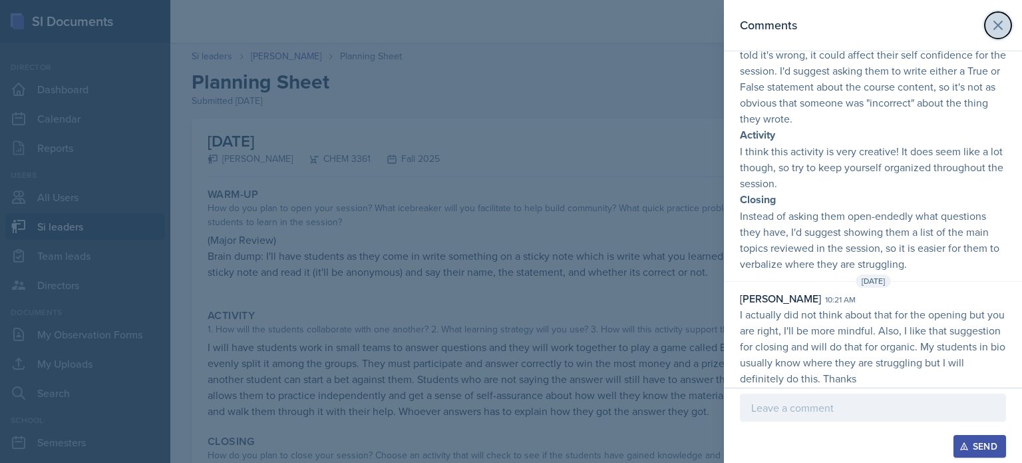
click at [985, 26] on button at bounding box center [998, 25] width 27 height 27
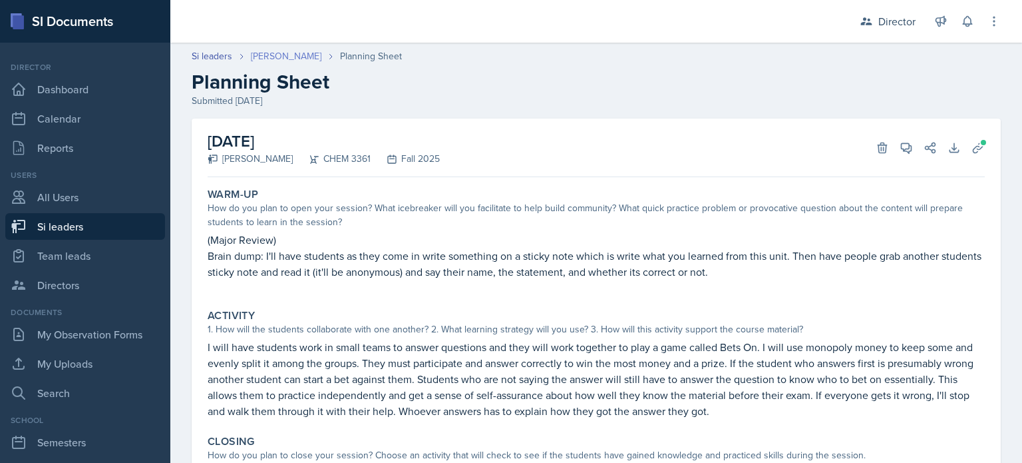
click at [276, 53] on link "[PERSON_NAME]" at bounding box center [286, 56] width 71 height 14
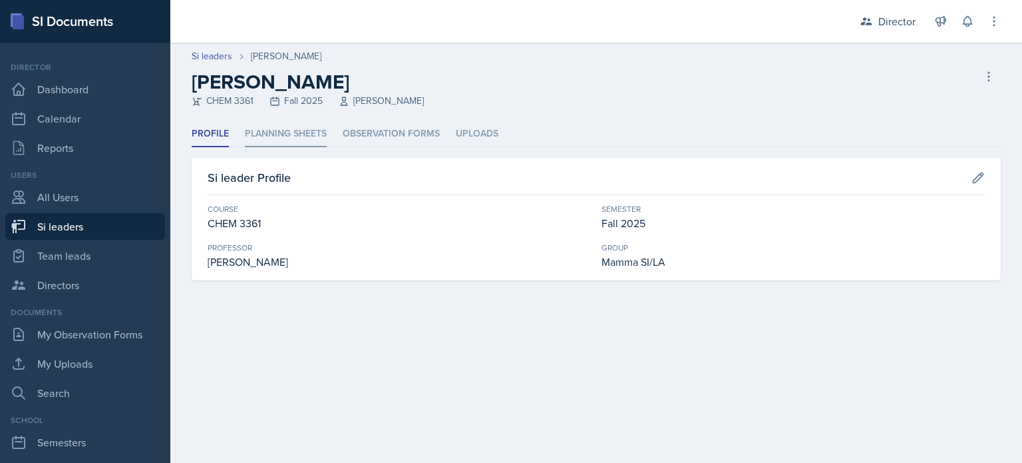
click at [308, 132] on li "Planning Sheets" at bounding box center [286, 134] width 82 height 26
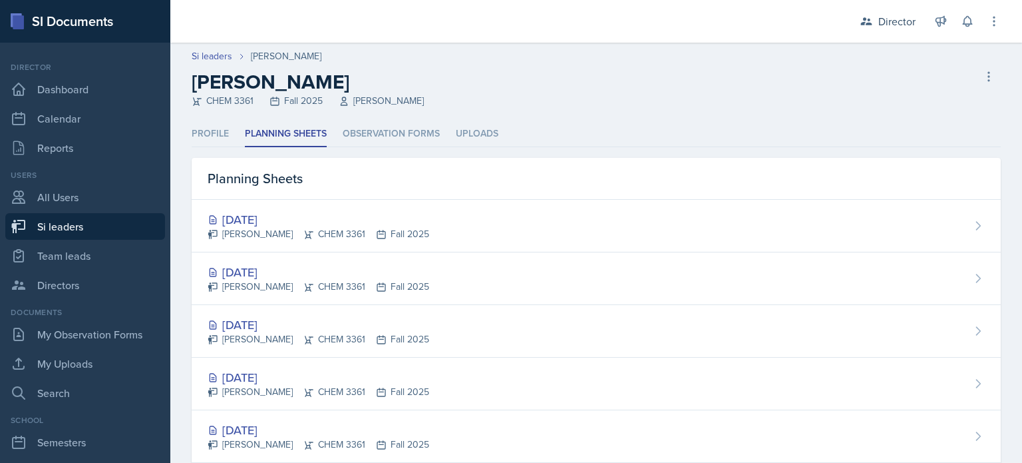
click at [695, 121] on ul "Profile Planning Sheets Observation Forms Uploads" at bounding box center [596, 134] width 809 height 26
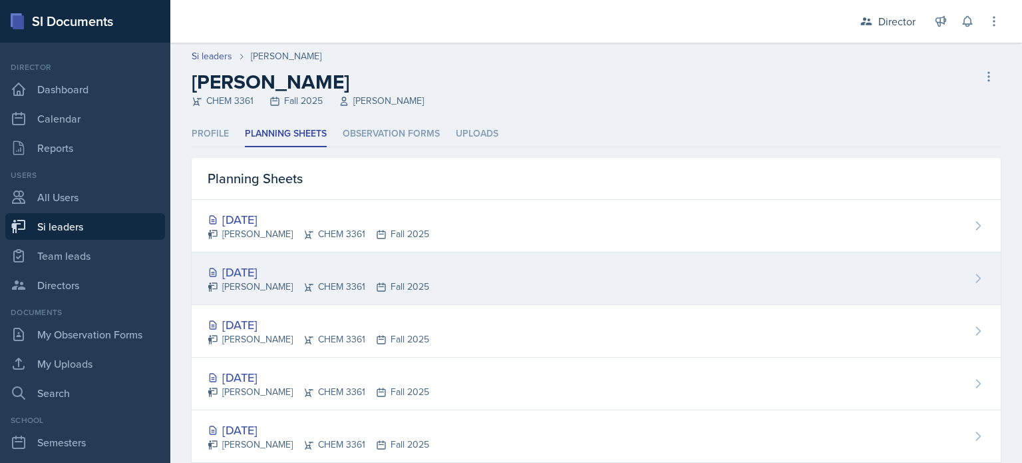
click at [532, 284] on div "Sep 17th, 2025 Octavia Kaham CHEM 3361 Fall 2025" at bounding box center [596, 278] width 809 height 53
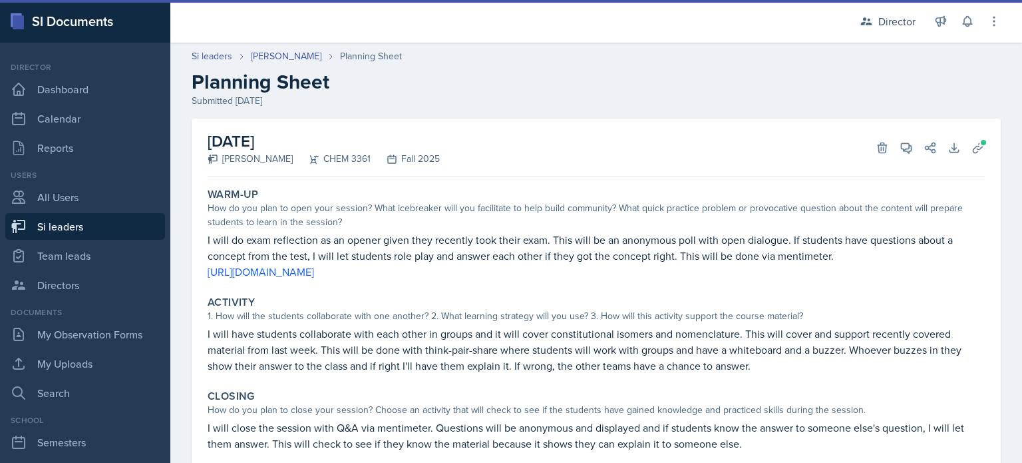
scroll to position [104, 0]
